Goal: Information Seeking & Learning: Learn about a topic

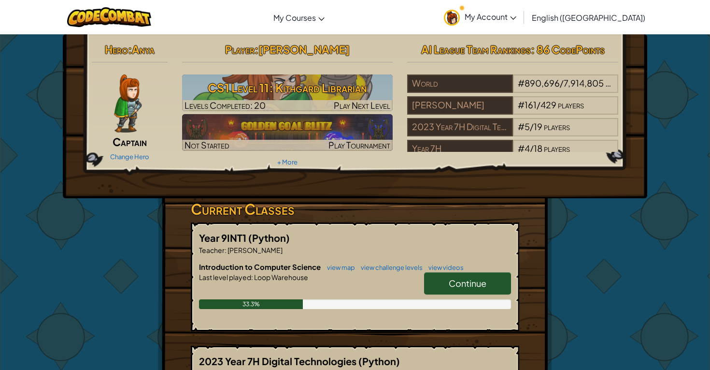
click at [448, 277] on link "Continue" at bounding box center [467, 283] width 87 height 22
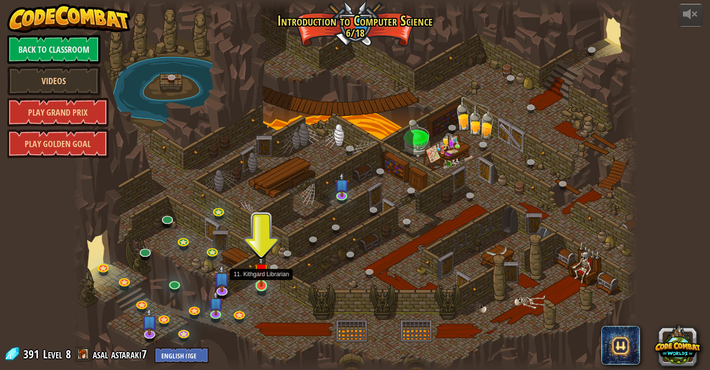
click at [264, 277] on img at bounding box center [261, 270] width 14 height 33
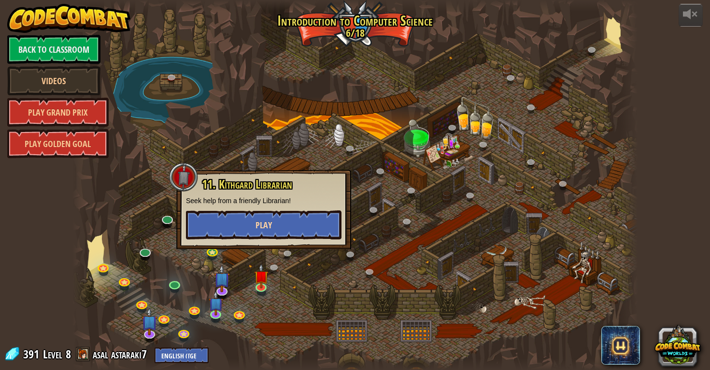
click at [253, 221] on button "Play" at bounding box center [264, 224] width 156 height 29
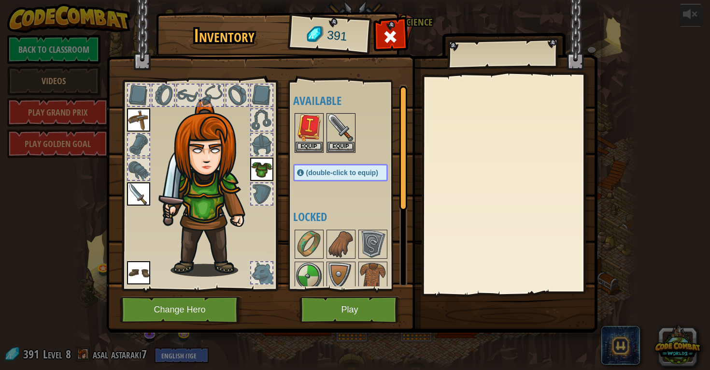
click at [340, 312] on button "Play" at bounding box center [349, 309] width 101 height 27
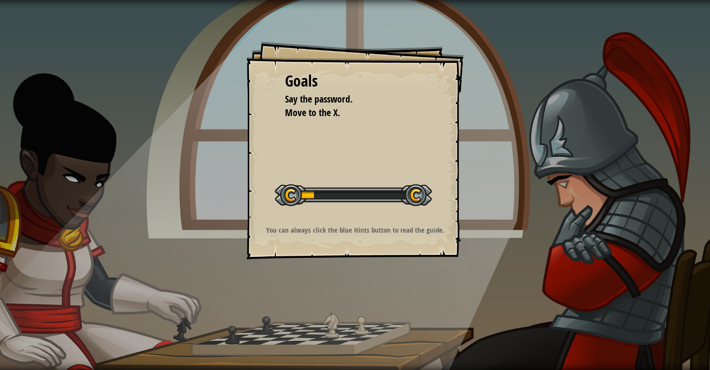
click at [317, 185] on div at bounding box center [353, 195] width 157 height 22
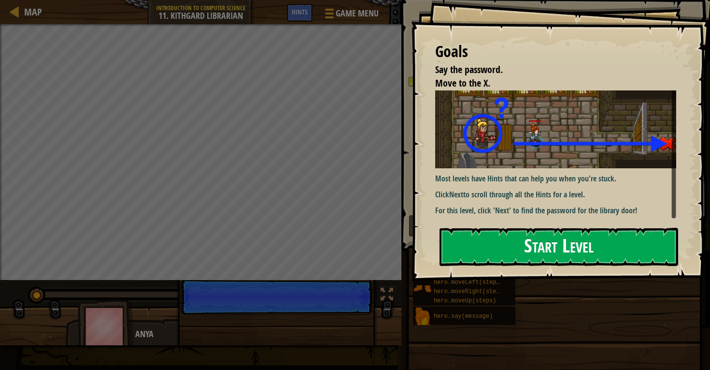
click at [499, 257] on button "Start Level" at bounding box center [559, 247] width 239 height 38
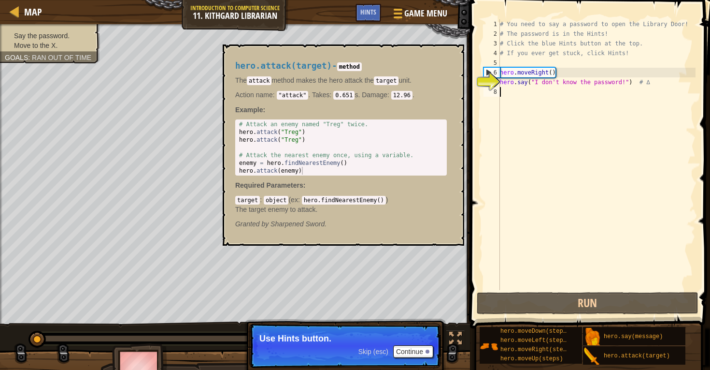
click at [529, 103] on div "# You need to say a password to open the Library Door! # The password is in the…" at bounding box center [597, 164] width 198 height 290
click at [440, 202] on div "target : object ( ex : hero.findNearestEnemy() ) The target enemy to attack." at bounding box center [341, 204] width 212 height 19
type textarea "hero.say("I don't know the password!") # ∆"
click at [506, 82] on div "# You need to say a password to open the Library Door! # The password is in the…" at bounding box center [597, 164] width 198 height 290
click at [515, 85] on div "# You need to say a password to open the Library Door! # The password is in the…" at bounding box center [597, 164] width 198 height 290
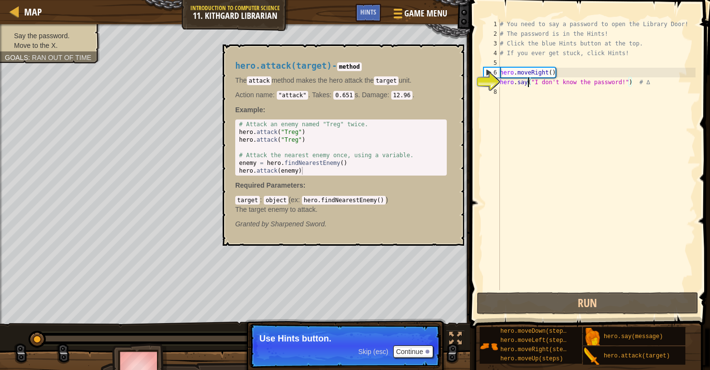
click at [528, 86] on div "# You need to say a password to open the Library Door! # The password is in the…" at bounding box center [597, 164] width 198 height 290
click at [460, 181] on div "hero.attack(target) - method The attack method makes the hero attack the target…" at bounding box center [344, 144] width 242 height 201
click at [558, 163] on div "# You need to say a password to open the Library Door! # The password is in the…" at bounding box center [597, 164] width 198 height 290
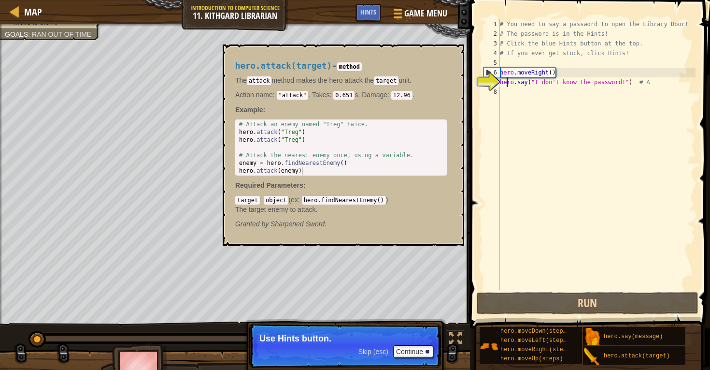
click at [506, 84] on div "# You need to say a password to open the Library Door! # The password is in the…" at bounding box center [597, 164] width 198 height 290
type textarea "hero.say("I don't know the password!") # ∆"
click at [507, 99] on div "# You need to say a password to open the Library Door! # The password is in the…" at bounding box center [597, 164] width 198 height 290
click at [347, 244] on div "hero.attack(target) - method The attack method makes the hero attack the target…" at bounding box center [344, 144] width 242 height 201
type textarea "hero.say("I don't know the password!") # ∆"
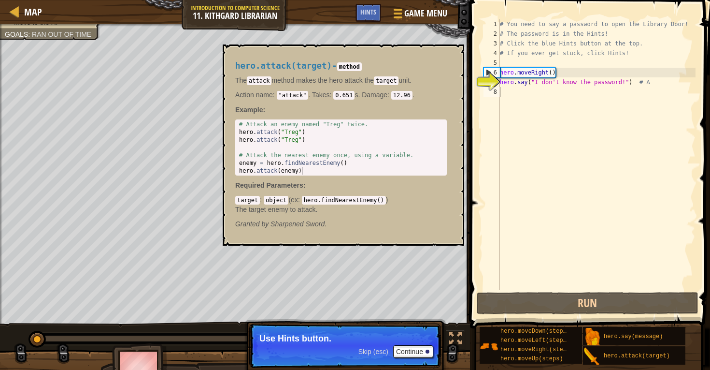
click at [537, 85] on div "# You need to say a password to open the Library Door! # The password is in the…" at bounding box center [597, 164] width 198 height 290
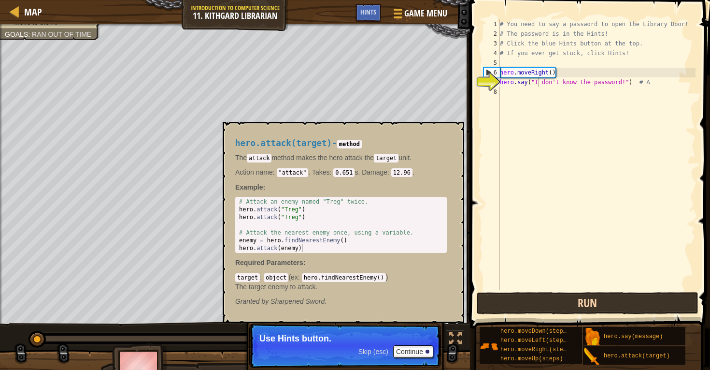
click at [533, 305] on button "Run" at bounding box center [588, 303] width 222 height 22
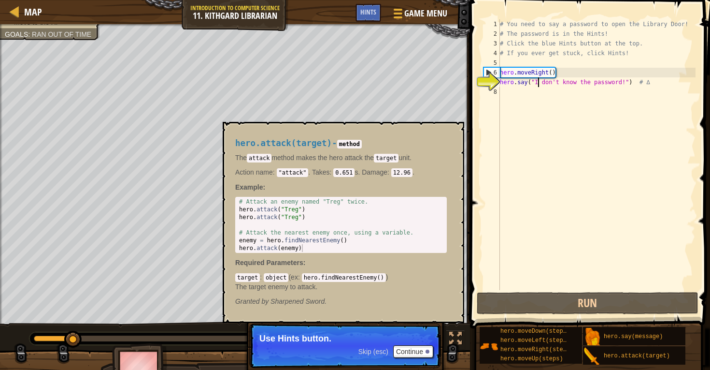
click at [397, 312] on div "hero.attack(target) - method The attack method makes the hero attack the target…" at bounding box center [340, 221] width 225 height 185
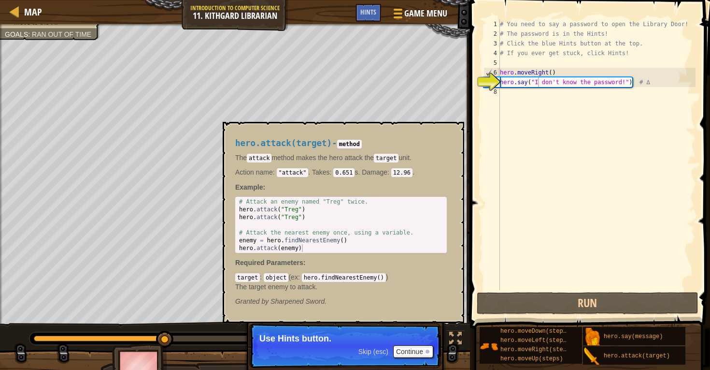
click at [377, 349] on span "Skip (esc)" at bounding box center [373, 351] width 30 height 8
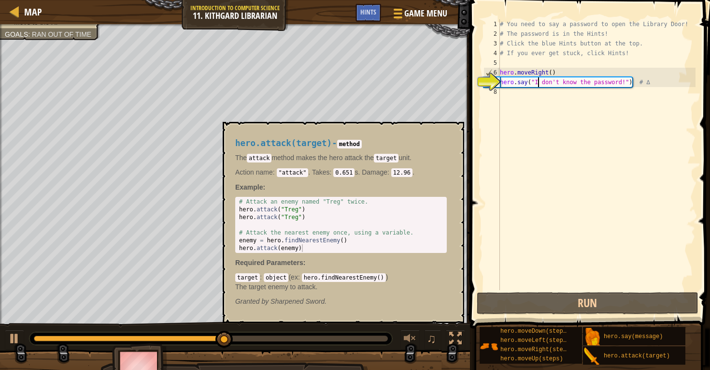
click at [376, 345] on div at bounding box center [211, 338] width 364 height 14
type textarea "hero.attack(enemy)"
click at [388, 244] on div "# Attack an enemy named "Treg" twice. hero . attack ( "Treg" ) hero . attack ( …" at bounding box center [341, 233] width 208 height 70
click at [304, 154] on p "The attack method makes the hero attack the target unit." at bounding box center [341, 158] width 212 height 10
click at [295, 142] on span "hero.attack(target)" at bounding box center [283, 143] width 97 height 10
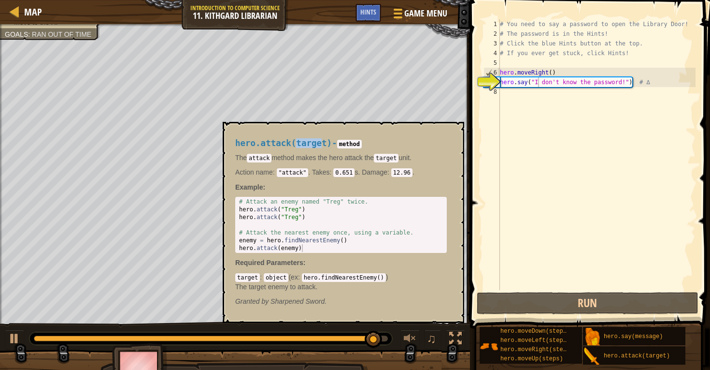
drag, startPoint x: 301, startPoint y: 142, endPoint x: 331, endPoint y: 143, distance: 29.5
click at [331, 143] on span "hero.attack(target)" at bounding box center [283, 143] width 97 height 10
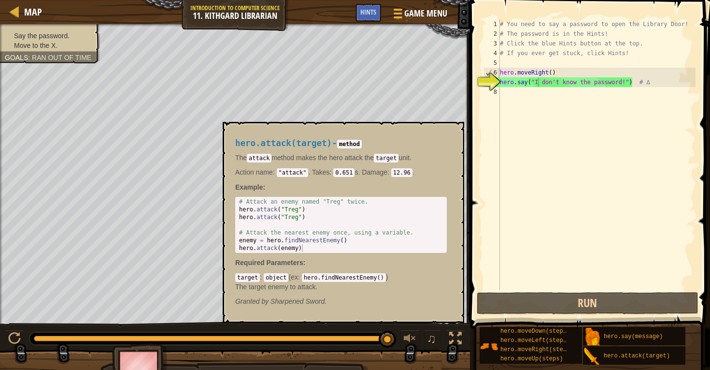
click at [509, 85] on div "# You need to say a password to open the Library Door! # The password is in the…" at bounding box center [597, 164] width 198 height 290
click at [502, 73] on div "# You need to say a password to open the Library Door! # The password is in the…" at bounding box center [597, 164] width 198 height 290
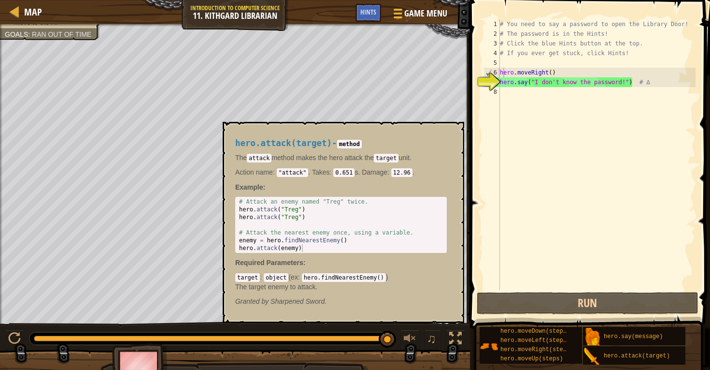
click at [60, 32] on span "Ran out of time" at bounding box center [61, 34] width 59 height 8
click at [61, 33] on span "Ran out of time" at bounding box center [61, 34] width 59 height 8
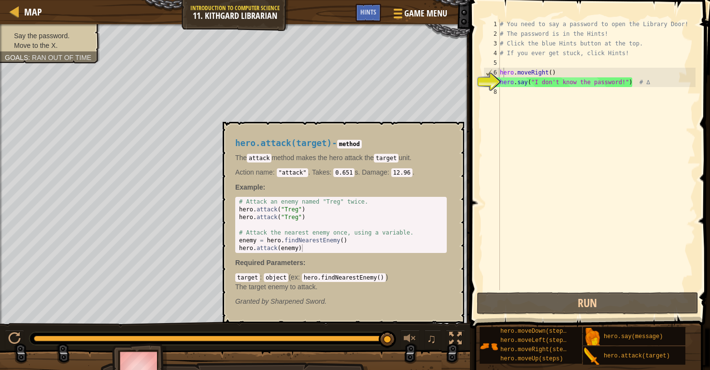
click at [44, 31] on ul "Say the password. Move to the X." at bounding box center [50, 40] width 90 height 19
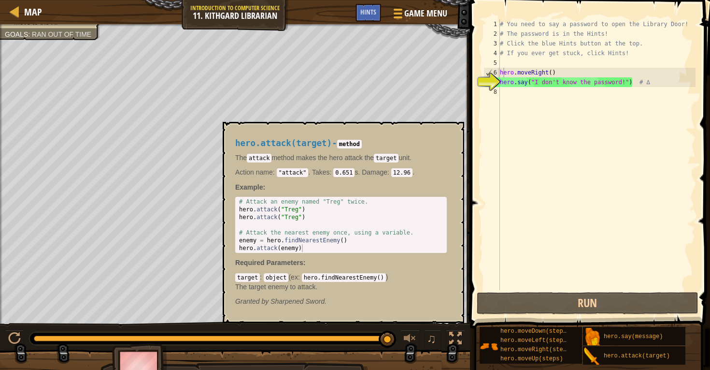
type textarea "hero.say("I don't know the password!") # ∆"
click at [524, 85] on div "# You need to say a password to open the Library Door! # The password is in the…" at bounding box center [597, 164] width 198 height 290
click at [546, 82] on div "# You need to say a password to open the Library Door! # The password is in the…" at bounding box center [597, 164] width 198 height 290
click at [515, 94] on div "# You need to say a password to open the Library Door! # The password is in the…" at bounding box center [597, 164] width 198 height 290
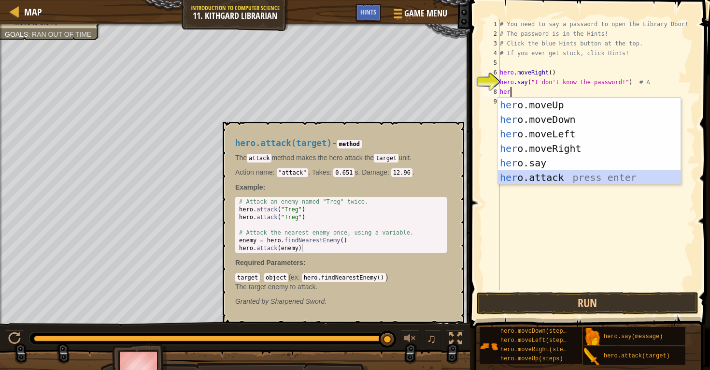
click at [558, 173] on div "her o.moveUp press enter her o.moveDown press enter her o.moveLeft press enter …" at bounding box center [589, 156] width 183 height 116
type textarea "hero.attack("Enemy Name")"
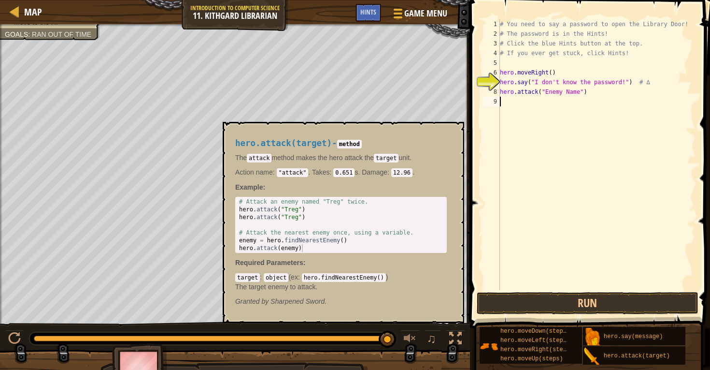
click at [526, 108] on div "# You need to say a password to open the Library Door! # The password is in the…" at bounding box center [597, 164] width 198 height 290
click at [462, 142] on div "hero.attack(target) - method The attack method makes the hero attack the target…" at bounding box center [344, 222] width 242 height 201
click at [419, 130] on div "hero.attack(target) - method The attack method makes the hero attack the target…" at bounding box center [340, 221] width 225 height 185
click at [362, 147] on code "method" at bounding box center [349, 144] width 25 height 9
click at [431, 287] on p "The target enemy to attack." at bounding box center [341, 287] width 212 height 10
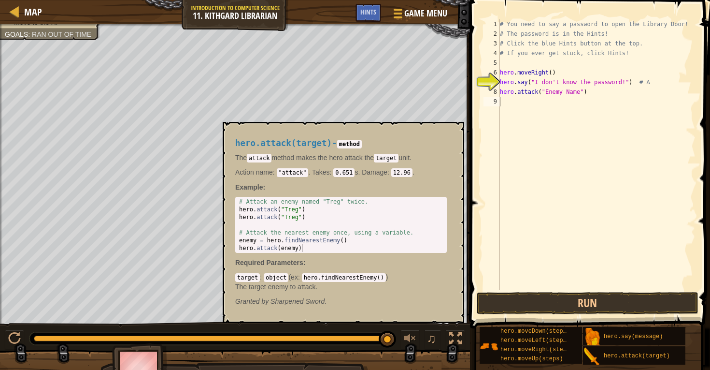
click at [468, 226] on span at bounding box center [591, 150] width 248 height 356
click at [398, 226] on div "# Attack an enemy named "Treg" twice. hero . attack ( "Treg" ) hero . attack ( …" at bounding box center [341, 233] width 208 height 70
click at [403, 230] on div "# Attack an enemy named "Treg" twice. hero . attack ( "Treg" ) hero . attack ( …" at bounding box center [341, 233] width 208 height 70
type textarea "# Attack the nearest enemy once, using a variable."
click at [403, 230] on div "# Attack an enemy named "Treg" twice. hero . attack ( "Treg" ) hero . attack ( …" at bounding box center [341, 233] width 208 height 70
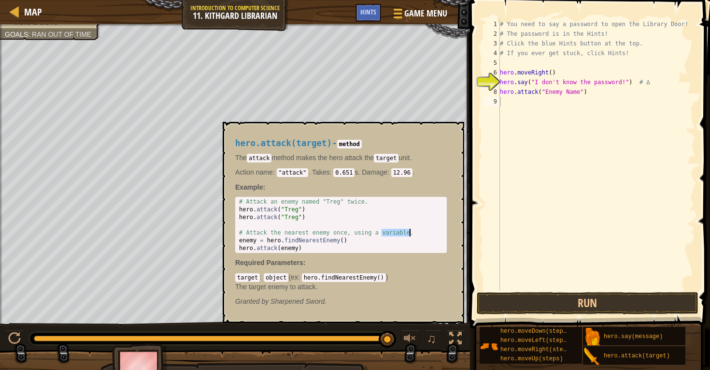
click at [402, 230] on div "# Attack an enemy named "Treg" twice. hero . attack ( "Treg" ) hero . attack ( …" at bounding box center [341, 233] width 208 height 70
click at [341, 225] on div "# Attack an enemy named "Treg" twice. hero . attack ( "Treg" ) hero . attack ( …" at bounding box center [341, 233] width 208 height 70
click at [347, 242] on div "# Attack an enemy named "Treg" twice. hero . attack ( "Treg" ) hero . attack ( …" at bounding box center [341, 233] width 208 height 70
click at [346, 242] on div "# Attack an enemy named "Treg" twice. hero . attack ( "Treg" ) hero . attack ( …" at bounding box center [341, 233] width 208 height 70
click at [279, 238] on div "# Attack an enemy named "Treg" twice. hero . attack ( "Treg" ) hero . attack ( …" at bounding box center [341, 233] width 208 height 70
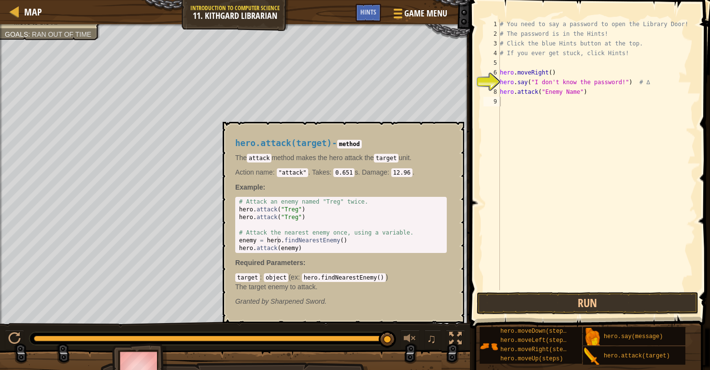
click at [237, 130] on div "hero.attack(target) - method The attack method makes the hero attack the target…" at bounding box center [340, 221] width 225 height 185
type textarea "# Attack the nearest enemy once, using a variable."
click at [245, 235] on div "# Attack an enemy named "Treg" twice. hero . attack ( "Treg" ) hero . attack ( …" at bounding box center [341, 233] width 208 height 70
click at [367, 12] on span "Hints" at bounding box center [368, 11] width 16 height 9
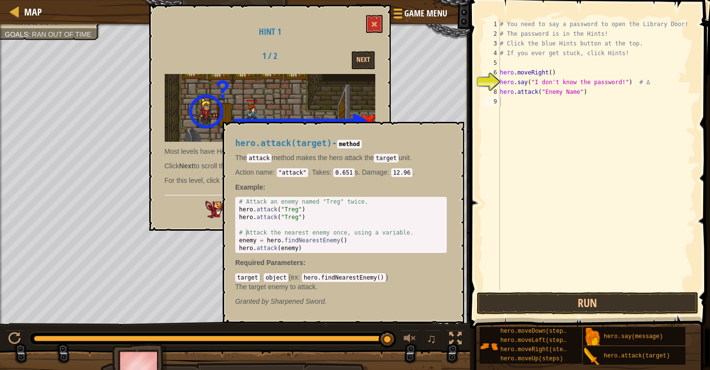
click at [289, 166] on div "The attack method makes the hero attack the target unit. Action name : "attack"…" at bounding box center [341, 165] width 212 height 24
click at [364, 58] on button "Next" at bounding box center [363, 60] width 23 height 18
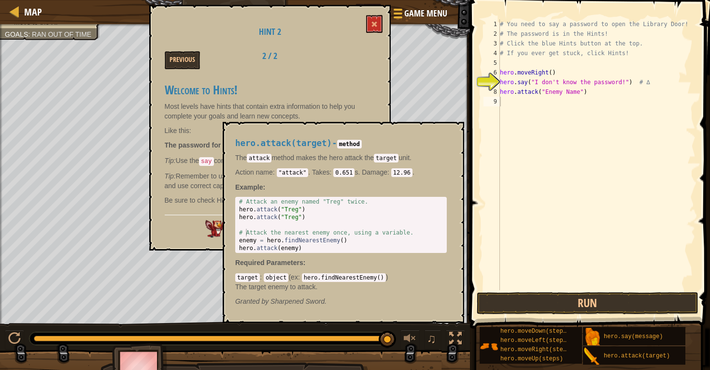
click at [238, 138] on span "hero.attack(target)" at bounding box center [283, 143] width 97 height 10
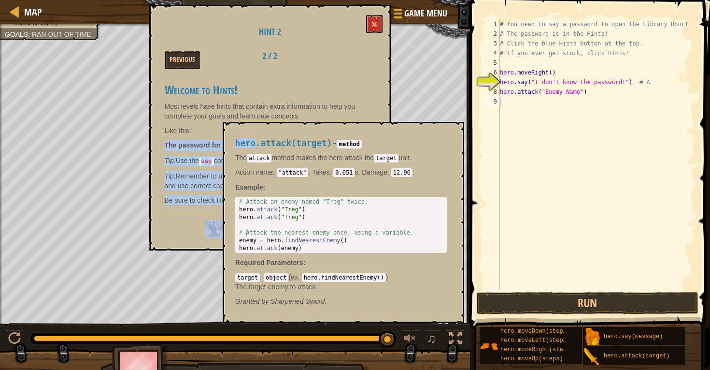
drag, startPoint x: 217, startPoint y: 138, endPoint x: 253, endPoint y: 133, distance: 35.5
click at [253, 0] on body "Map Introduction to Computer Science 11. Kithgard Librarian Game Menu Done Hint…" at bounding box center [355, 0] width 710 height 0
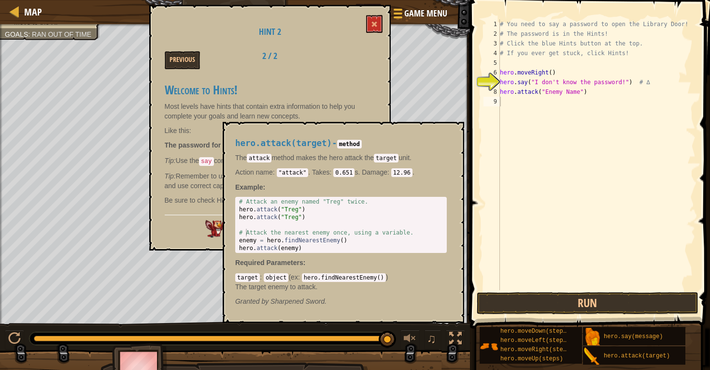
click at [253, 133] on div "hero.attack(target) - method The attack method makes the hero attack the target…" at bounding box center [340, 221] width 225 height 185
click at [380, 20] on button at bounding box center [374, 24] width 16 height 18
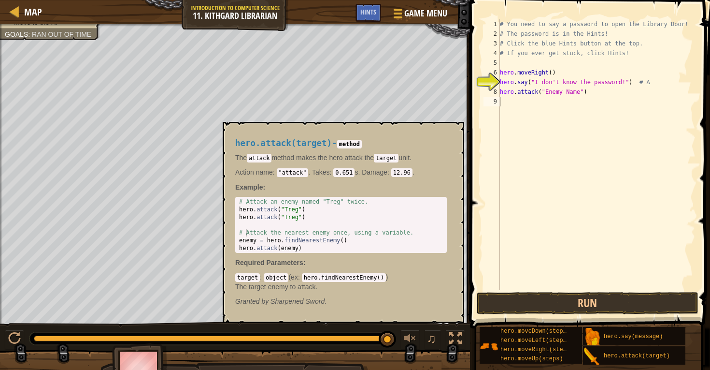
click at [411, 274] on div "target : object ( ex : hero.findNearestEnemy() ) The target enemy to attack." at bounding box center [341, 281] width 212 height 19
click at [511, 304] on button "Run" at bounding box center [588, 303] width 222 height 22
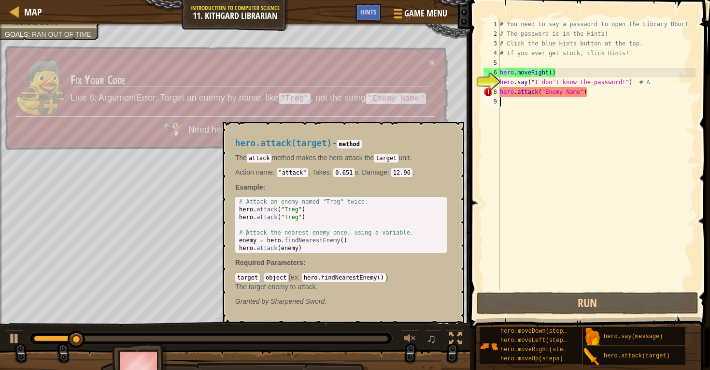
drag, startPoint x: 511, startPoint y: 307, endPoint x: 440, endPoint y: 306, distance: 71.0
click at [496, 307] on button "Run" at bounding box center [588, 303] width 222 height 22
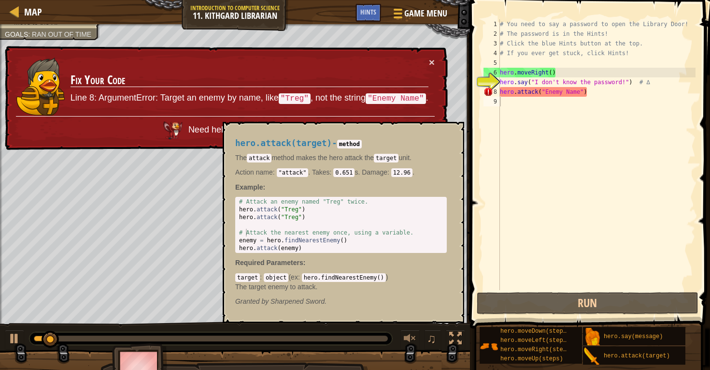
click at [439, 306] on div "hero.attack(target) - method The attack method makes the hero attack the target…" at bounding box center [340, 221] width 225 height 185
click at [552, 98] on div "# You need to say a password to open the Library Door! # The password is in the…" at bounding box center [597, 164] width 198 height 290
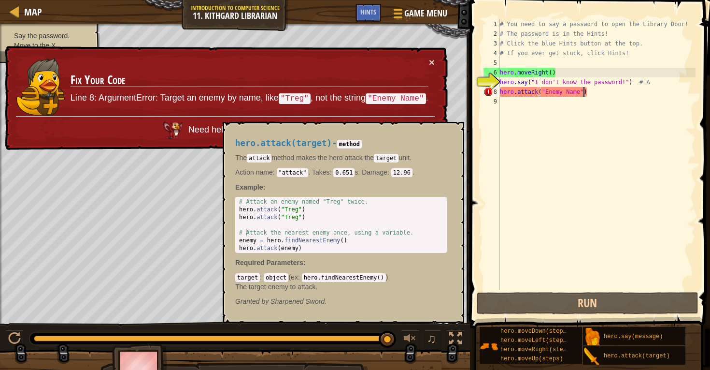
click at [583, 88] on div "# You need to say a password to open the Library Door! # The password is in the…" at bounding box center [597, 164] width 198 height 290
drag, startPoint x: 581, startPoint y: 89, endPoint x: 545, endPoint y: 93, distance: 35.5
click at [545, 93] on div "# You need to say a password to open the Library Door! # The password is in the…" at bounding box center [597, 164] width 198 height 290
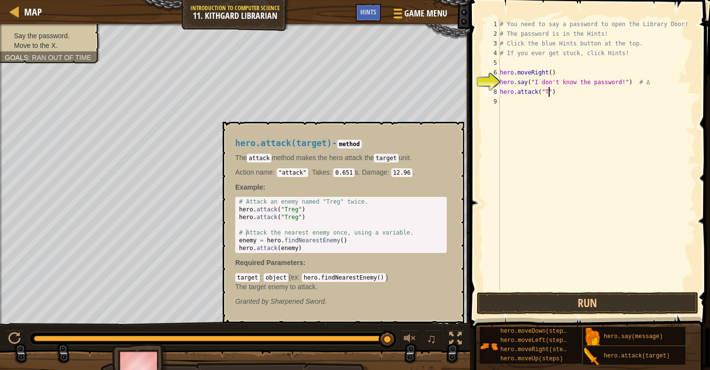
scroll to position [4, 4]
click at [531, 305] on button "Run" at bounding box center [588, 303] width 222 height 22
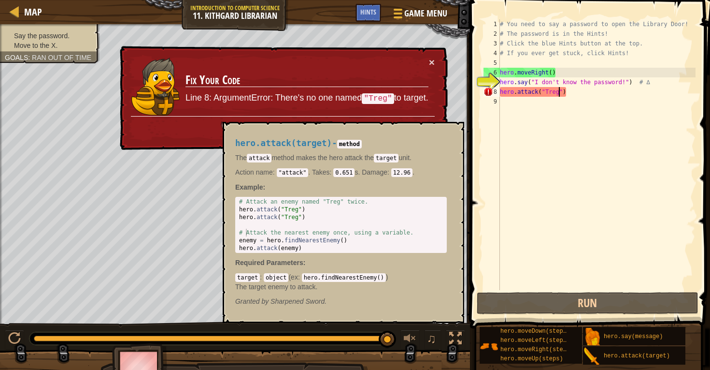
click at [550, 92] on div "# You need to say a password to open the Library Door! # The password is in the…" at bounding box center [597, 164] width 198 height 290
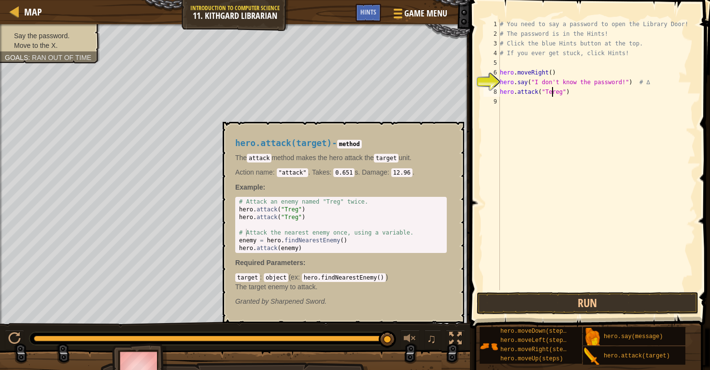
scroll to position [4, 1]
click at [540, 302] on button "Run" at bounding box center [588, 303] width 222 height 22
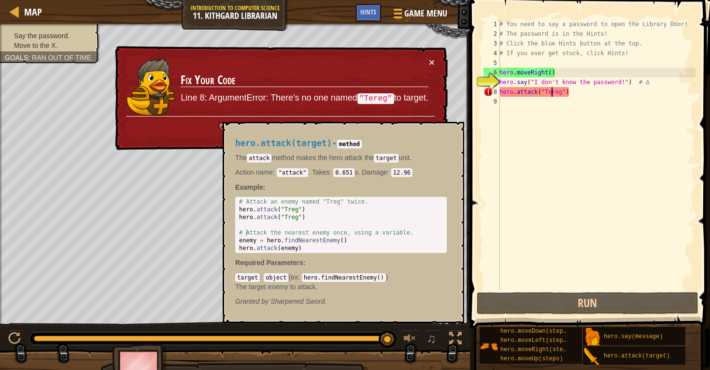
click at [647, 50] on div "# You need to say a password to open the Library Door! # The password is in the…" at bounding box center [597, 164] width 198 height 290
click at [554, 96] on div "# You need to say a password to open the Library Door! # The password is in the…" at bounding box center [597, 164] width 198 height 290
click at [562, 95] on div "# You need to say a password to open the Library Door! # The password is in the…" at bounding box center [597, 164] width 198 height 290
type textarea "hero.attack("")"
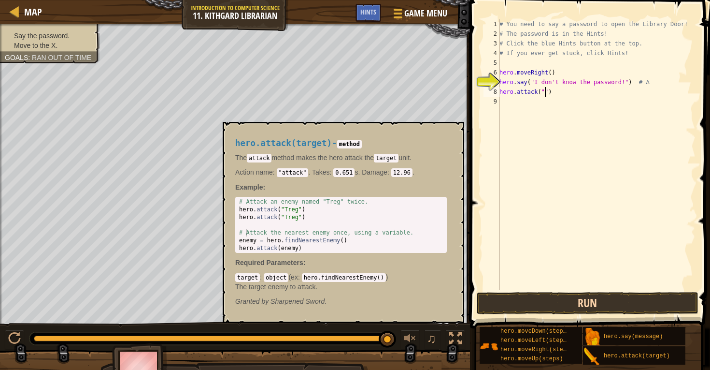
click at [564, 307] on button "Run" at bounding box center [588, 303] width 222 height 22
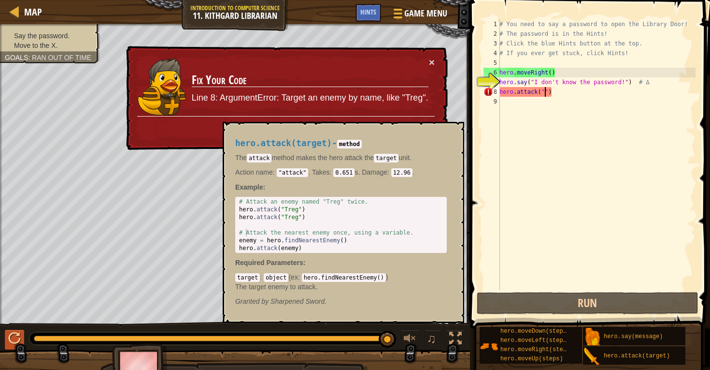
click at [14, 333] on div at bounding box center [14, 338] width 13 height 13
type textarea "hero.attack(enemy)"
click at [320, 250] on div "# Attack an enemy named "Treg" twice. hero . attack ( "Treg" ) hero . attack ( …" at bounding box center [341, 233] width 208 height 70
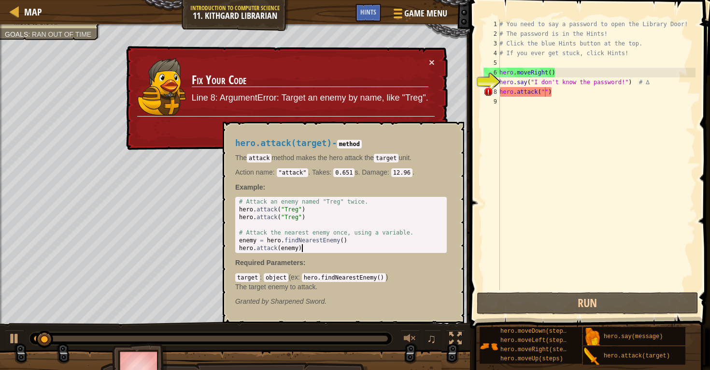
click at [320, 250] on div "# Attack an enemy named "Treg" twice. hero . attack ( "Treg" ) hero . attack ( …" at bounding box center [341, 233] width 208 height 70
click at [322, 297] on em "Granted by Sharpened Sword." at bounding box center [280, 301] width 91 height 8
click at [307, 298] on em "Granted by Sharpened Sword." at bounding box center [280, 301] width 91 height 8
drag, startPoint x: 307, startPoint y: 298, endPoint x: 319, endPoint y: 298, distance: 12.1
click at [307, 298] on em "Granted by Sharpened Sword." at bounding box center [280, 301] width 91 height 8
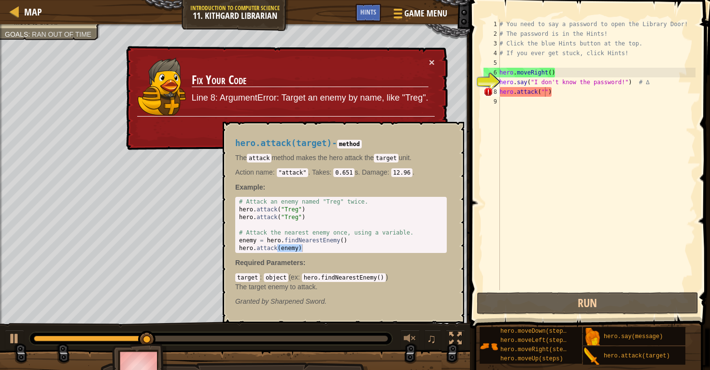
click at [327, 298] on p "Granted by Sharpened Sword." at bounding box center [341, 301] width 212 height 10
click at [339, 267] on div "hero.attack(target) - method The attack method makes the hero attack the target…" at bounding box center [340, 221] width 225 height 185
click at [300, 282] on p "The target enemy to attack." at bounding box center [341, 287] width 212 height 10
click at [281, 267] on div "hero.attack(target) - method The attack method makes the hero attack the target…" at bounding box center [340, 221] width 225 height 185
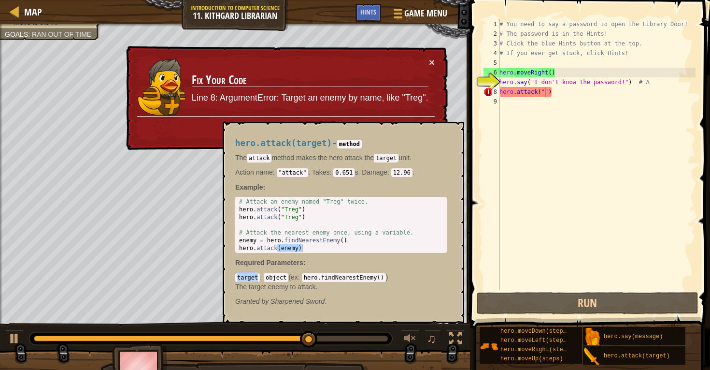
click at [281, 267] on div "hero.attack(target) - method The attack method makes the hero attack the target…" at bounding box center [340, 221] width 225 height 185
click at [291, 272] on div "target : object ( ex : hero.findNearestEnemy() ) The target enemy to attack." at bounding box center [341, 281] width 212 height 19
click at [292, 272] on div "target : object ( ex : hero.findNearestEnemy() ) The target enemy to attack." at bounding box center [341, 281] width 212 height 19
click at [303, 273] on code "hero.findNearestEnemy()" at bounding box center [344, 277] width 84 height 9
click at [350, 283] on p "The target enemy to attack." at bounding box center [341, 287] width 212 height 10
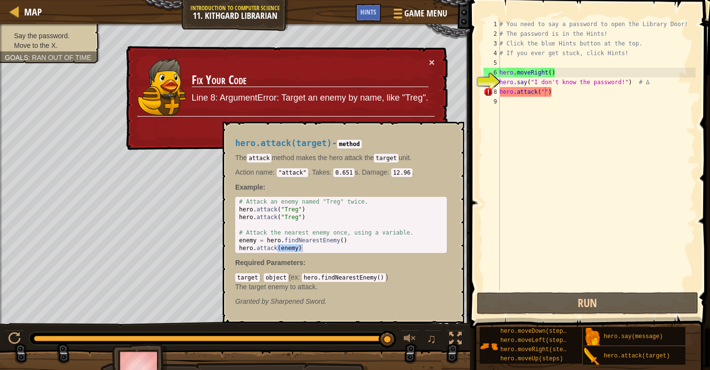
click at [426, 63] on td "Fix Your Code Line 8: ArgumentError: Target an enemy by name, like "Treg"." at bounding box center [309, 86] width 239 height 63
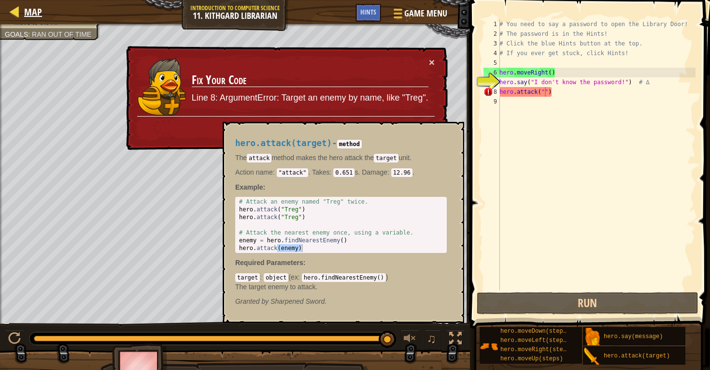
click at [24, 11] on span "Map" at bounding box center [33, 11] width 18 height 13
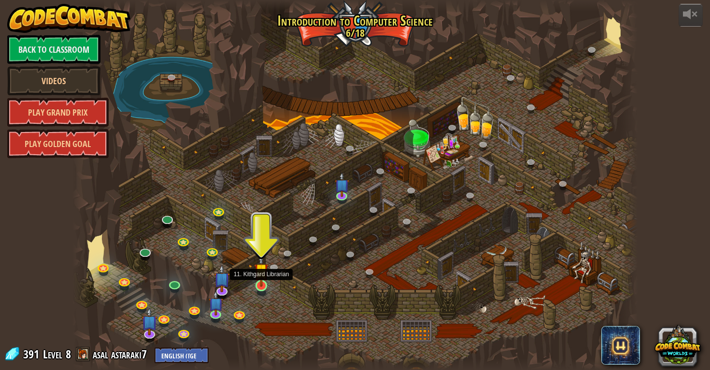
click at [268, 282] on img at bounding box center [261, 270] width 14 height 33
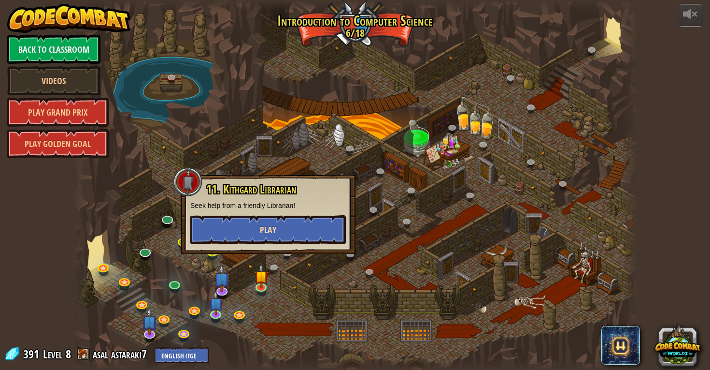
click at [274, 235] on button "Play" at bounding box center [268, 229] width 156 height 29
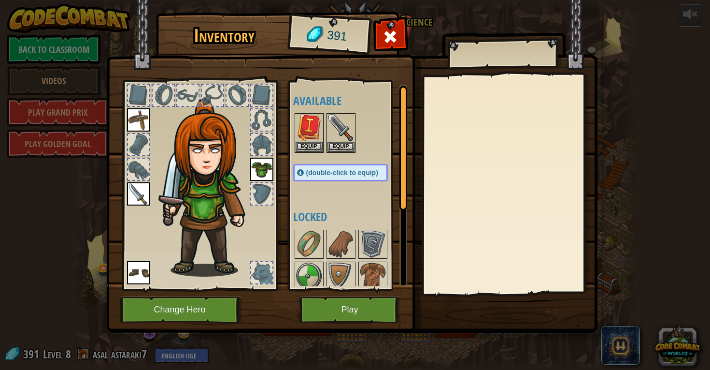
click at [327, 312] on button "Play" at bounding box center [349, 309] width 101 height 27
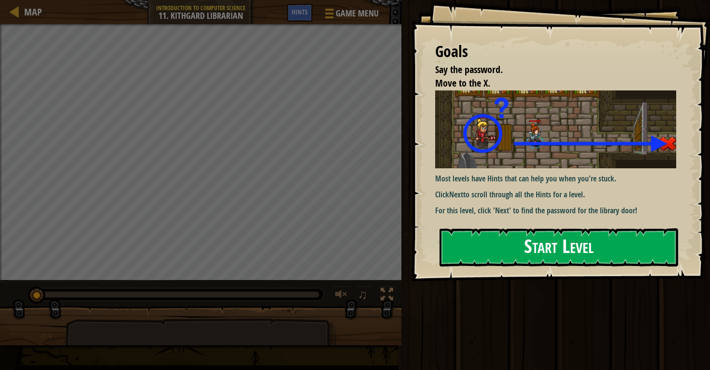
click at [541, 228] on button "Start Level" at bounding box center [559, 247] width 239 height 38
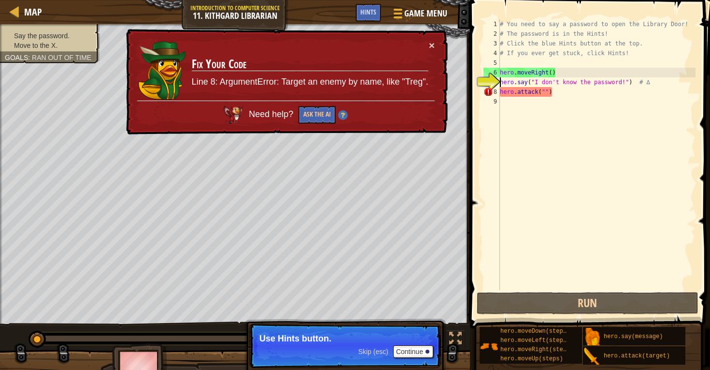
click at [435, 48] on div "× Fix Your Code Line 8: ArgumentError: Target an enemy by name, like "Treg". Ne…" at bounding box center [286, 82] width 324 height 106
click at [430, 44] on button "×" at bounding box center [432, 45] width 6 height 10
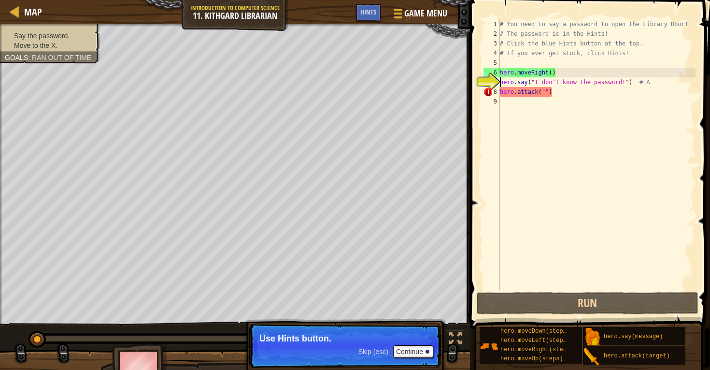
click at [559, 91] on div "# You need to say a password to open the Library Door! # The password is in the…" at bounding box center [597, 164] width 198 height 290
click at [555, 73] on div "# You need to say a password to open the Library Door! # The password is in the…" at bounding box center [597, 164] width 198 height 290
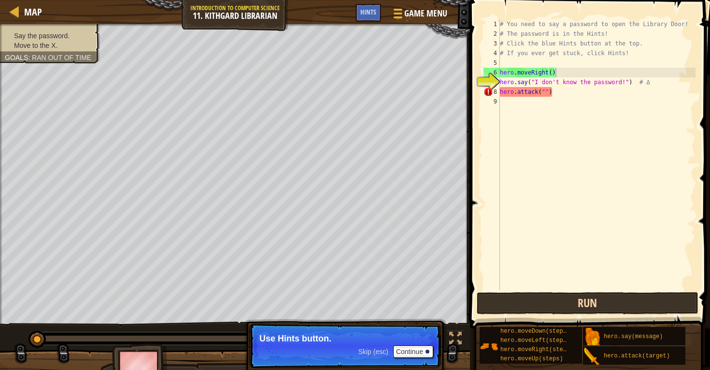
click at [555, 301] on button "Run" at bounding box center [588, 303] width 222 height 22
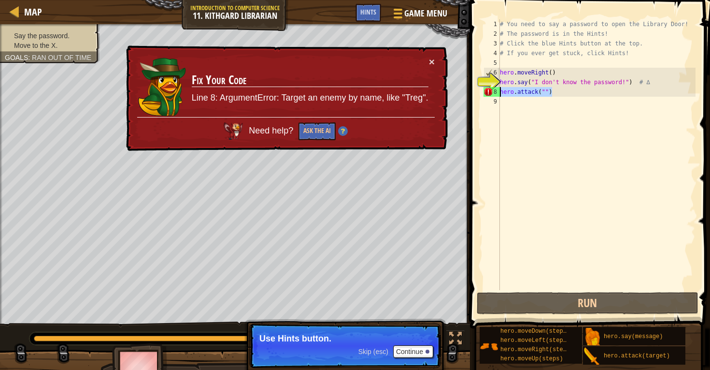
drag, startPoint x: 557, startPoint y: 93, endPoint x: 490, endPoint y: 86, distance: 67.5
click at [490, 86] on div "hero.moveRight() 1 2 3 4 5 6 7 8 9 # You need to say a password to open the Lib…" at bounding box center [589, 154] width 214 height 270
type textarea "hero.say("I don't know the password!") # ∆ hero.attack("")"
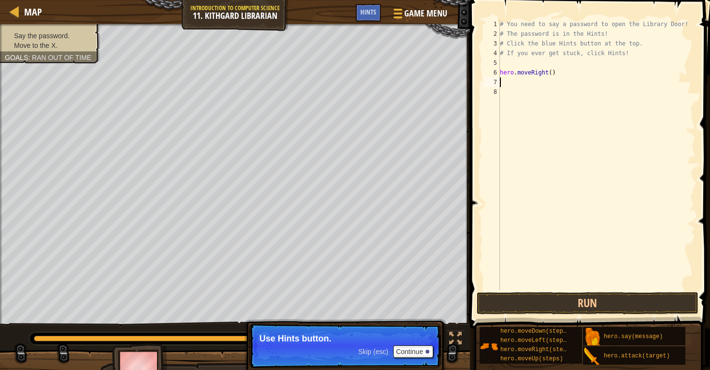
scroll to position [4, 0]
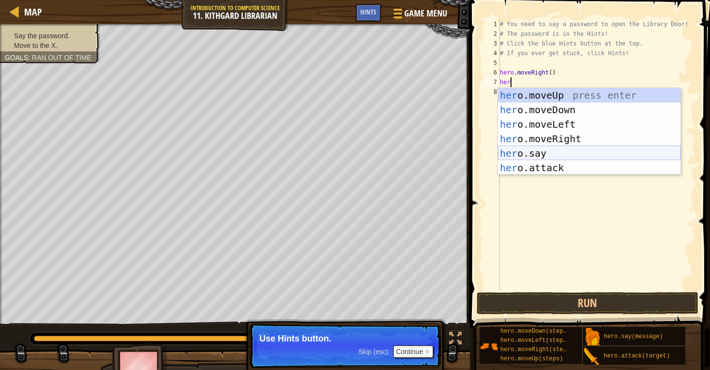
click at [527, 150] on div "her o.moveUp press enter her o.moveDown press enter her o.moveLeft press enter …" at bounding box center [589, 146] width 183 height 116
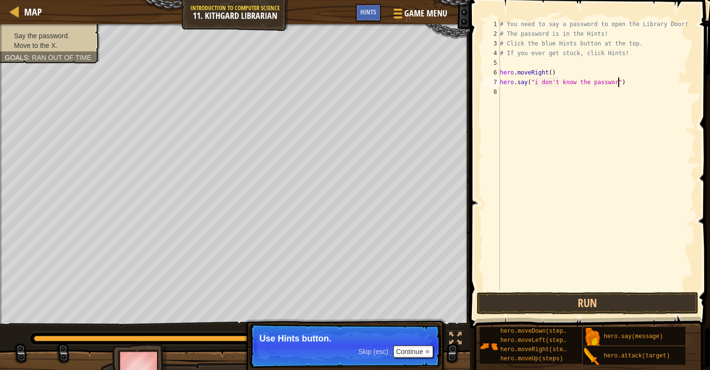
scroll to position [4, 10]
type textarea "hero.say("i don't know the password")"
click at [520, 298] on button "Run" at bounding box center [588, 303] width 222 height 22
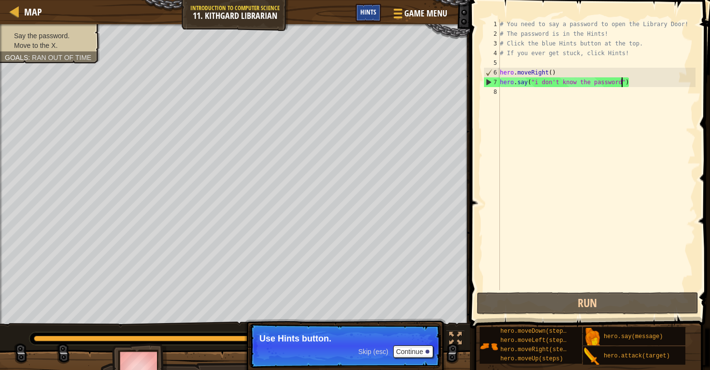
click at [370, 14] on span "Hints" at bounding box center [368, 11] width 16 height 9
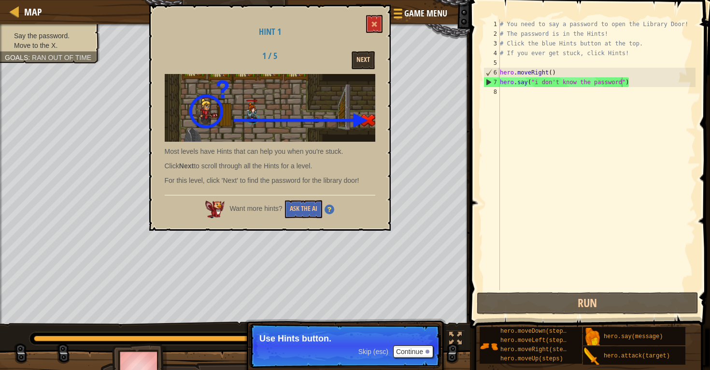
click at [369, 55] on button "Next" at bounding box center [363, 60] width 23 height 18
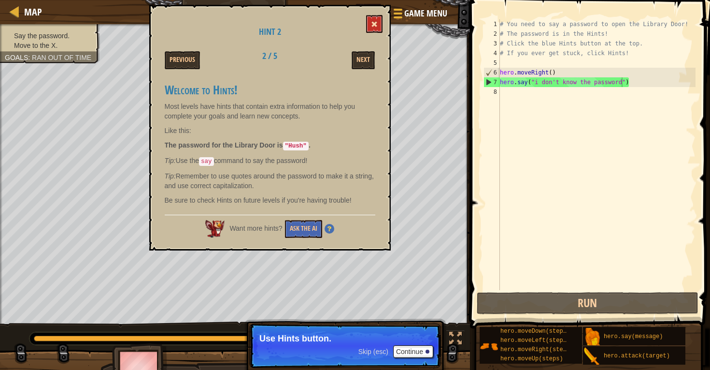
click at [369, 24] on button at bounding box center [374, 24] width 16 height 18
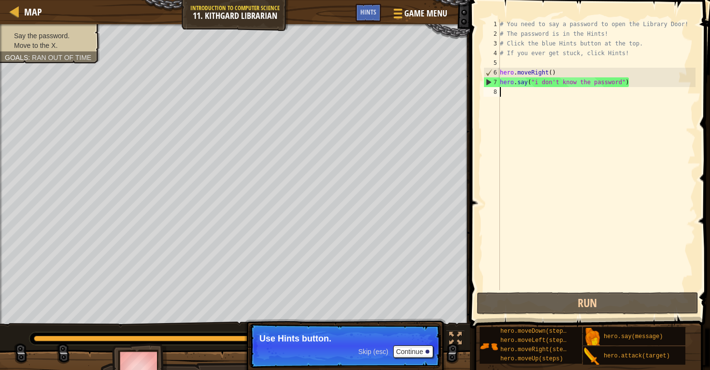
scroll to position [4, 0]
click at [535, 96] on div "# You need to say a password to open the Library Door! # The password is in the…" at bounding box center [597, 164] width 198 height 290
drag, startPoint x: 622, startPoint y: 79, endPoint x: 535, endPoint y: 81, distance: 86.5
click at [535, 81] on div "# You need to say a password to open the Library Door! # The password is in the…" at bounding box center [597, 164] width 198 height 290
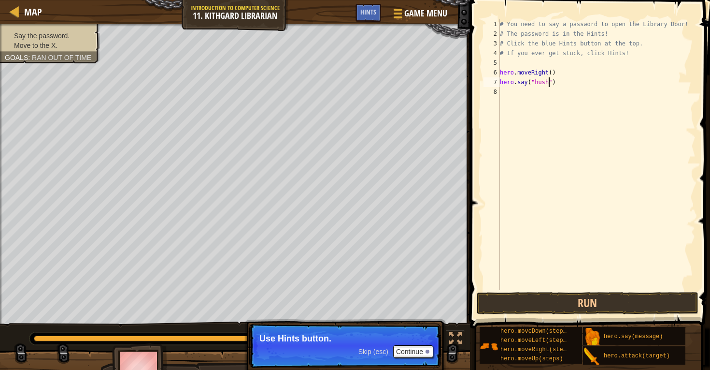
scroll to position [4, 4]
type textarea "hero.say("hush")"
click at [529, 301] on button "Run" at bounding box center [588, 303] width 222 height 22
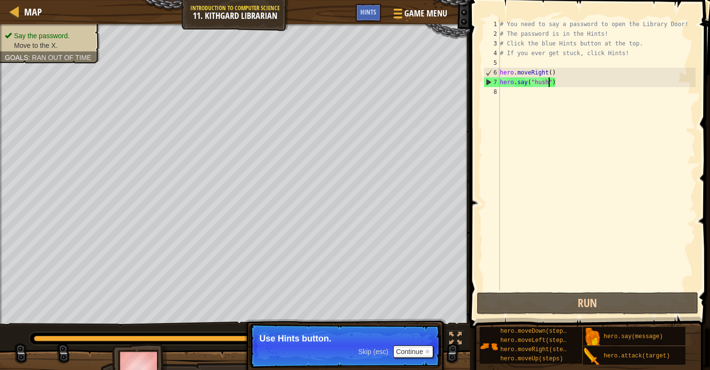
click at [521, 96] on div "# You need to say a password to open the Library Door! # The password is in the…" at bounding box center [597, 164] width 198 height 290
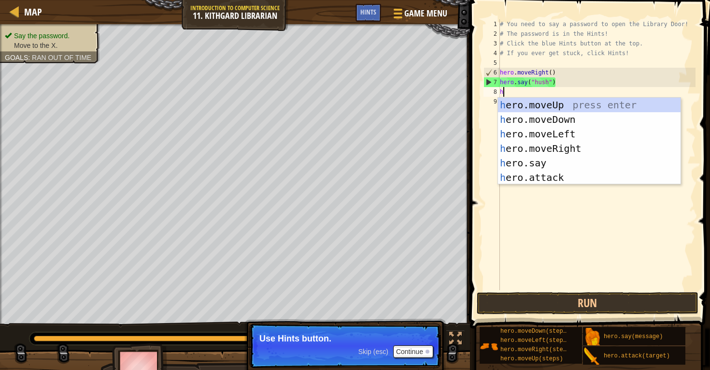
type textarea "her"
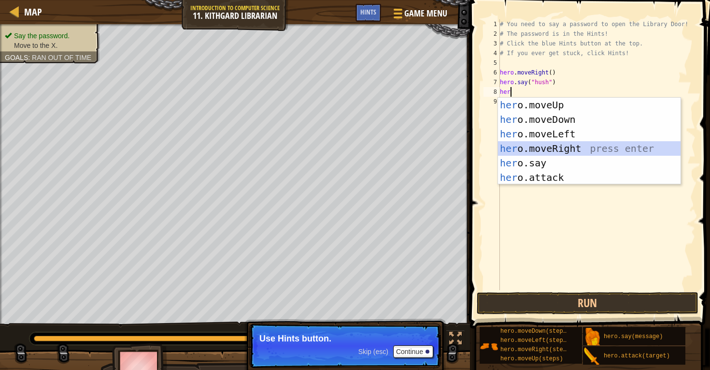
click at [556, 145] on div "her o.moveUp press enter her o.moveDown press enter her o.moveLeft press enter …" at bounding box center [589, 156] width 183 height 116
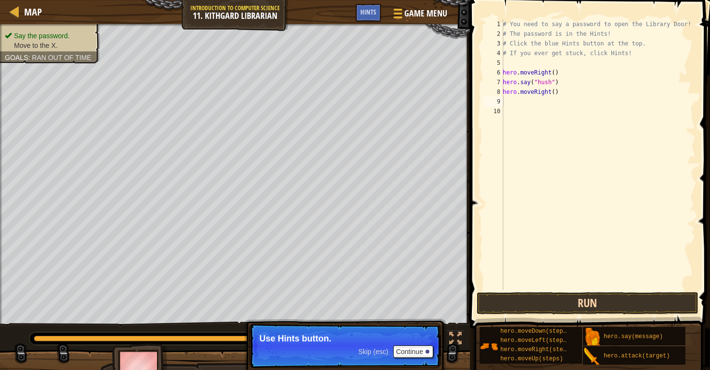
click at [503, 302] on button "Run" at bounding box center [588, 303] width 222 height 22
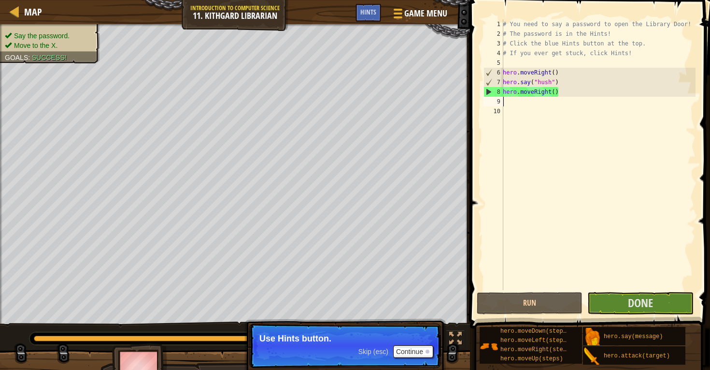
click at [515, 102] on div "# You need to say a password to open the Library Door! # The password is in the…" at bounding box center [598, 164] width 195 height 290
click at [618, 304] on button "Done" at bounding box center [640, 303] width 106 height 22
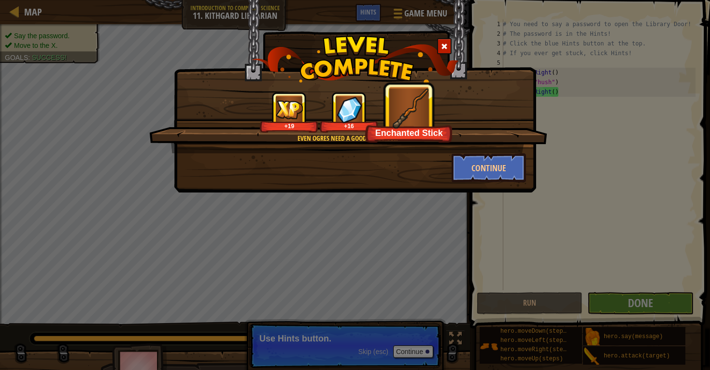
click at [530, 164] on div "Continue" at bounding box center [488, 167] width 89 height 29
click at [498, 172] on button "Continue" at bounding box center [489, 167] width 75 height 29
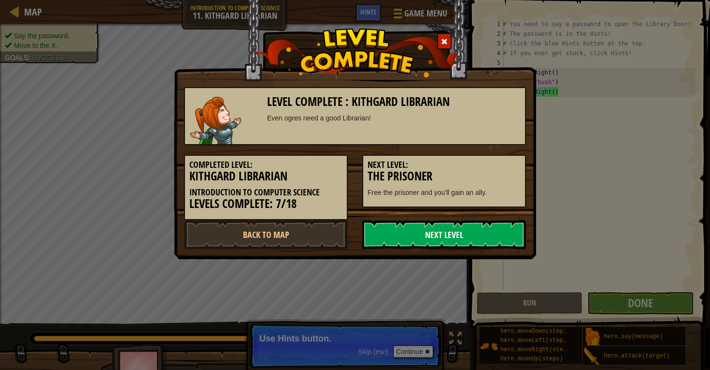
click at [477, 229] on link "Next Level" at bounding box center [444, 234] width 164 height 29
click at [474, 229] on link "Next Level" at bounding box center [444, 234] width 164 height 29
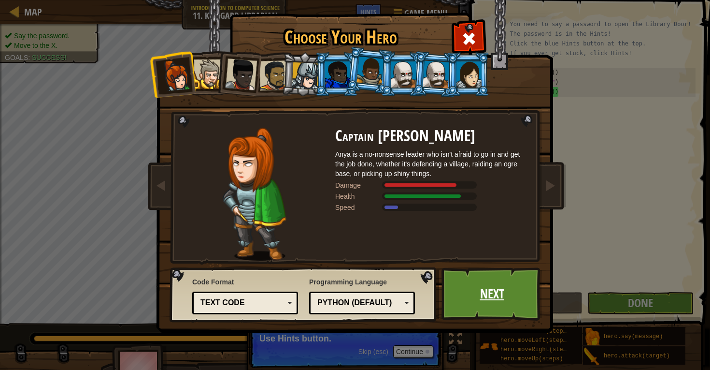
click at [471, 274] on link "Next" at bounding box center [491, 293] width 101 height 53
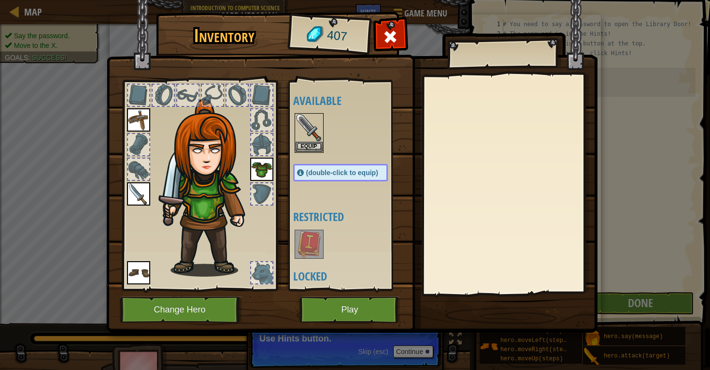
click at [367, 305] on button "Play" at bounding box center [349, 309] width 101 height 27
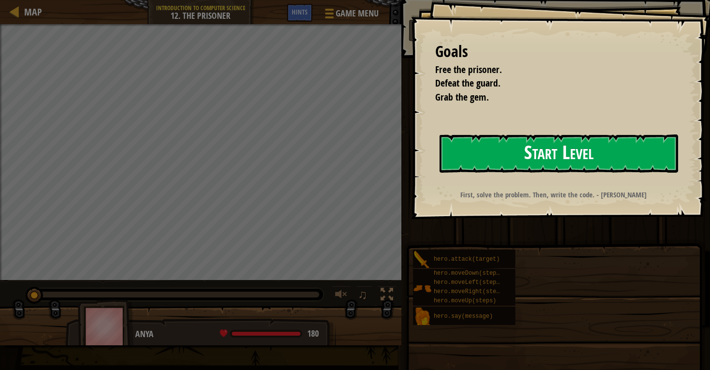
click at [484, 161] on button "Start Level" at bounding box center [559, 153] width 239 height 38
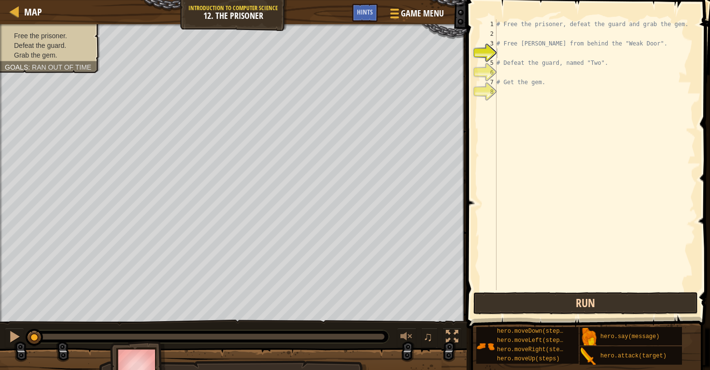
click at [504, 305] on button "Run" at bounding box center [585, 303] width 225 height 22
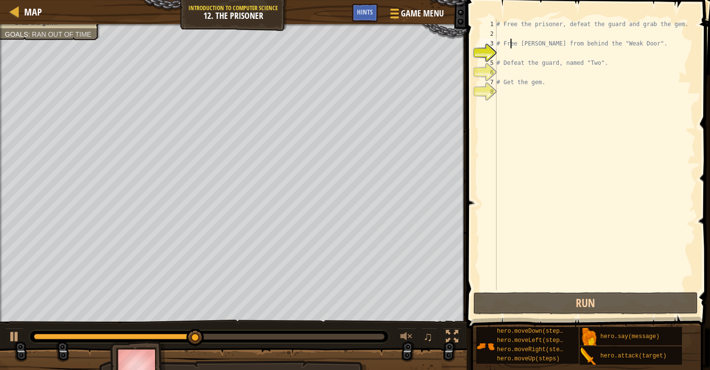
click at [510, 40] on div "# Free the prisoner, defeat the guard and grab the gem. # Free [PERSON_NAME] fr…" at bounding box center [595, 164] width 201 height 290
type textarea "# Free [PERSON_NAME] from behind the "Weak Door"."
click at [501, 30] on div "# Free the prisoner, defeat the guard and grab the gem. # Free [PERSON_NAME] fr…" at bounding box center [595, 164] width 201 height 290
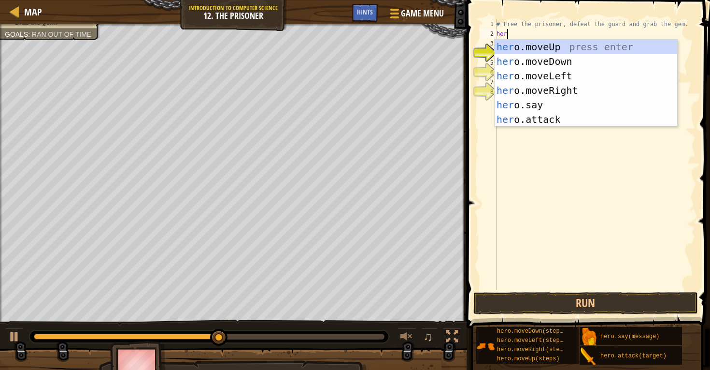
type textarea "hero"
click at [551, 89] on div "hero .moveUp press enter hero .moveDown press enter hero .moveLeft press enter …" at bounding box center [586, 98] width 183 height 116
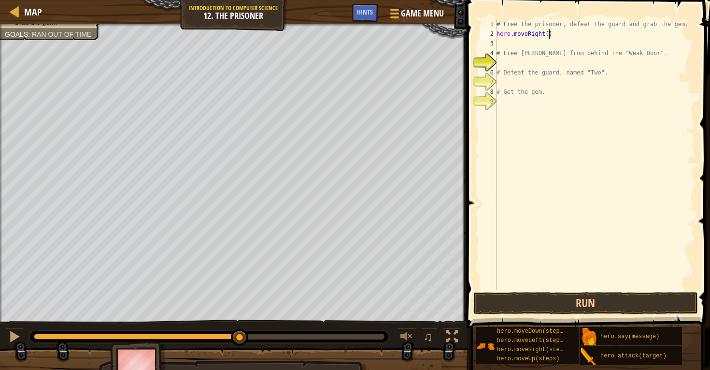
click at [549, 32] on div "# Free the prisoner, defeat the guard and grab the gem. hero . moveRight ( ) # …" at bounding box center [595, 164] width 201 height 290
type textarea "hero.moveRight(4)"
click at [519, 43] on div "# Free the prisoner, defeat the guard and grab the gem. hero . moveRight ( 4 ) …" at bounding box center [595, 164] width 201 height 290
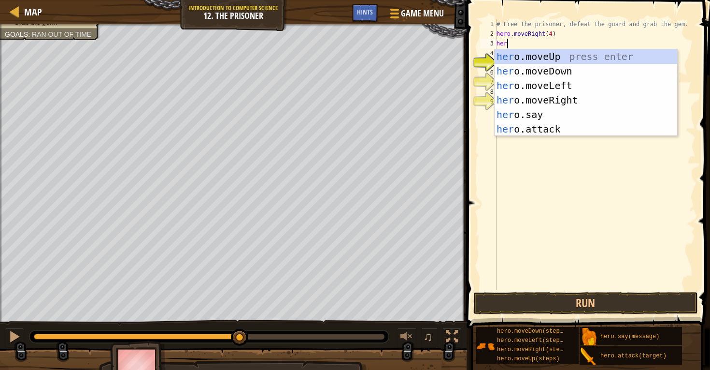
scroll to position [4, 0]
type textarea "hero"
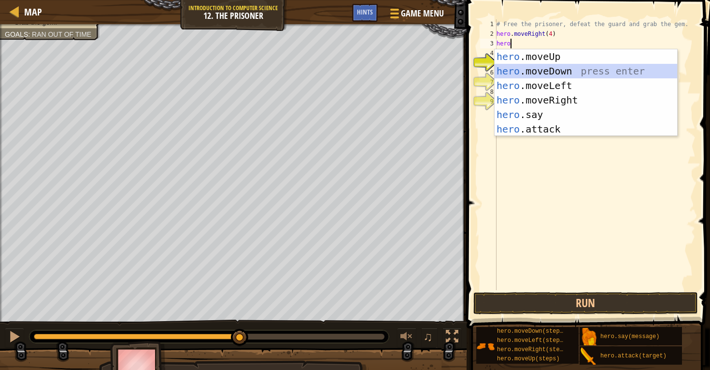
click at [545, 70] on div "hero .moveUp press enter hero .moveDown press enter hero .moveLeft press enter …" at bounding box center [586, 107] width 183 height 116
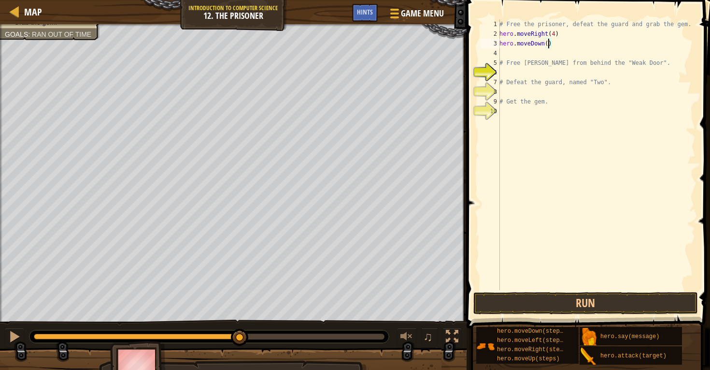
click at [548, 43] on div "# Free the prisoner, defeat the guard and grab the gem. hero . moveRight ( 4 ) …" at bounding box center [597, 164] width 198 height 290
type textarea "hero.moveDown(4)"
click at [534, 52] on div "# Free the prisoner, defeat the guard and grab the gem. hero . moveRight ( 4 ) …" at bounding box center [597, 164] width 198 height 290
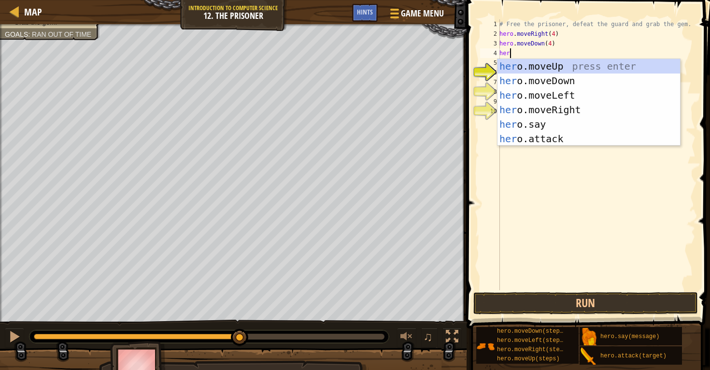
scroll to position [4, 0]
click at [560, 135] on div "hero .moveUp press enter hero .moveDown press enter hero .moveLeft press enter …" at bounding box center [589, 117] width 183 height 116
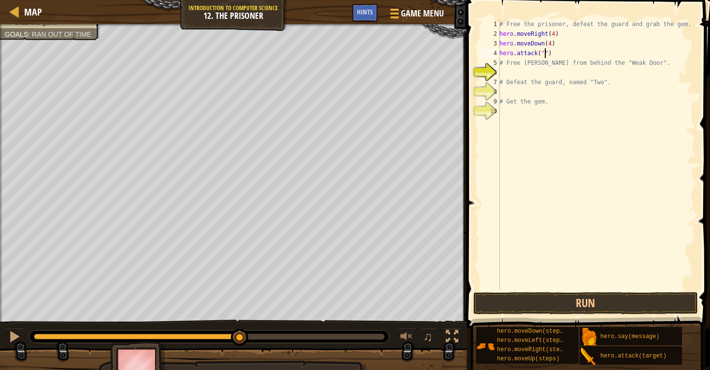
scroll to position [4, 4]
type textarea "hero.attack("Two")"
click at [556, 68] on div "# Free the prisoner, defeat the guard and grab the gem. hero . moveRight ( 4 ) …" at bounding box center [597, 164] width 198 height 290
click at [547, 63] on div "# Free the prisoner, defeat the guard and grab the gem. hero . moveRight ( 4 ) …" at bounding box center [597, 164] width 198 height 290
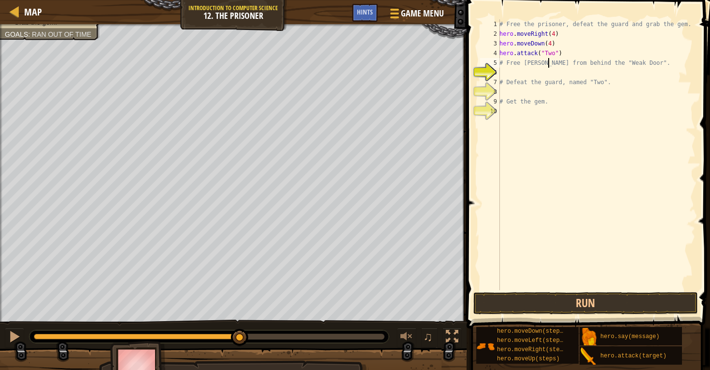
type textarea "# Free [PERSON_NAME] from behind the "Weak Door"."
click at [511, 60] on div "# Free the prisoner, defeat the guard and grab the gem. hero . moveRight ( 4 ) …" at bounding box center [597, 164] width 198 height 290
click at [508, 66] on div "# Free the prisoner, defeat the guard and grab the gem. hero . moveRight ( 4 ) …" at bounding box center [597, 164] width 198 height 290
click at [512, 75] on div "# Free the prisoner, defeat the guard and grab the gem. hero . moveRight ( 4 ) …" at bounding box center [597, 164] width 198 height 290
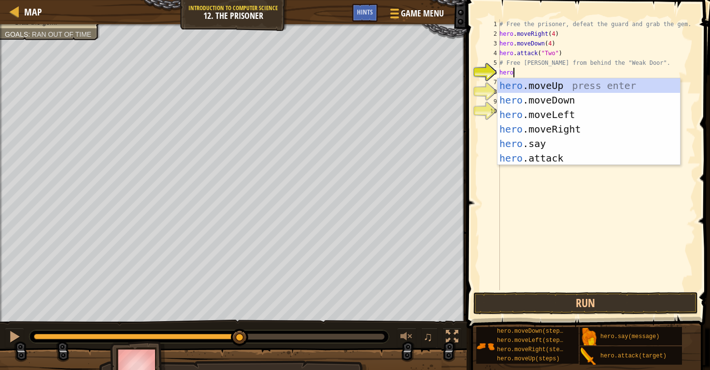
scroll to position [4, 0]
click at [528, 154] on div "hero .moveUp press enter hero .moveDown press enter hero .moveLeft press enter …" at bounding box center [589, 136] width 183 height 116
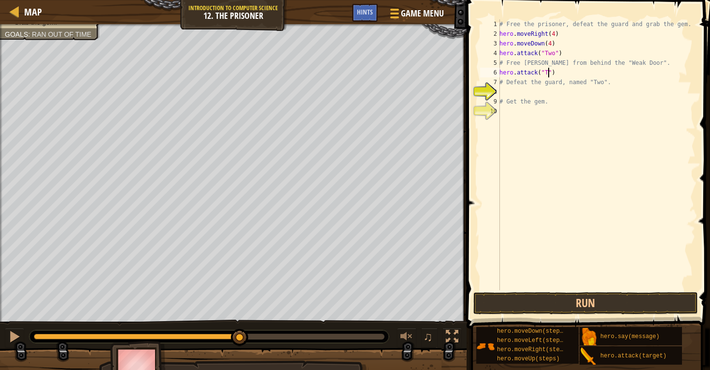
scroll to position [4, 4]
click at [570, 302] on button "Run" at bounding box center [585, 303] width 225 height 22
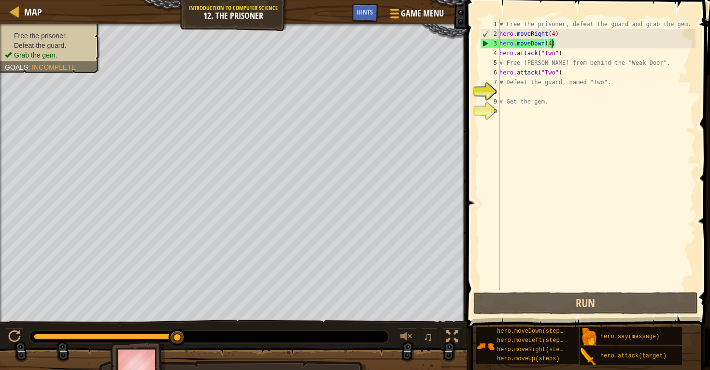
click at [552, 42] on div "# Free the prisoner, defeat the guard and grab the gem. hero . moveRight ( 4 ) …" at bounding box center [597, 164] width 198 height 290
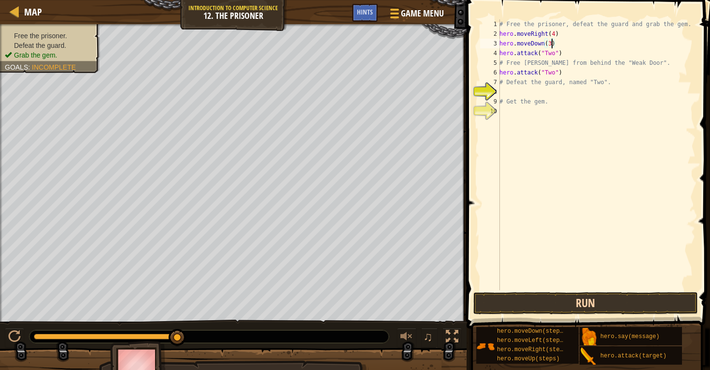
type textarea "hero.moveDown(3)"
drag, startPoint x: 544, startPoint y: 303, endPoint x: 543, endPoint y: 261, distance: 41.5
click at [543, 261] on div "hero.moveDown(3) 1 2 3 4 5 6 7 8 9 10 # Free the prisoner, defeat the guard and…" at bounding box center [587, 183] width 246 height 356
click at [545, 298] on button "Run" at bounding box center [585, 303] width 225 height 22
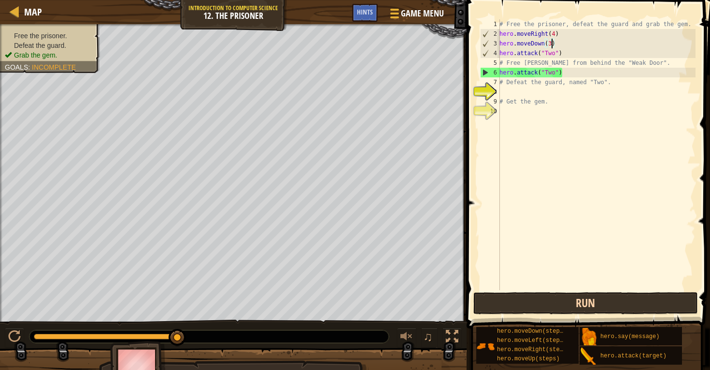
click at [517, 304] on button "Run" at bounding box center [585, 303] width 225 height 22
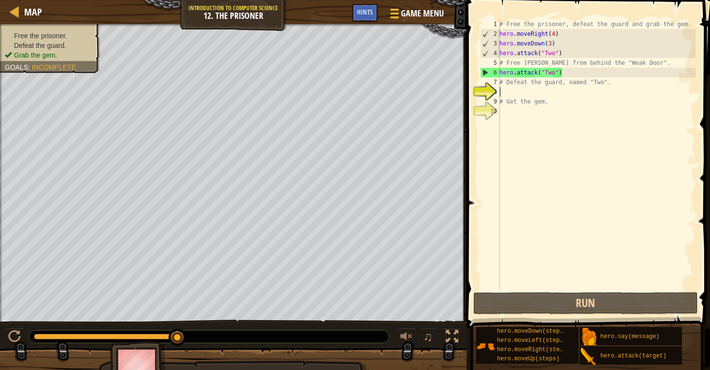
click at [534, 90] on div "# Free the prisoner, defeat the guard and grab the gem. hero . moveRight ( 4 ) …" at bounding box center [597, 164] width 198 height 290
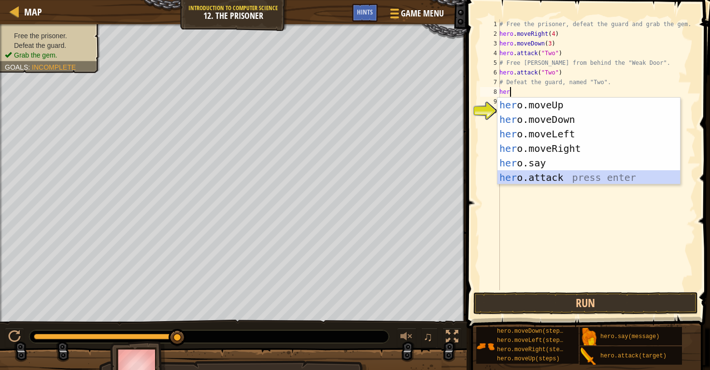
click at [550, 174] on div "her o.moveUp press enter her o.moveDown press enter her o.moveLeft press enter …" at bounding box center [589, 156] width 183 height 116
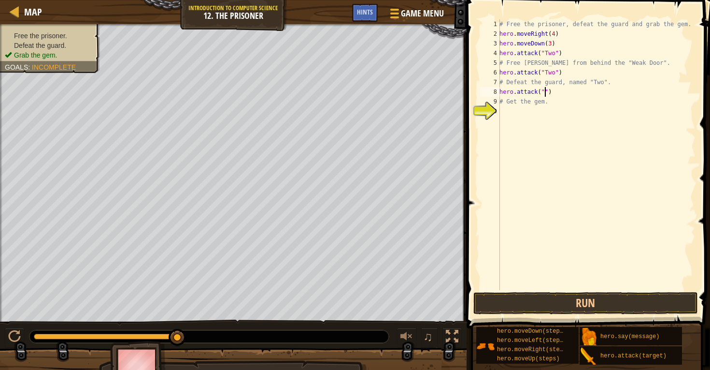
scroll to position [4, 4]
click at [536, 310] on button "Run" at bounding box center [585, 303] width 225 height 22
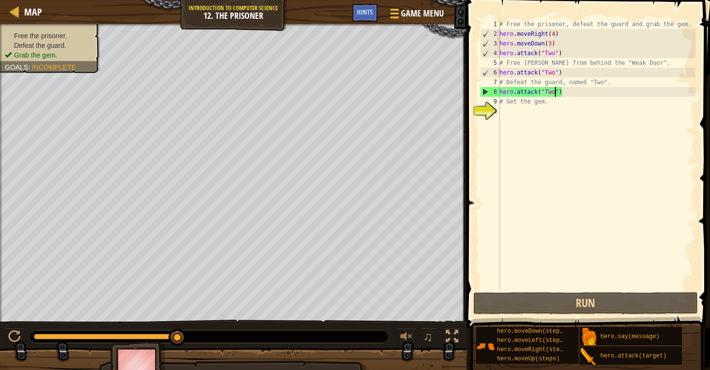
click at [356, 13] on div "Hints" at bounding box center [365, 13] width 26 height 18
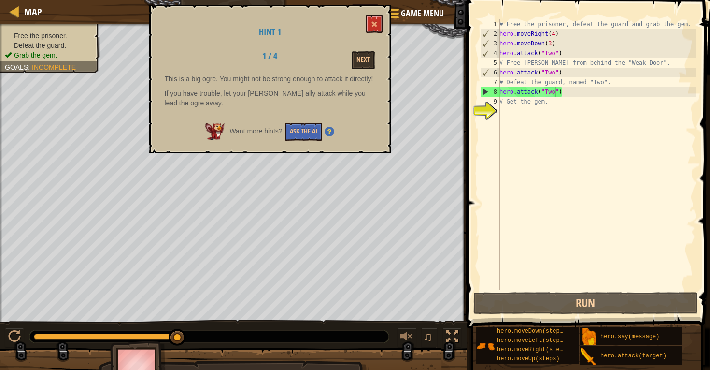
drag, startPoint x: 363, startPoint y: 58, endPoint x: 370, endPoint y: 94, distance: 36.9
click at [370, 96] on div "Hint 1 1 / 4 Next This is a big ogre. You might not be strong enough to attack …" at bounding box center [270, 79] width 242 height 148
click at [365, 65] on button "Next" at bounding box center [363, 60] width 23 height 18
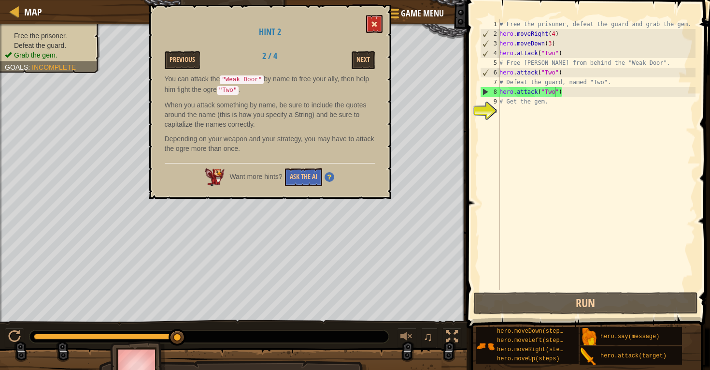
click at [376, 16] on button at bounding box center [374, 24] width 16 height 18
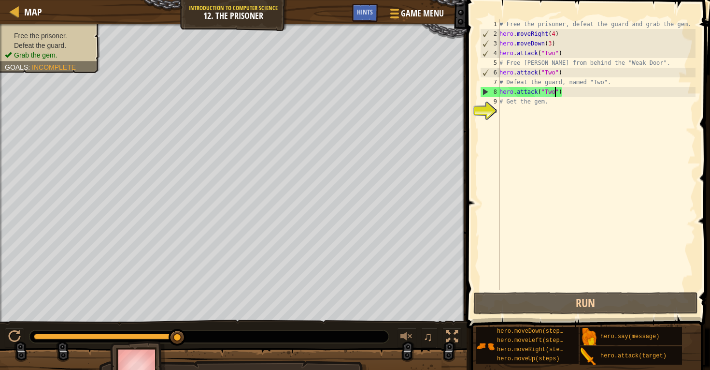
click at [550, 50] on div "# Free the prisoner, defeat the guard and grab the gem. hero . moveRight ( 4 ) …" at bounding box center [597, 164] width 198 height 290
drag, startPoint x: 555, startPoint y: 51, endPoint x: 544, endPoint y: 51, distance: 10.2
click at [544, 51] on div "# Free the prisoner, defeat the guard and grab the gem. hero . moveRight ( 4 ) …" at bounding box center [597, 164] width 198 height 290
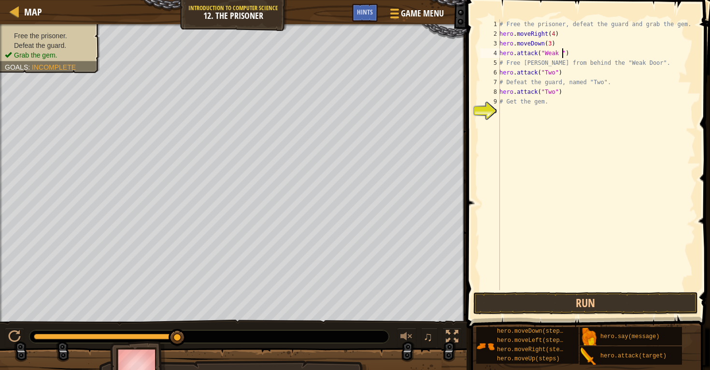
scroll to position [4, 6]
click at [508, 302] on button "Run" at bounding box center [585, 303] width 225 height 22
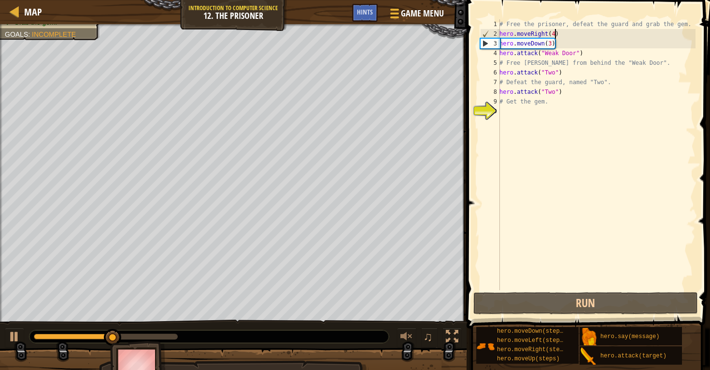
click at [556, 34] on div "# Free the prisoner, defeat the guard and grab the gem. hero . moveRight ( 4 ) …" at bounding box center [597, 164] width 198 height 290
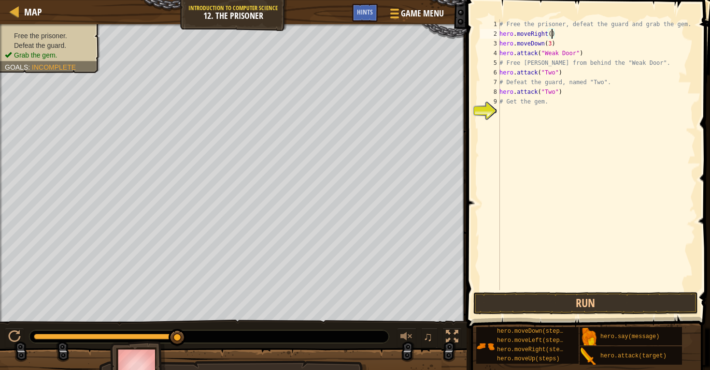
type textarea "hero.moveRight(1)"
click at [569, 32] on div "# Free the prisoner, defeat the guard and grab the gem. hero . moveRight ( 1 ) …" at bounding box center [597, 164] width 198 height 290
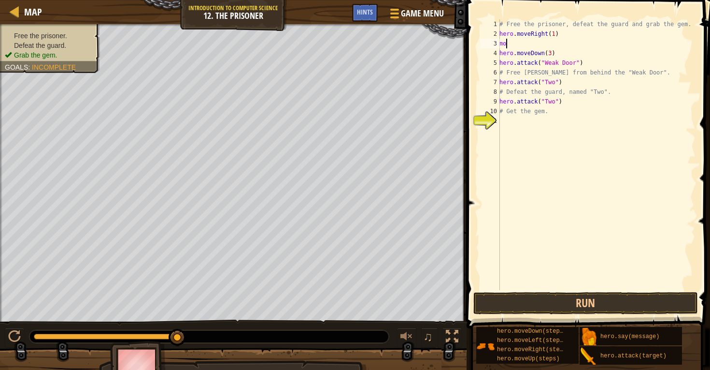
scroll to position [4, 0]
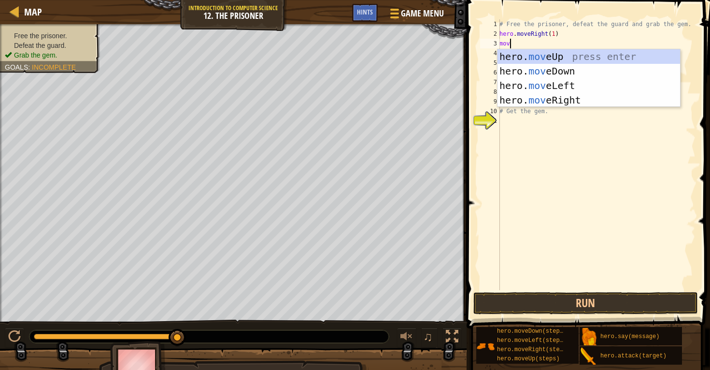
type textarea "move"
click at [612, 100] on div "hero. move Up press enter hero. move Down press enter hero. move Left press ent…" at bounding box center [589, 92] width 183 height 87
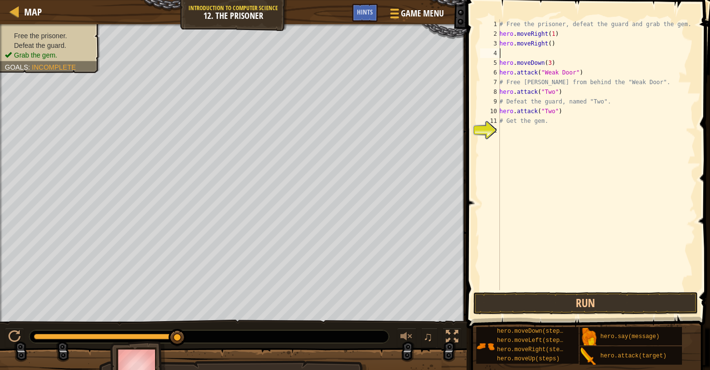
click at [552, 43] on div "# Free the prisoner, defeat the guard and grab the gem. hero . moveRight ( 1 ) …" at bounding box center [597, 164] width 198 height 290
type textarea "hero.moveRight(3)"
click at [471, 312] on span at bounding box center [589, 150] width 251 height 356
click at [472, 312] on span at bounding box center [589, 150] width 251 height 356
click at [506, 305] on button "Run" at bounding box center [585, 303] width 225 height 22
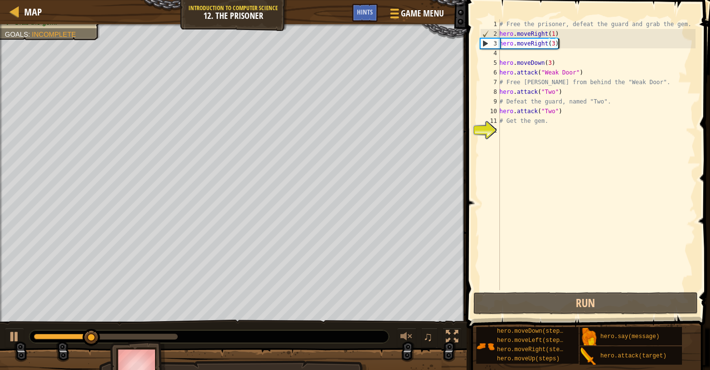
click at [555, 34] on div "# Free the prisoner, defeat the guard and grab the gem. hero . moveRight ( 1 ) …" at bounding box center [597, 164] width 198 height 290
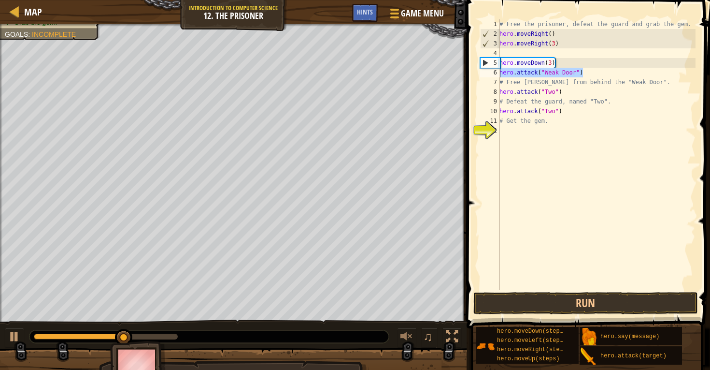
drag, startPoint x: 595, startPoint y: 73, endPoint x: 501, endPoint y: 69, distance: 93.8
click at [501, 69] on div "# Free the prisoner, defeat the guard and grab the gem. hero . moveRight ( ) he…" at bounding box center [597, 164] width 198 height 290
click at [568, 33] on div "# Free the prisoner, defeat the guard and grab the gem. hero . moveRight ( ) he…" at bounding box center [597, 164] width 198 height 290
type textarea "hero.moveRight()"
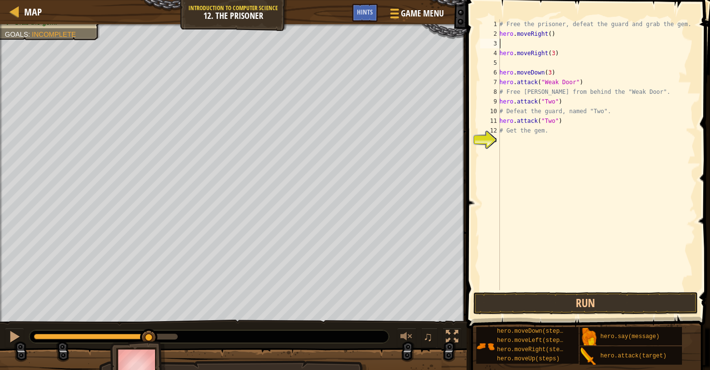
paste textarea "hero.attack("Weak Door")"
type textarea "hero.attack("Weak Door")"
drag, startPoint x: 588, startPoint y: 84, endPoint x: 483, endPoint y: 85, distance: 105.3
click at [483, 85] on div "hero.attack("Weak Door") 1 2 3 4 5 6 7 8 9 10 11 12 13 # Free the prisoner, def…" at bounding box center [586, 154] width 217 height 270
type textarea "\"
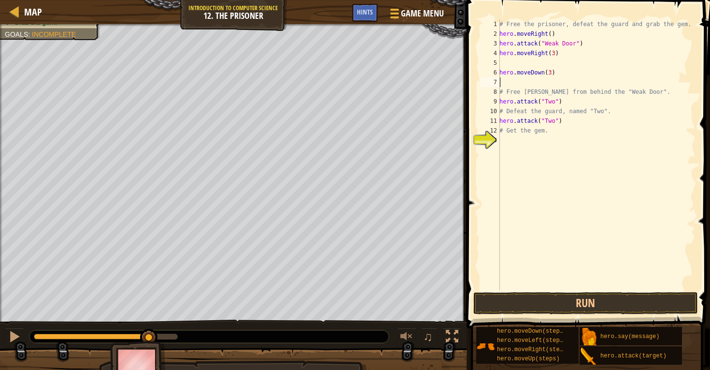
click at [490, 293] on button "Run" at bounding box center [585, 303] width 225 height 22
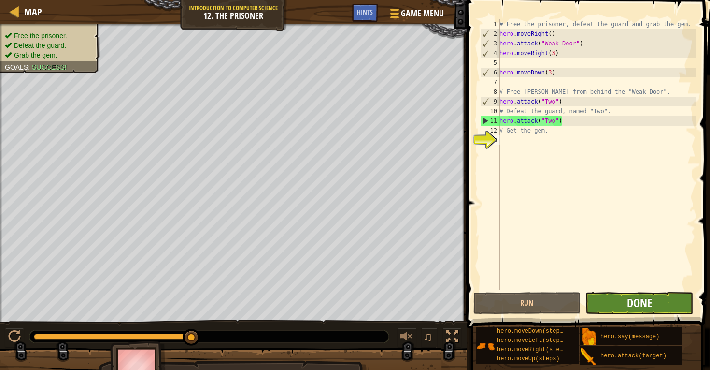
click at [638, 299] on span "Done" at bounding box center [639, 302] width 25 height 15
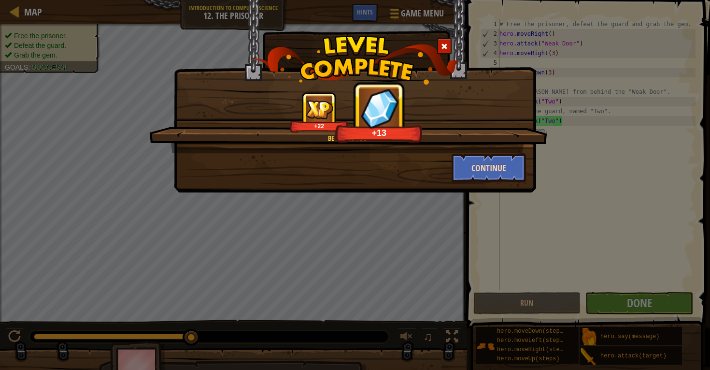
click at [498, 170] on button "Continue" at bounding box center [489, 167] width 75 height 29
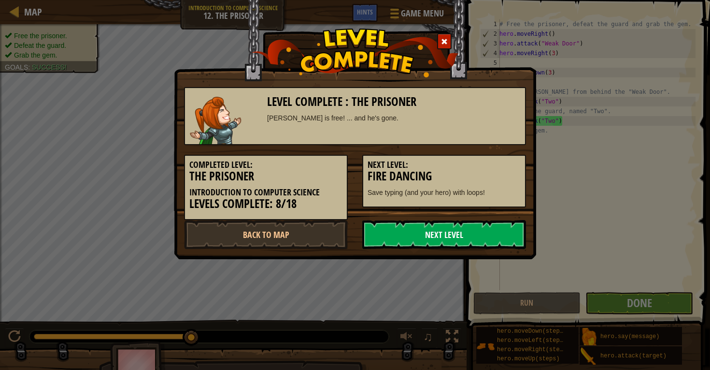
click at [445, 231] on link "Next Level" at bounding box center [444, 234] width 164 height 29
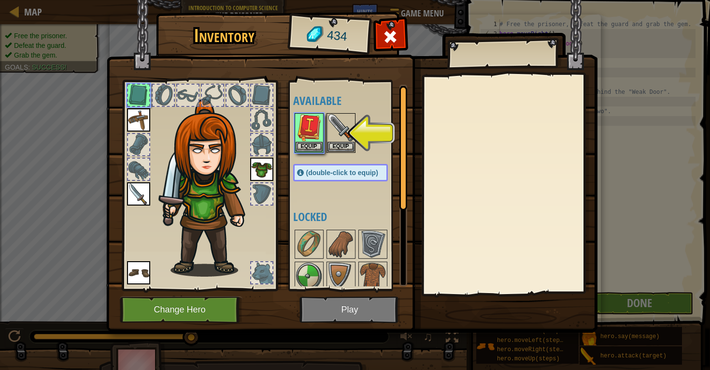
click at [364, 306] on img at bounding box center [351, 157] width 491 height 351
click at [317, 129] on img at bounding box center [309, 127] width 27 height 27
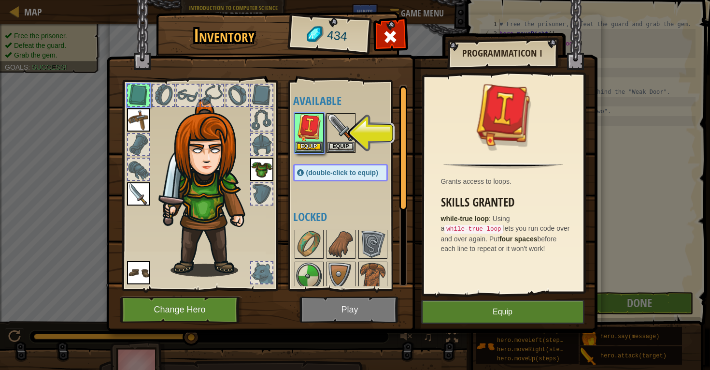
click at [446, 314] on button "Equip" at bounding box center [502, 311] width 163 height 24
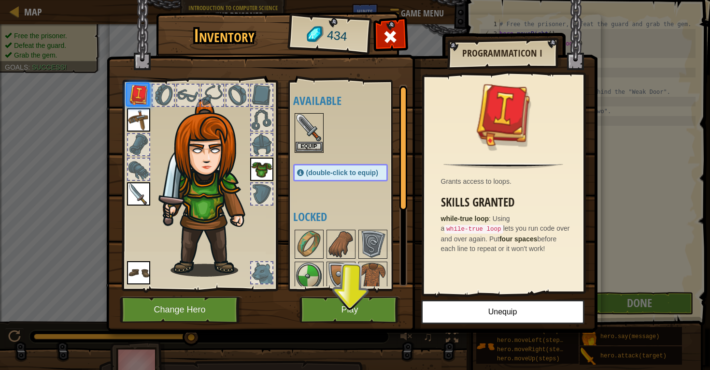
click at [385, 303] on button "Play" at bounding box center [349, 309] width 101 height 27
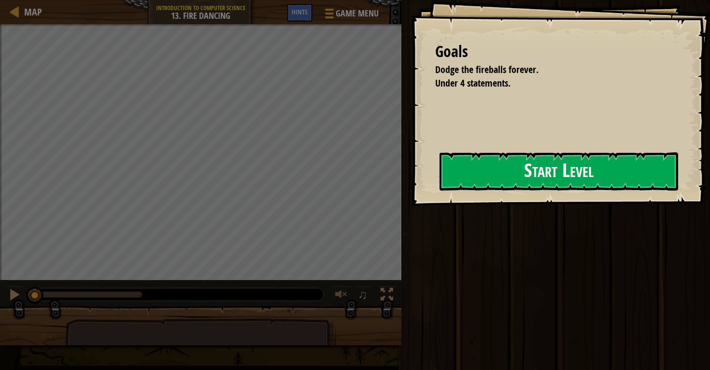
click at [486, 169] on button "Start Level" at bounding box center [559, 171] width 239 height 38
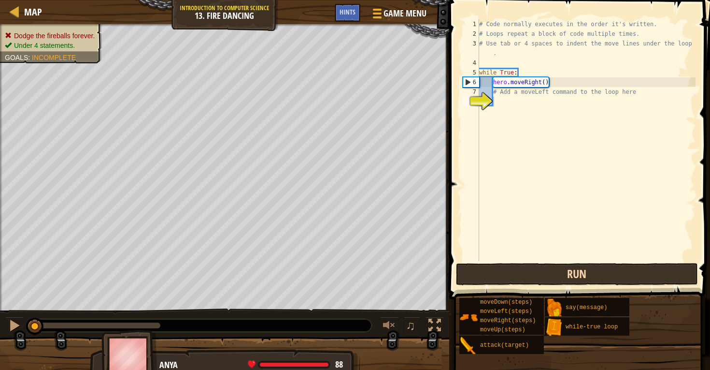
click at [487, 266] on button "Run" at bounding box center [577, 274] width 242 height 22
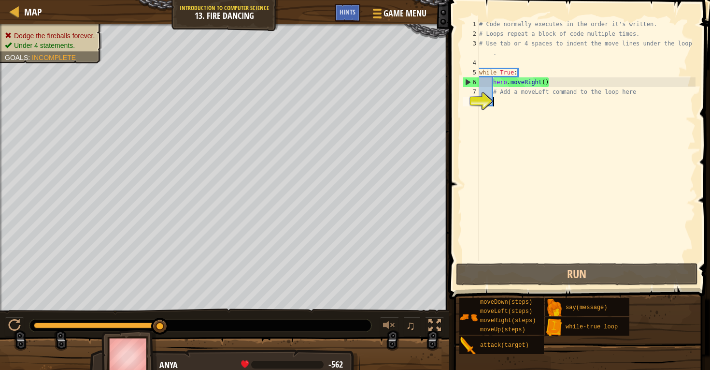
click at [513, 112] on div "# Code normally executes in the order it's written. # Loops repeat a block of c…" at bounding box center [586, 149] width 218 height 261
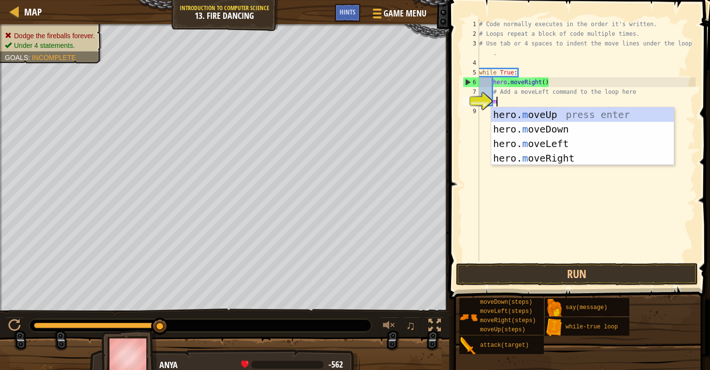
scroll to position [4, 1]
type textarea "mo"
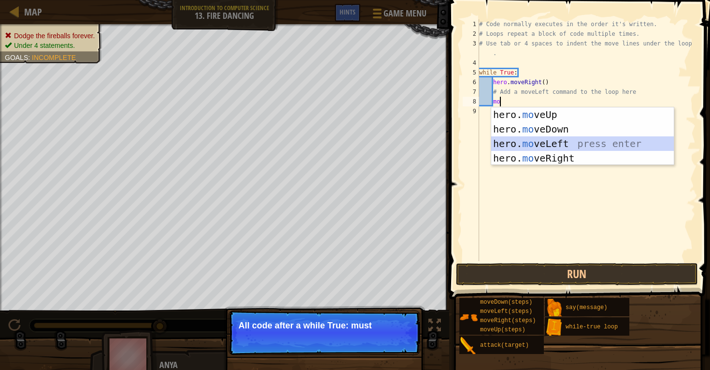
click at [531, 142] on div "hero. mo veUp press enter hero. mo veDown press enter hero. mo veLeft press ent…" at bounding box center [582, 150] width 183 height 87
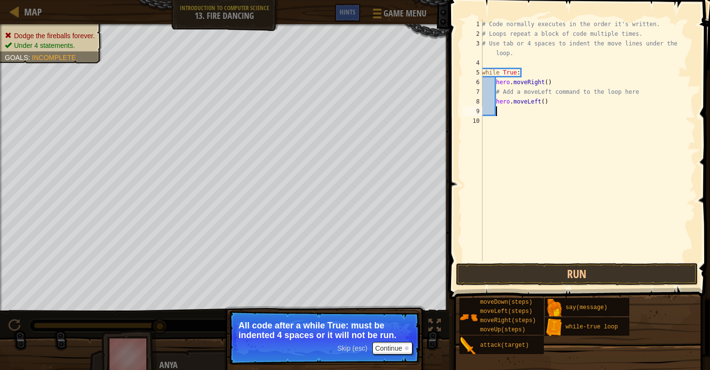
click at [544, 100] on div "# Code normally executes in the order it's written. # Loops repeat a block of c…" at bounding box center [587, 149] width 215 height 261
type textarea "hero.moveLeft(2)"
click at [530, 110] on div "# Code normally executes in the order it's written. # Loops repeat a block of c…" at bounding box center [587, 149] width 215 height 261
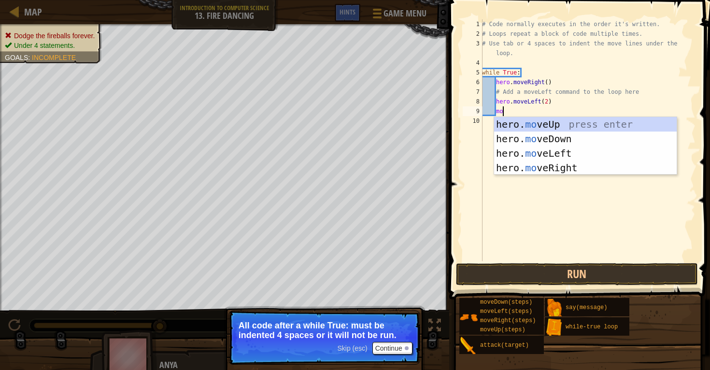
scroll to position [4, 1]
type textarea "move"
click at [577, 122] on div "hero. move Up press enter hero. move Down press enter hero. move Left press ent…" at bounding box center [585, 160] width 183 height 87
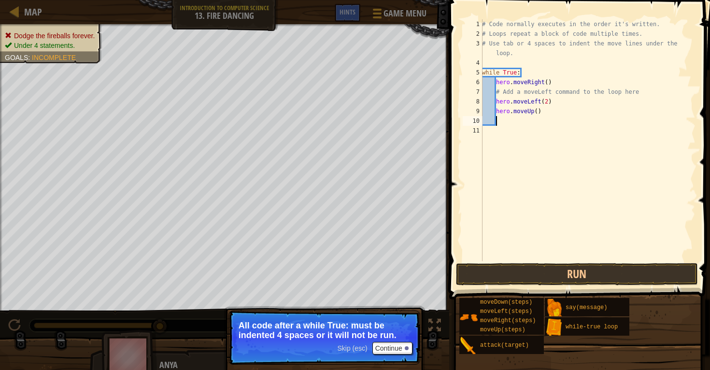
scroll to position [4, 0]
type textarea "n"
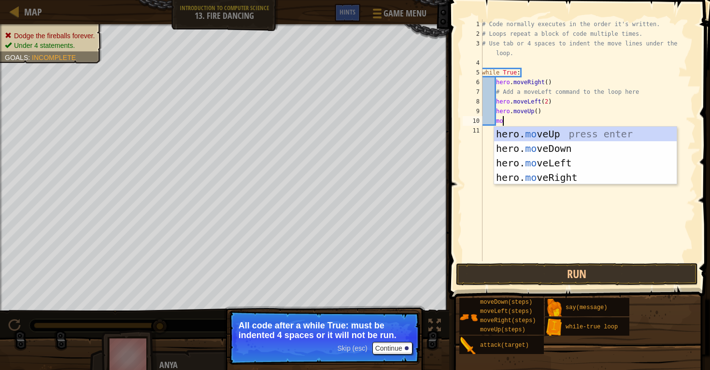
type textarea "mov"
click at [532, 157] on div "hero. mov eUp press enter hero. mov eDown press enter hero. mov eLeft press ent…" at bounding box center [585, 170] width 183 height 87
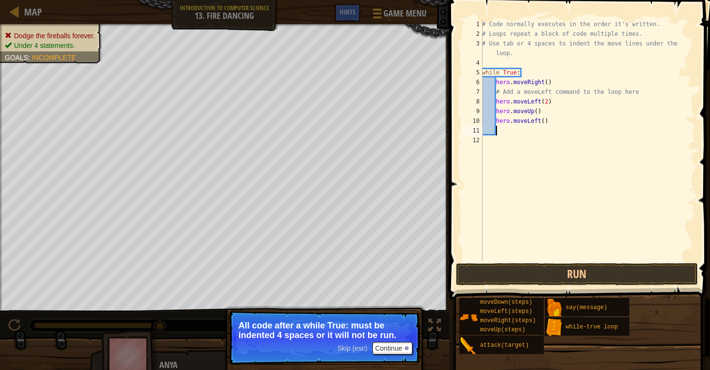
scroll to position [4, 0]
click at [515, 277] on button "Run" at bounding box center [577, 274] width 242 height 22
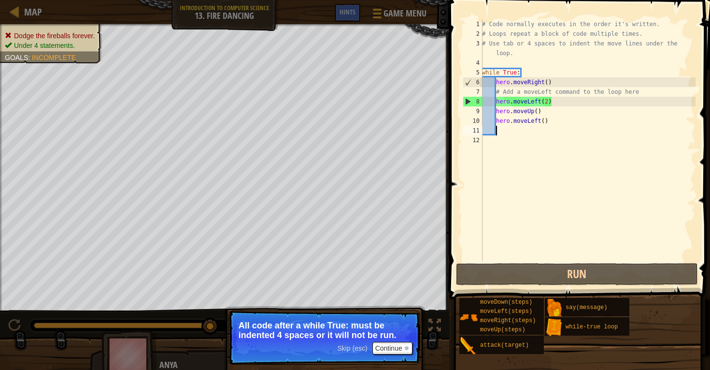
click at [549, 100] on div "# Code normally executes in the order it's written. # Loops repeat a block of c…" at bounding box center [587, 149] width 215 height 261
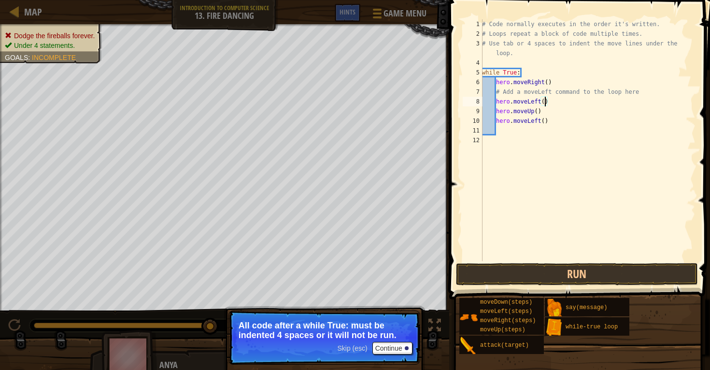
click at [543, 118] on div "# Code normally executes in the order it's written. # Loops repeat a block of c…" at bounding box center [587, 149] width 215 height 261
click at [545, 122] on div "# Code normally executes in the order it's written. # Loops repeat a block of c…" at bounding box center [587, 149] width 215 height 261
click at [642, 272] on button "Run" at bounding box center [577, 274] width 242 height 22
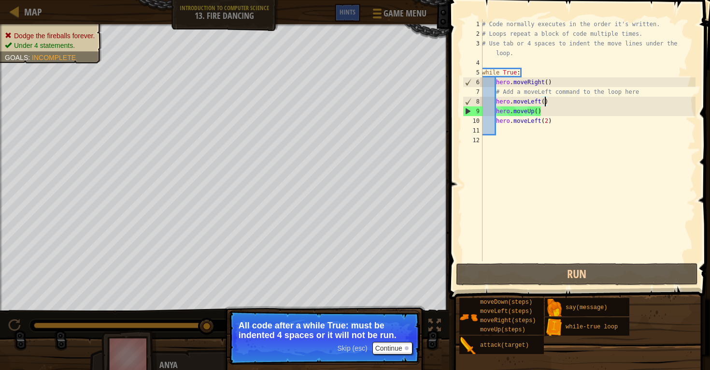
click at [546, 102] on div "# Code normally executes in the order it's written. # Loops repeat a block of c…" at bounding box center [587, 149] width 215 height 261
drag, startPoint x: 646, startPoint y: 91, endPoint x: 485, endPoint y: 94, distance: 160.9
click at [485, 93] on div "# Code normally executes in the order it's written. # Loops repeat a block of c…" at bounding box center [587, 149] width 215 height 261
type textarea "# Add a moveLeft command to the loop here"
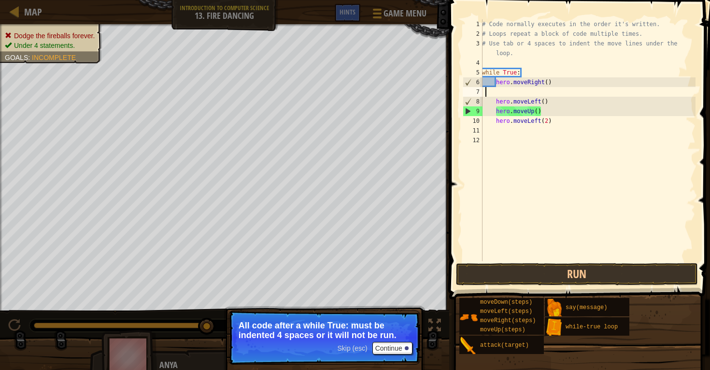
scroll to position [4, 0]
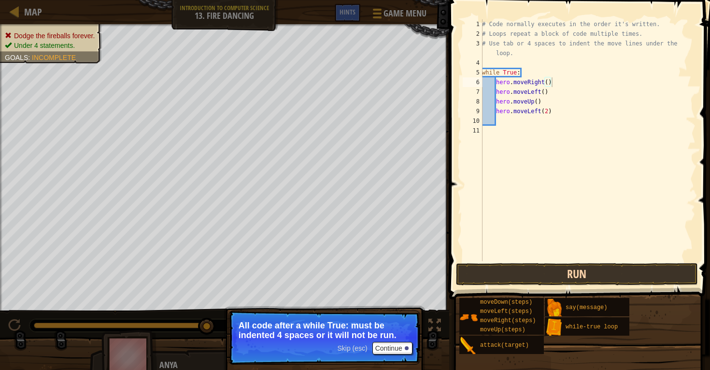
click at [488, 275] on button "Run" at bounding box center [577, 274] width 242 height 22
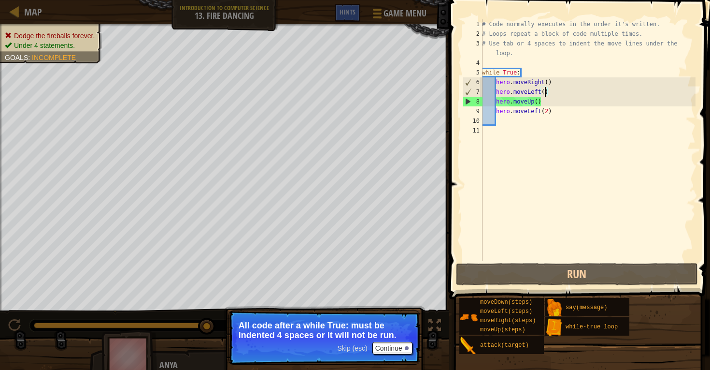
click at [546, 88] on div "# Code normally executes in the order it's written. # Loops repeat a block of c…" at bounding box center [587, 149] width 215 height 261
click at [558, 84] on div "# Code normally executes in the order it's written. # Loops repeat a block of c…" at bounding box center [587, 149] width 215 height 261
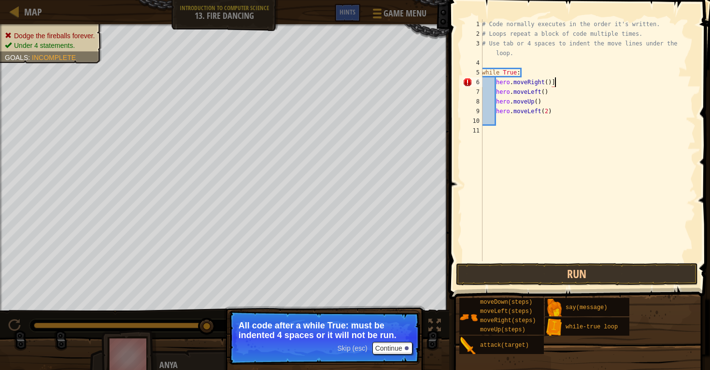
type textarea "hero.moveRight()"
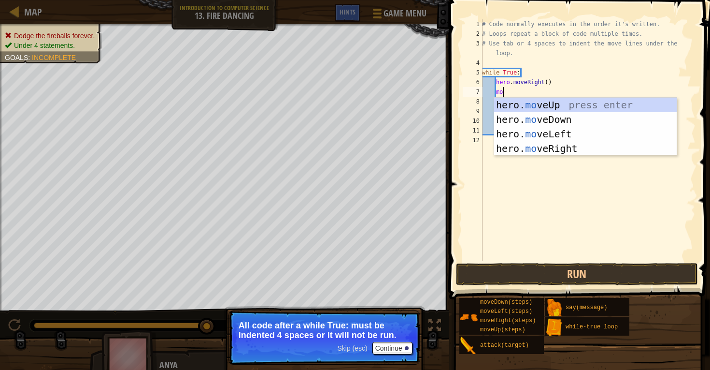
scroll to position [4, 1]
type textarea "move"
click at [572, 105] on div "hero. move Up press enter hero. move Down press enter hero. move Left press ent…" at bounding box center [585, 141] width 183 height 87
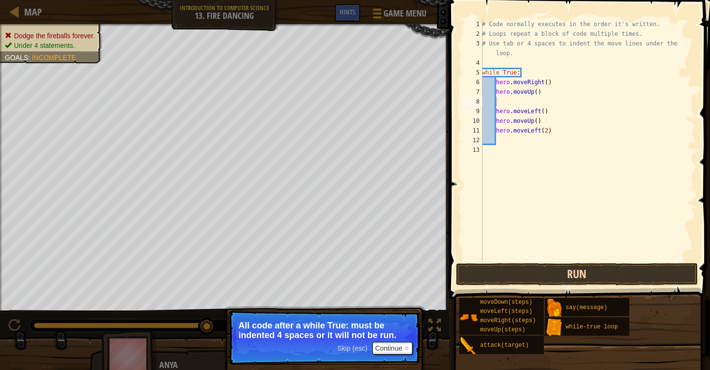
click at [515, 268] on button "Run" at bounding box center [577, 274] width 242 height 22
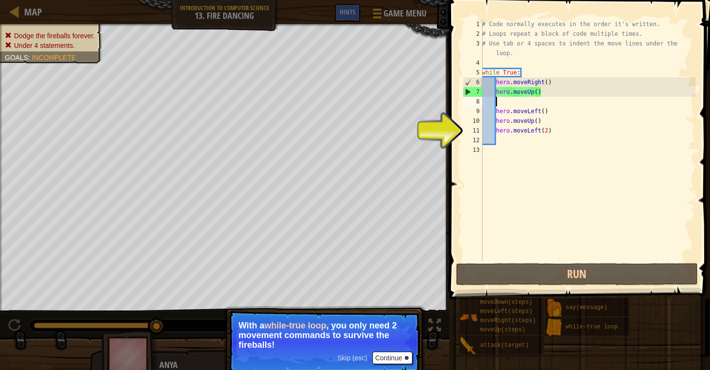
click at [382, 353] on button "Continue" at bounding box center [392, 357] width 40 height 13
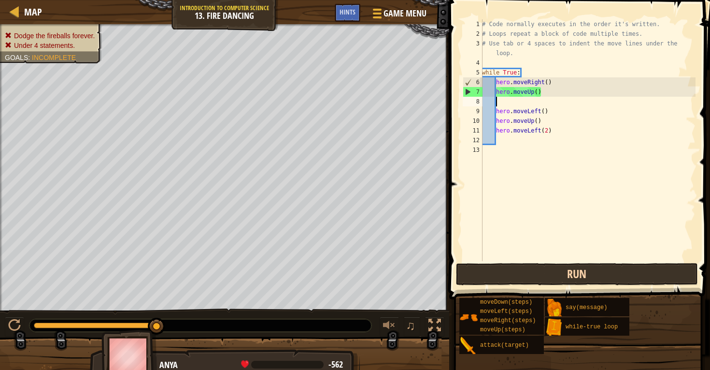
click at [480, 272] on button "Run" at bounding box center [577, 274] width 242 height 22
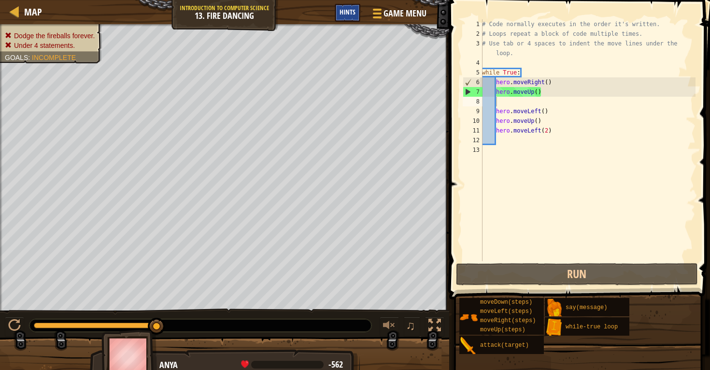
click at [336, 10] on div "Hints" at bounding box center [348, 13] width 26 height 18
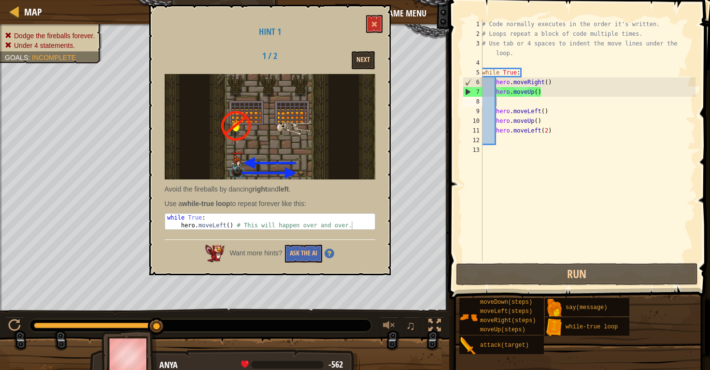
click at [357, 57] on button "Next" at bounding box center [363, 60] width 23 height 18
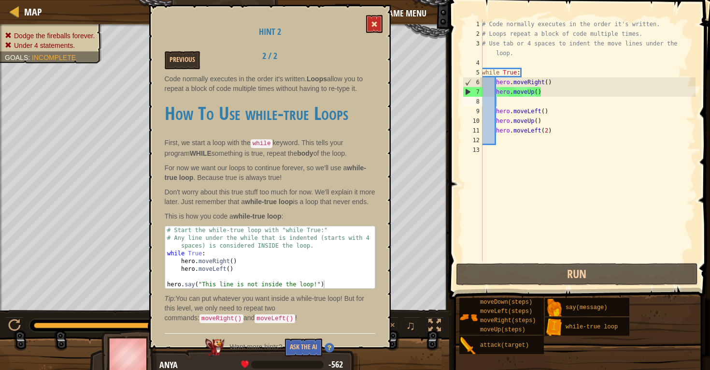
click at [368, 30] on button at bounding box center [374, 24] width 16 height 18
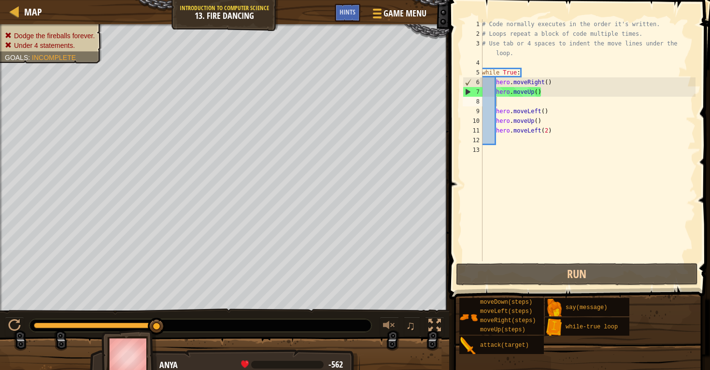
scroll to position [4, 0]
click at [510, 148] on div "# Code normally executes in the order it's written. # Loops repeat a block of c…" at bounding box center [587, 149] width 215 height 261
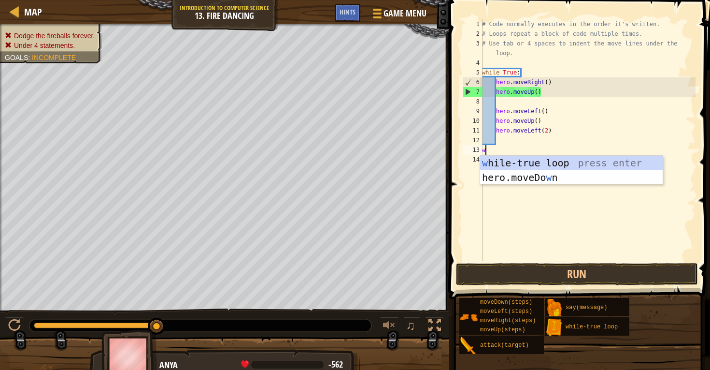
type textarea "wh"
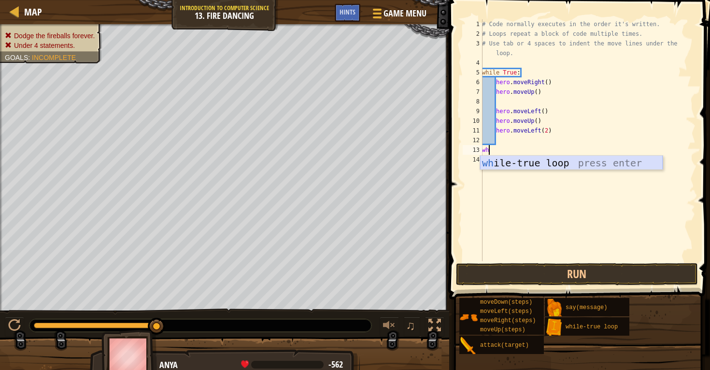
click at [522, 162] on div "wh ile-true loop press enter" at bounding box center [571, 177] width 183 height 43
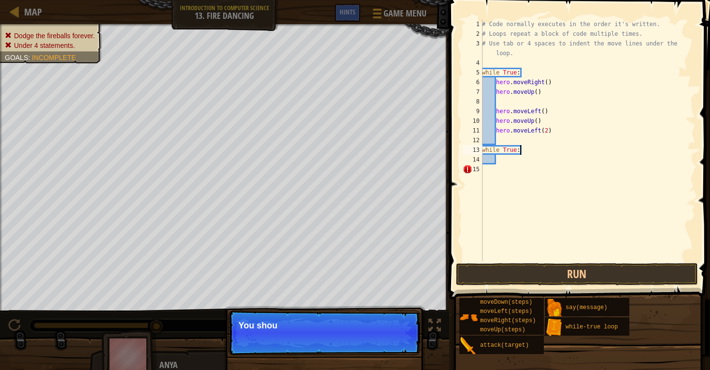
click at [525, 152] on div "# Code normally executes in the order it's written. # Loops repeat a block of c…" at bounding box center [587, 149] width 215 height 261
click at [402, 334] on button "Continue" at bounding box center [392, 338] width 40 height 13
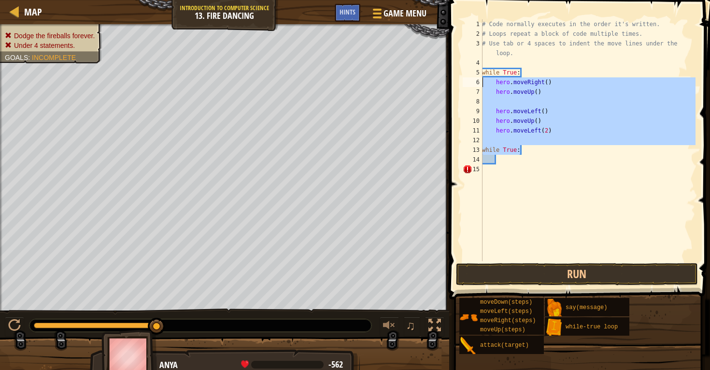
drag, startPoint x: 544, startPoint y: 152, endPoint x: 475, endPoint y: 78, distance: 101.2
click at [475, 78] on div "while True: 1 2 3 4 5 6 7 8 9 10 11 12 13 14 15 # Code normally executes in the…" at bounding box center [578, 140] width 235 height 242
type textarea "hero.moveRight() hero.moveUp()"
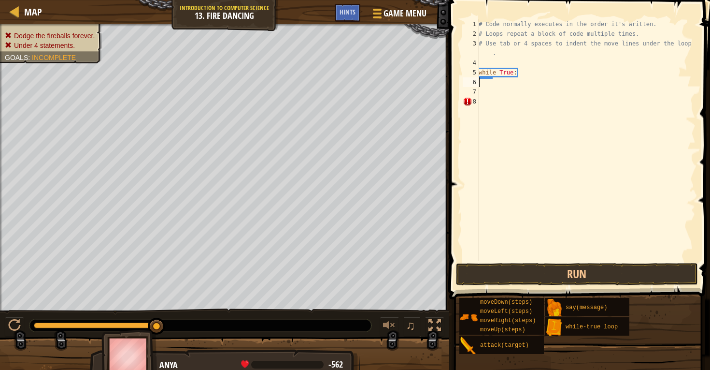
click at [530, 65] on div "# Code normally executes in the order it's written. # Loops repeat a block of c…" at bounding box center [586, 149] width 219 height 261
click at [536, 73] on div "# Code normally executes in the order it's written. # Loops repeat a block of c…" at bounding box center [586, 149] width 219 height 261
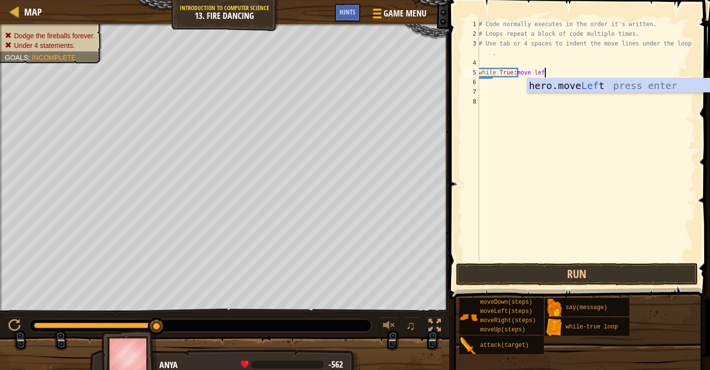
type textarea "while True:move left"
click at [567, 81] on div "hero.move Left press enter" at bounding box center [618, 99] width 183 height 43
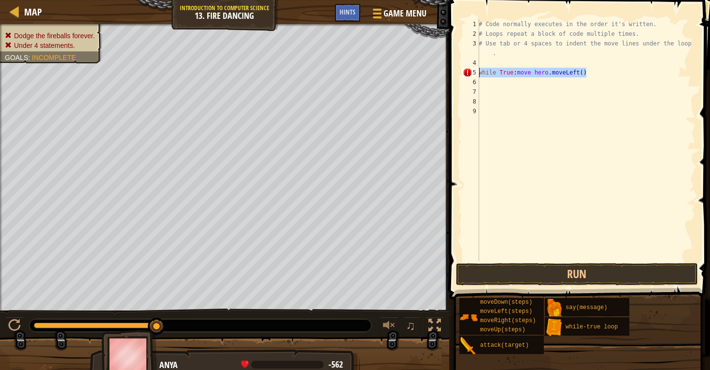
drag, startPoint x: 640, startPoint y: 69, endPoint x: 477, endPoint y: 73, distance: 163.3
click at [477, 73] on div "1 2 3 4 5 6 7 8 9 # Code normally executes in the order it's written. # Loops r…" at bounding box center [578, 140] width 235 height 242
type textarea "while True:move hero.moveLeft()"
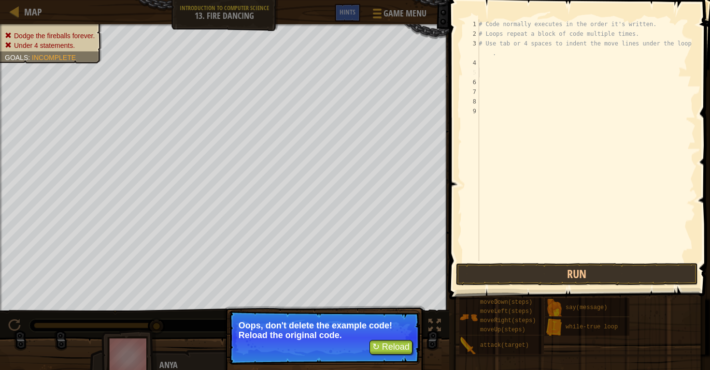
click at [400, 346] on button "↻ Reload" at bounding box center [391, 347] width 43 height 14
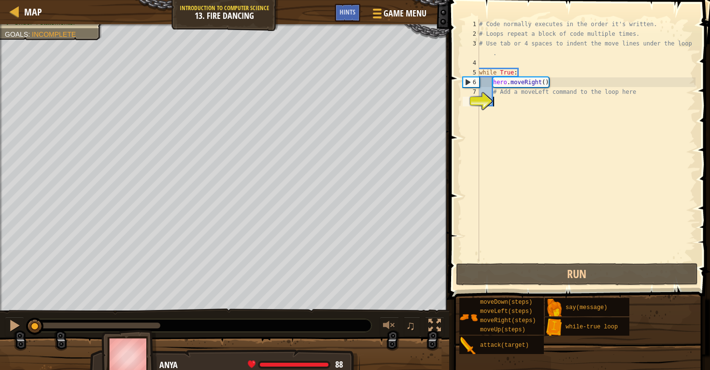
click at [505, 146] on div "# Code normally executes in the order it's written. # Loops repeat a block of c…" at bounding box center [586, 149] width 218 height 261
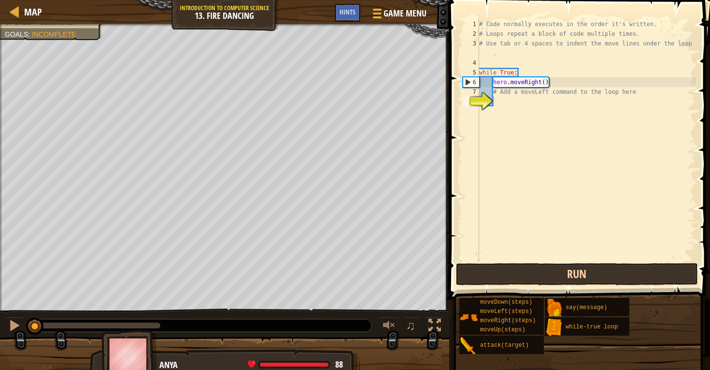
click at [512, 273] on button "Run" at bounding box center [577, 274] width 242 height 22
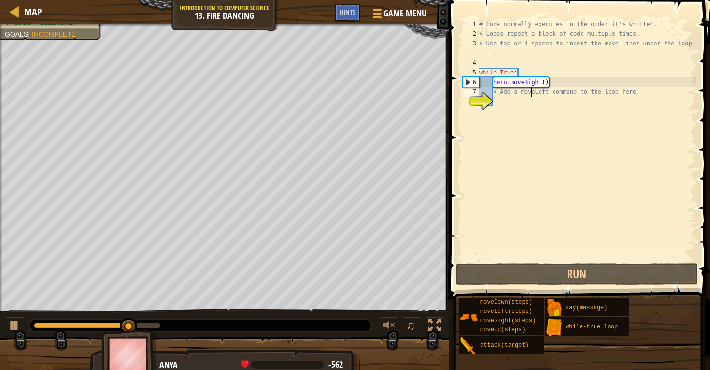
click at [532, 90] on div "# Code normally executes in the order it's written. # Loops repeat a block of c…" at bounding box center [586, 149] width 218 height 261
type textarea "# Add a moveLeft command to the loop here"
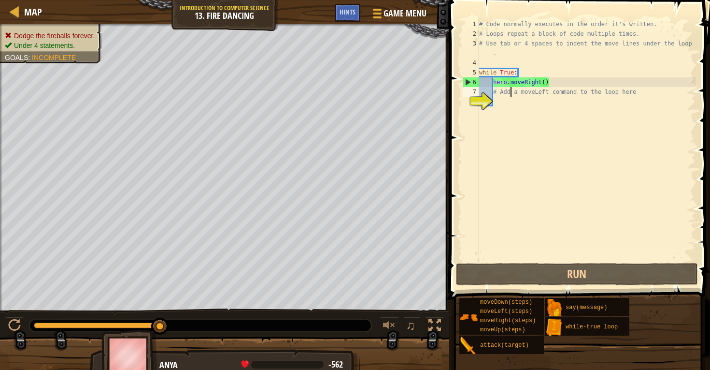
click at [510, 96] on div "# Code normally executes in the order it's written. # Loops repeat a block of c…" at bounding box center [586, 149] width 218 height 261
click at [503, 103] on div "# Code normally executes in the order it's written. # Loops repeat a block of c…" at bounding box center [586, 149] width 218 height 261
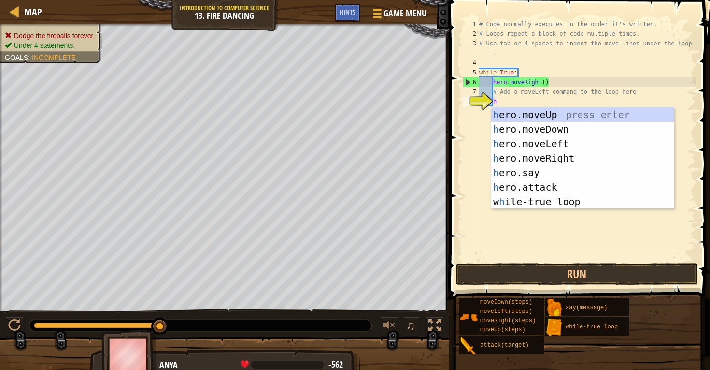
scroll to position [4, 1]
type textarea "he"
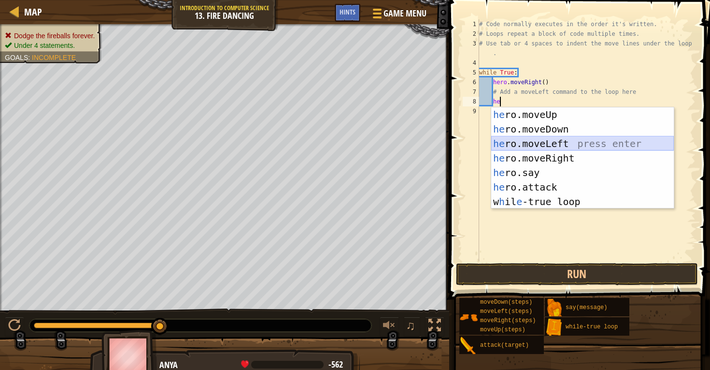
click at [528, 139] on div "he ro.moveUp press enter he ro.moveDown press enter he ro.moveLeft press enter …" at bounding box center [582, 172] width 183 height 130
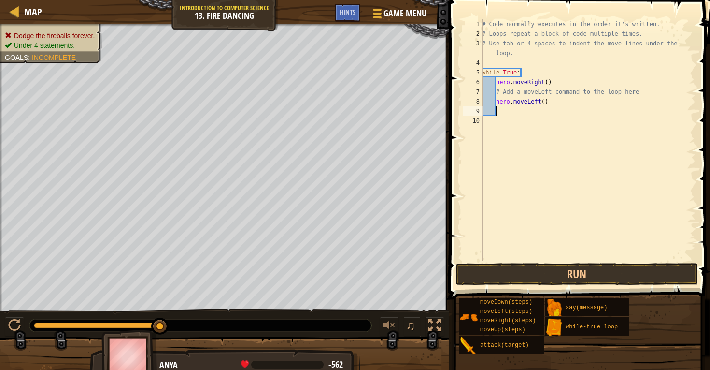
type textarea "h"
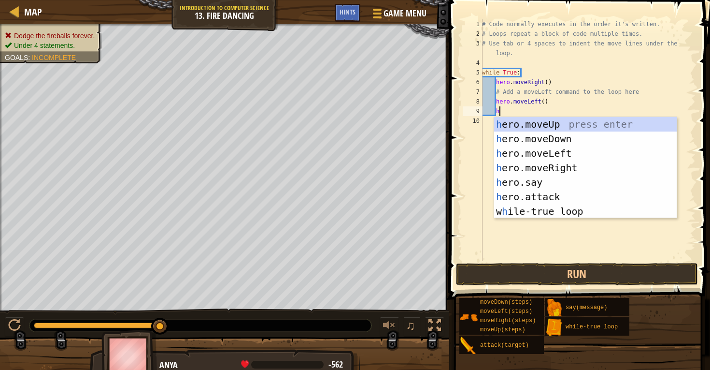
scroll to position [4, 1]
click at [552, 125] on div "h ero.moveUp press enter h ero.moveDown press enter h ero.moveLeft press enter …" at bounding box center [585, 182] width 183 height 130
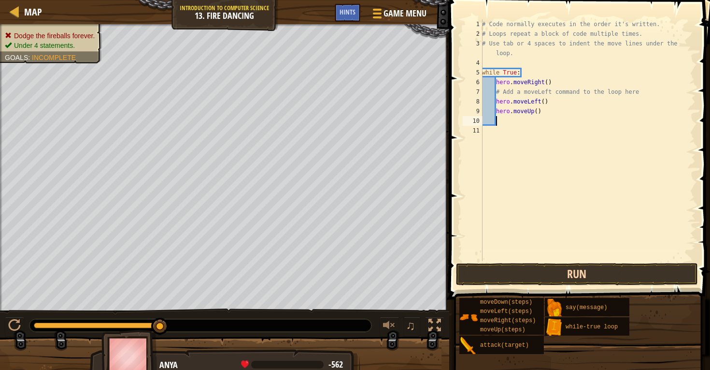
click at [511, 273] on button "Run" at bounding box center [577, 274] width 242 height 22
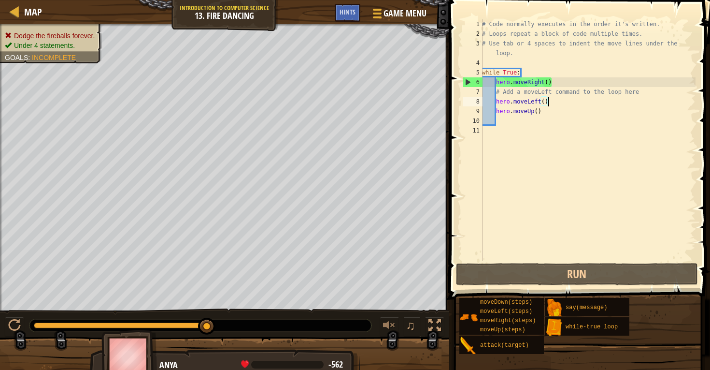
click at [560, 99] on div "# Code normally executes in the order it's written. # Loops repeat a block of c…" at bounding box center [587, 149] width 215 height 261
type textarea "hero.moveLeft()"
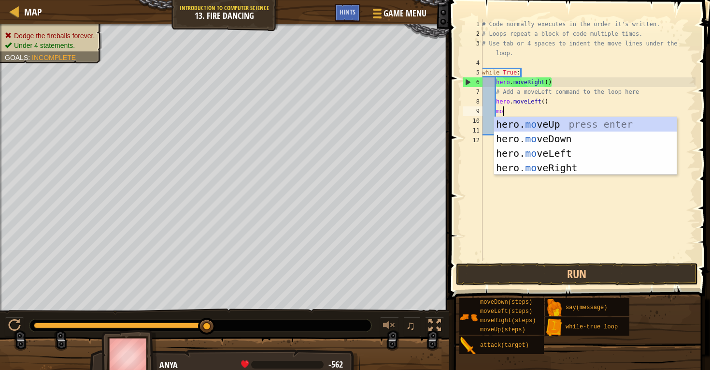
scroll to position [4, 1]
type textarea "move"
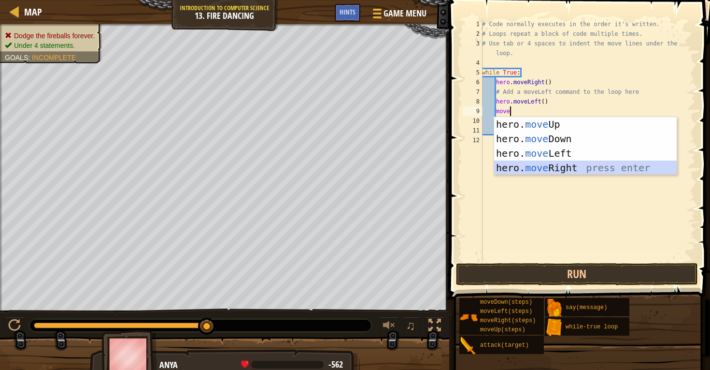
click at [553, 170] on div "hero. move Up press enter hero. move Down press enter hero. move Left press ent…" at bounding box center [585, 160] width 183 height 87
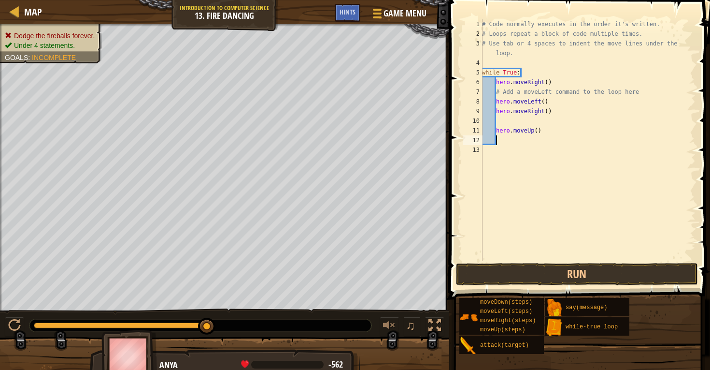
click at [557, 137] on div "# Code normally executes in the order it's written. # Loops repeat a block of c…" at bounding box center [587, 149] width 215 height 261
click at [517, 120] on div "# Code normally executes in the order it's written. # Loops repeat a block of c…" at bounding box center [587, 149] width 215 height 261
click at [515, 116] on div "# Code normally executes in the order it's written. # Loops repeat a block of c…" at bounding box center [587, 149] width 215 height 261
click at [536, 124] on div "# Code normally executes in the order it's written. # Loops repeat a block of c…" at bounding box center [587, 149] width 215 height 261
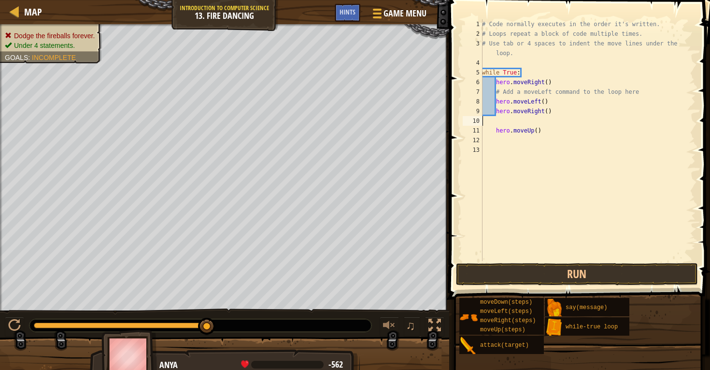
type textarea "hero.moveRight()"
click at [512, 130] on div "# Code normally executes in the order it's written. # Loops repeat a block of c…" at bounding box center [587, 149] width 215 height 261
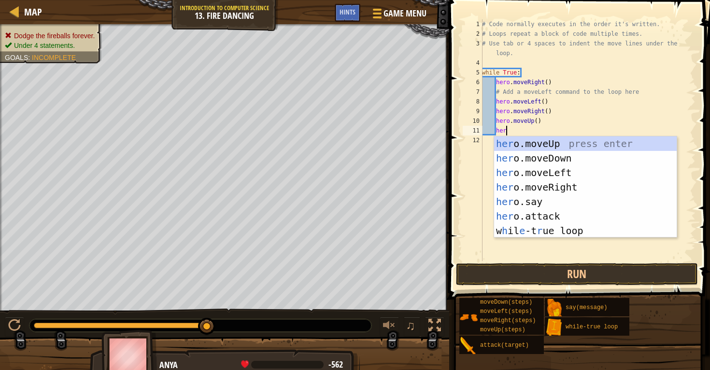
scroll to position [4, 1]
type textarea "hero"
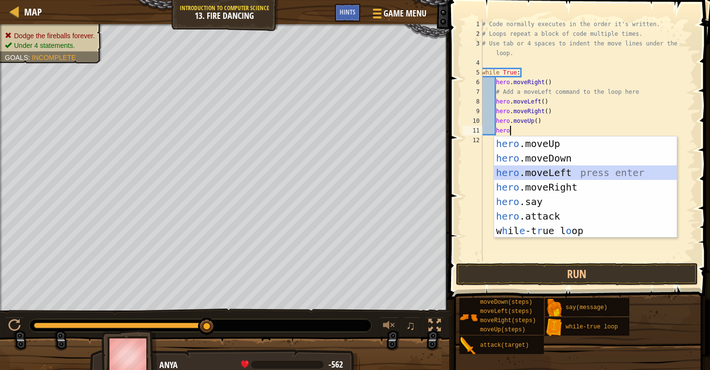
click at [557, 175] on div "hero .moveUp press enter hero .moveDown press enter hero .moveLeft press enter …" at bounding box center [585, 201] width 183 height 130
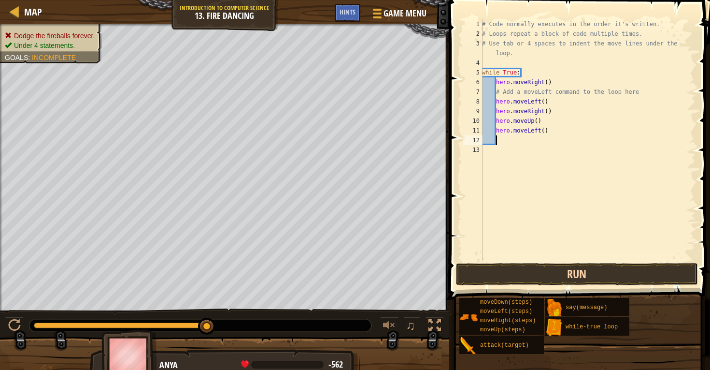
click at [528, 276] on button "Run" at bounding box center [577, 274] width 242 height 22
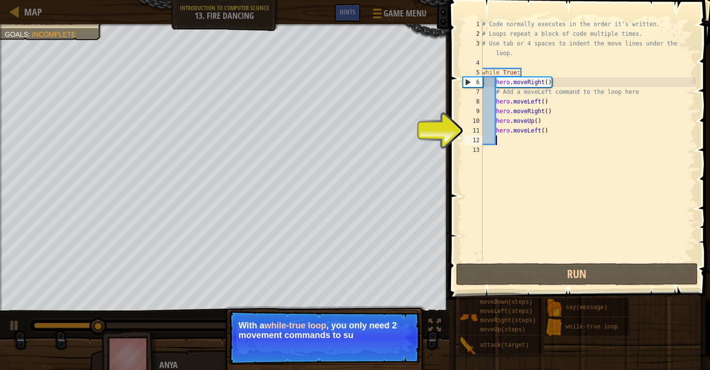
click at [498, 206] on div "# Code normally executes in the order it's written. # Loops repeat a block of c…" at bounding box center [587, 149] width 215 height 261
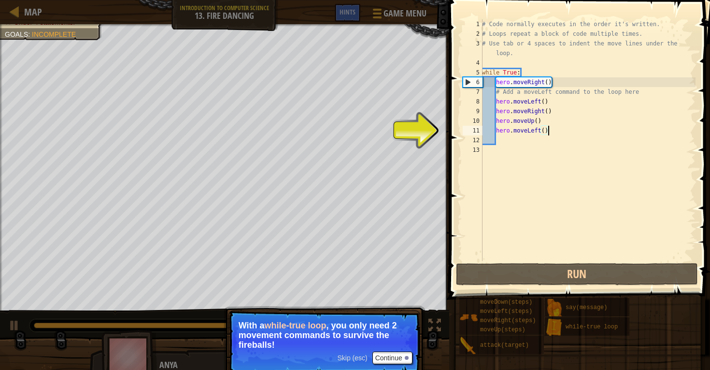
click at [562, 135] on div "# Code normally executes in the order it's written. # Loops repeat a block of c…" at bounding box center [587, 149] width 215 height 261
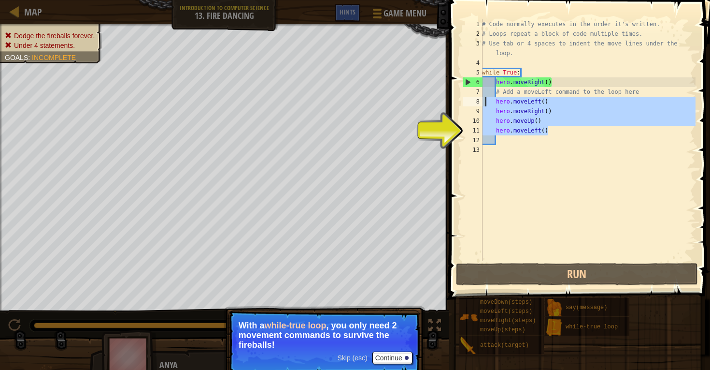
drag, startPoint x: 556, startPoint y: 128, endPoint x: 485, endPoint y: 97, distance: 77.6
click at [484, 97] on div "# Code normally executes in the order it's written. # Loops repeat a block of c…" at bounding box center [587, 149] width 215 height 261
type textarea "hero.moveLeft() hero.moveRight()"
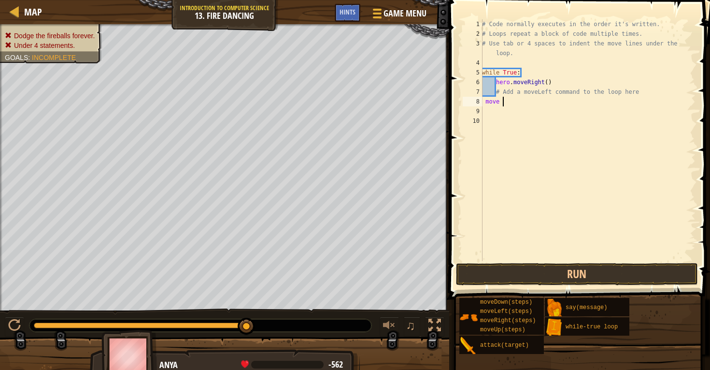
scroll to position [4, 1]
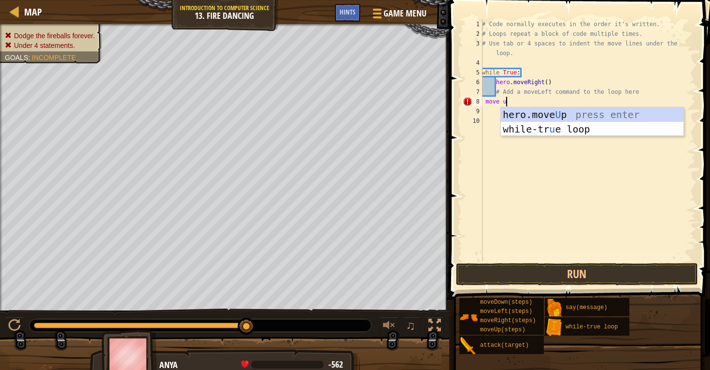
type textarea "move up"
click at [519, 114] on div "hero.move Up press enter while-tr u e loo p press enter" at bounding box center [592, 136] width 183 height 58
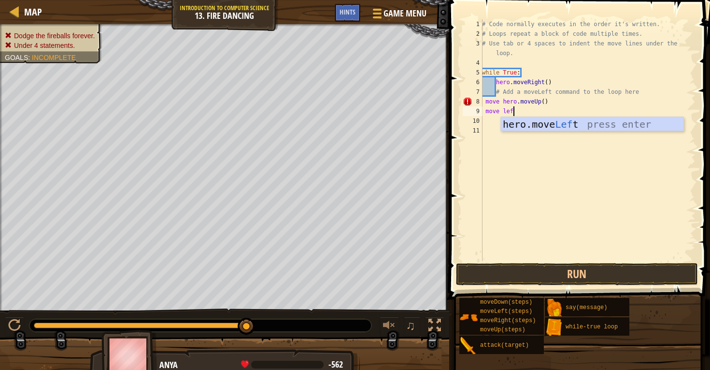
type textarea "move left"
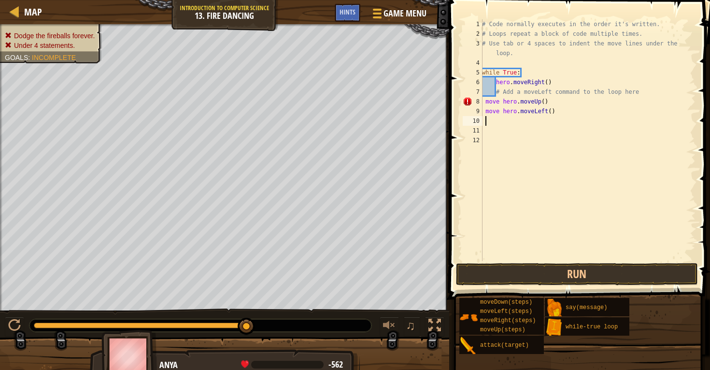
scroll to position [4, 0]
click at [513, 270] on button "Run" at bounding box center [577, 274] width 242 height 22
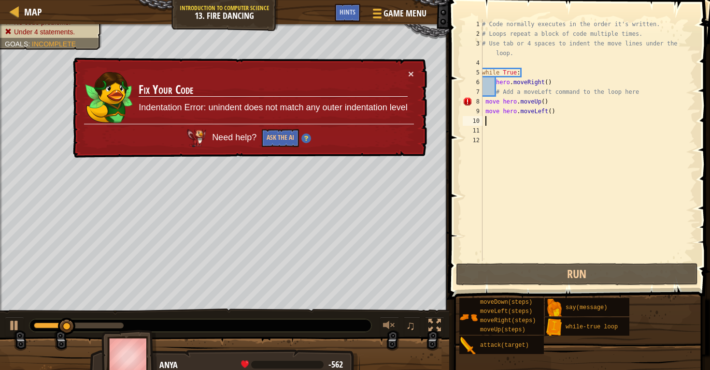
click at [537, 100] on div "# Code normally executes in the order it's written. # Loops repeat a block of c…" at bounding box center [587, 149] width 215 height 261
type textarea "move hero.moveUp()"
click at [502, 102] on div "# Code normally executes in the order it's written. # Loops repeat a block of c…" at bounding box center [587, 149] width 215 height 261
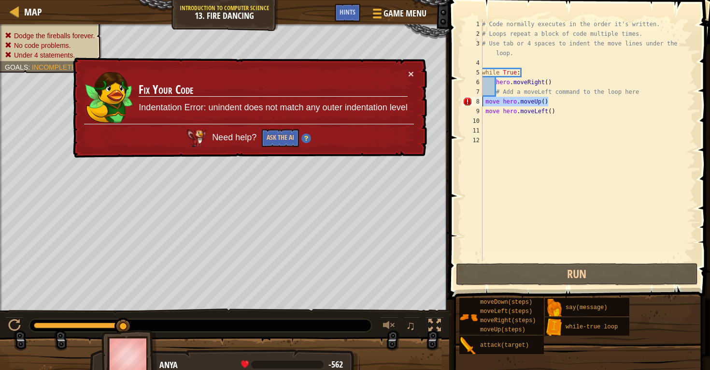
drag, startPoint x: 560, startPoint y: 100, endPoint x: 469, endPoint y: 103, distance: 91.4
click at [469, 103] on div "move hero.moveUp() 1 2 3 4 5 6 7 8 9 10 11 12 # Code normally executes in the o…" at bounding box center [578, 140] width 235 height 242
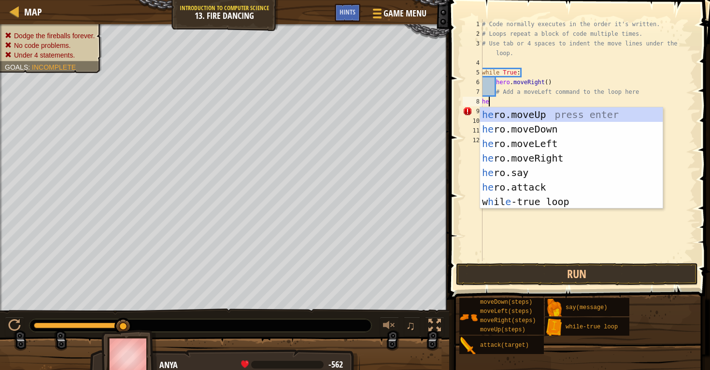
type textarea "her"
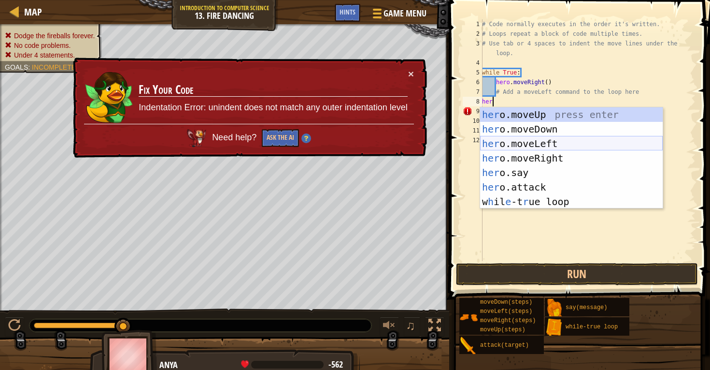
click at [531, 142] on div "her o.moveUp press enter her o.moveDown press enter her o.moveLeft press enter …" at bounding box center [571, 172] width 183 height 130
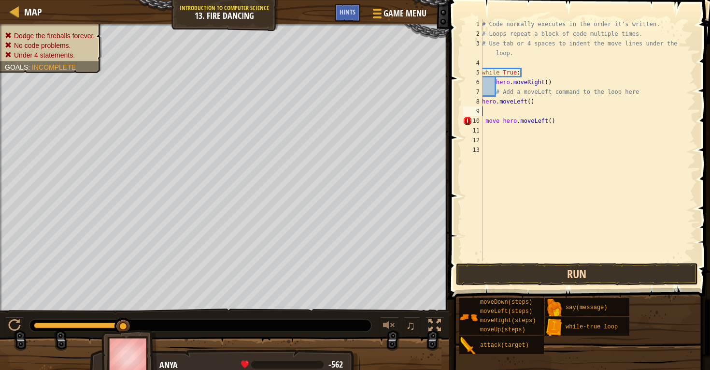
click at [500, 273] on button "Run" at bounding box center [577, 274] width 242 height 22
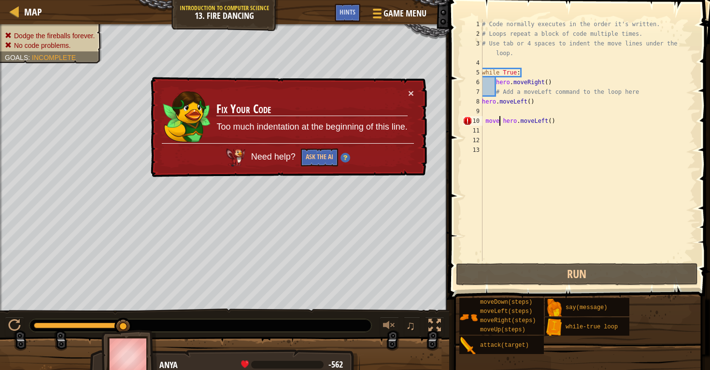
click at [500, 121] on div "# Code normally executes in the order it's written. # Loops repeat a block of c…" at bounding box center [587, 149] width 215 height 261
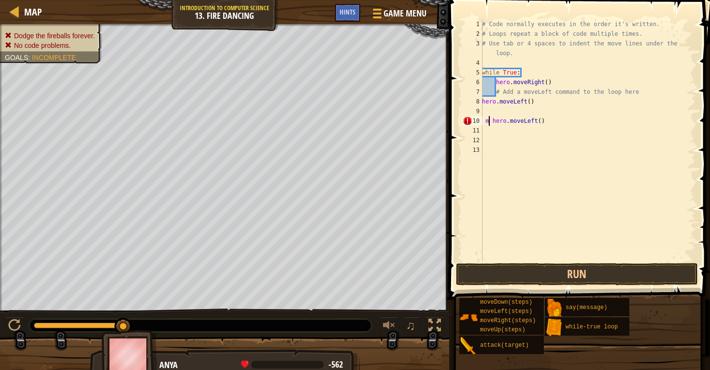
type textarea "hero.moveLeft()"
click at [527, 156] on div "# Code normally executes in the order it's written. # Loops repeat a block of c…" at bounding box center [587, 149] width 215 height 261
click at [488, 118] on div "# Code normally executes in the order it's written. # Loops repeat a block of c…" at bounding box center [587, 149] width 215 height 261
type textarea "hero.moveLeft()"
click at [544, 104] on div "# Code normally executes in the order it's written. # Loops repeat a block of c…" at bounding box center [587, 149] width 215 height 261
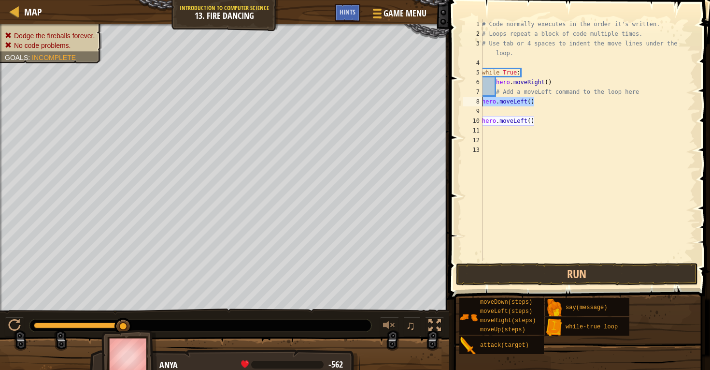
drag, startPoint x: 551, startPoint y: 104, endPoint x: 464, endPoint y: 103, distance: 86.9
click at [463, 103] on div "hero.moveLeft() 1 2 3 4 5 6 7 8 9 10 11 12 13 # Code normally executes in the o…" at bounding box center [578, 140] width 235 height 242
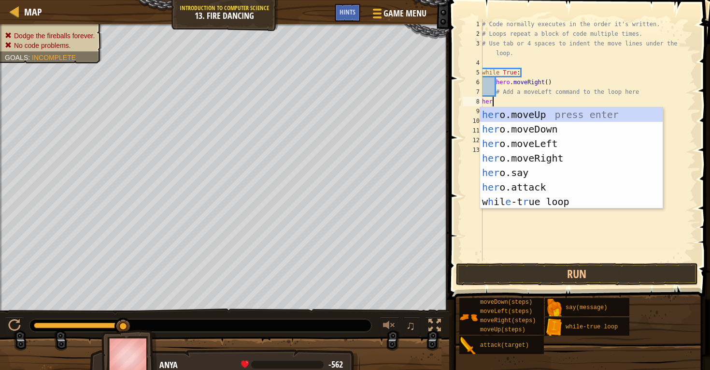
type textarea "hero"
click at [490, 111] on div "hero .moveUp press enter hero .moveDown press enter hero .moveLeft press enter …" at bounding box center [571, 172] width 183 height 130
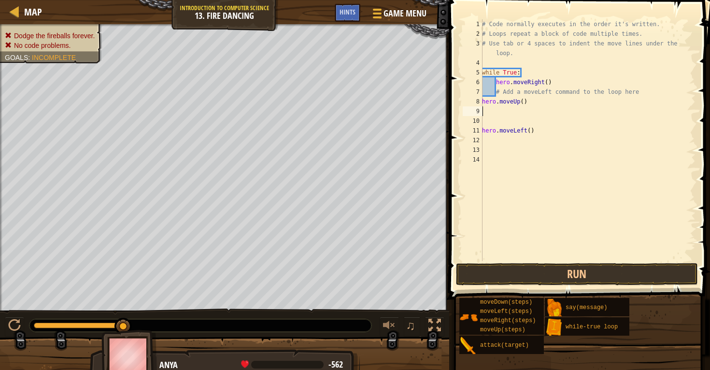
scroll to position [4, 0]
click at [492, 269] on button "Run" at bounding box center [577, 274] width 242 height 22
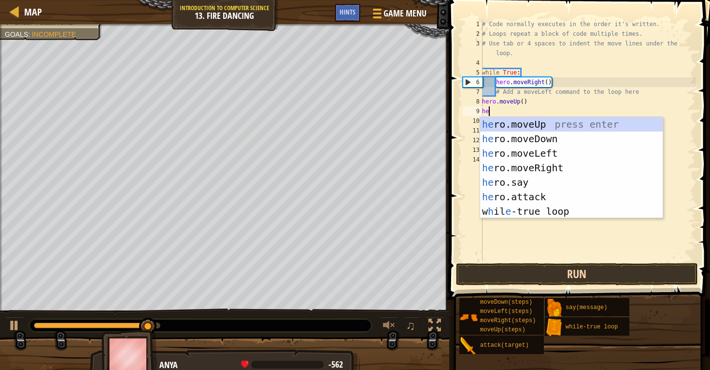
type textarea "her"
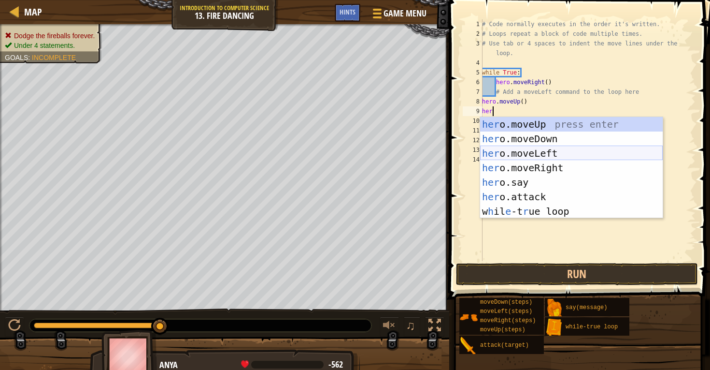
click at [510, 154] on div "her o.moveUp press enter her o.moveDown press enter her o.moveLeft press enter …" at bounding box center [571, 182] width 183 height 130
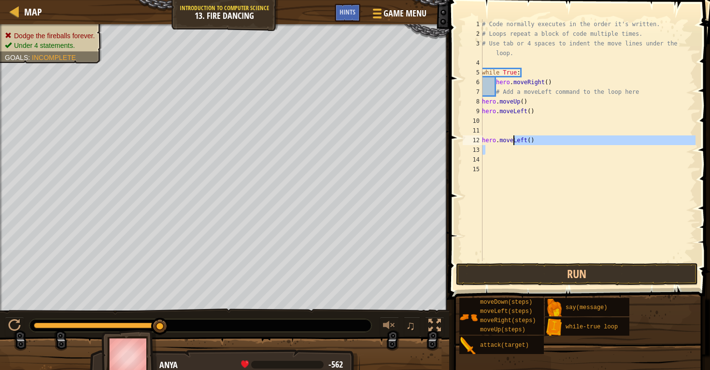
drag, startPoint x: 542, startPoint y: 145, endPoint x: 510, endPoint y: 143, distance: 31.9
click at [510, 143] on div "# Code normally executes in the order it's written. # Loops repeat a block of c…" at bounding box center [587, 149] width 215 height 261
click at [511, 143] on div "# Code normally executes in the order it's written. # Loops repeat a block of c…" at bounding box center [587, 149] width 215 height 261
type textarea "hero.moveLeft()"
drag, startPoint x: 555, startPoint y: 143, endPoint x: 474, endPoint y: 141, distance: 81.7
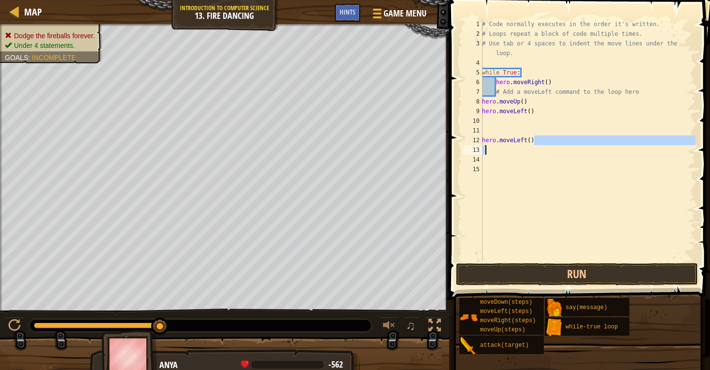
click at [474, 141] on div "hero.moveLeft() 1 2 3 4 5 6 7 8 9 10 11 12 13 14 15 # Code normally executes in…" at bounding box center [578, 140] width 235 height 242
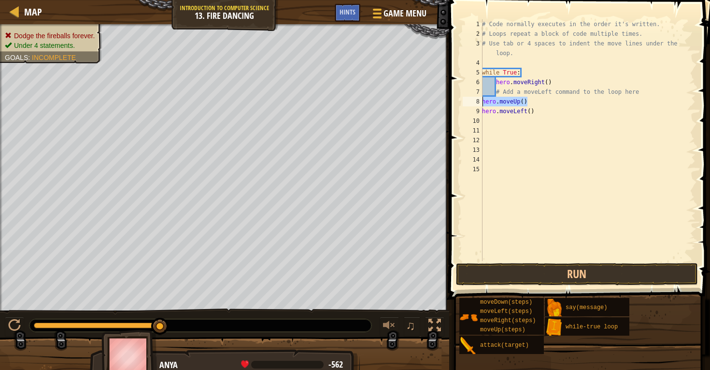
drag, startPoint x: 544, startPoint y: 100, endPoint x: 453, endPoint y: 105, distance: 91.4
click at [453, 105] on div "1 2 3 4 5 6 7 8 9 10 11 12 13 14 15 # Code normally executes in the order it's …" at bounding box center [578, 168] width 264 height 327
type textarea "hero.moveUp()"
type textarea "# Add a moveLeft command to the loop here"
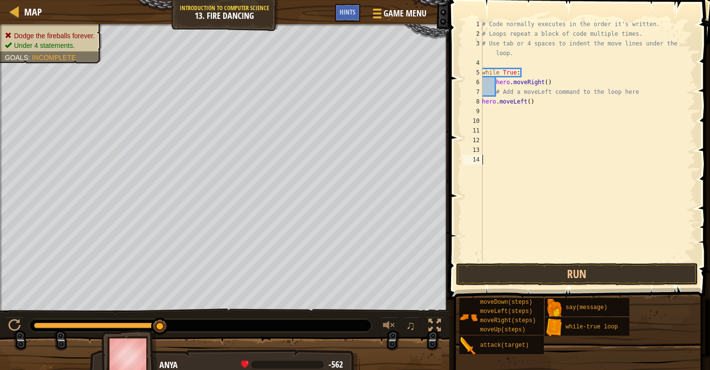
click at [483, 270] on button "Run" at bounding box center [577, 274] width 242 height 22
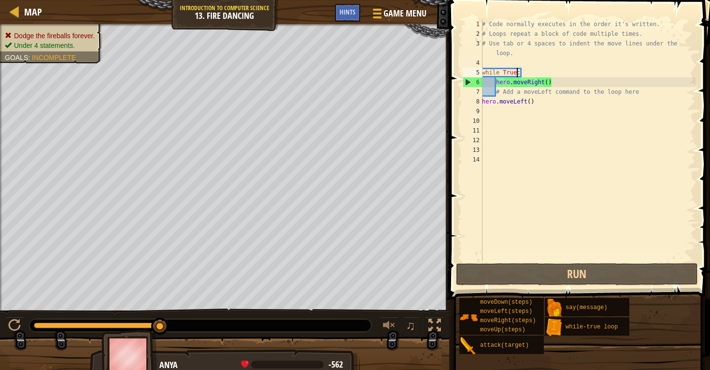
click at [518, 69] on div "# Code normally executes in the order it's written. # Loops repeat a block of c…" at bounding box center [587, 149] width 215 height 261
click at [541, 91] on div "# Code normally executes in the order it's written. # Loops repeat a block of c…" at bounding box center [587, 149] width 215 height 261
type textarea "# Add a moveLeft command to the loop here"
drag, startPoint x: 647, startPoint y: 91, endPoint x: 462, endPoint y: 94, distance: 185.0
click at [462, 94] on div "# Add a moveLeft command to the loop here 1 2 3 4 5 6 7 8 9 10 11 12 13 14 # Co…" at bounding box center [578, 140] width 235 height 242
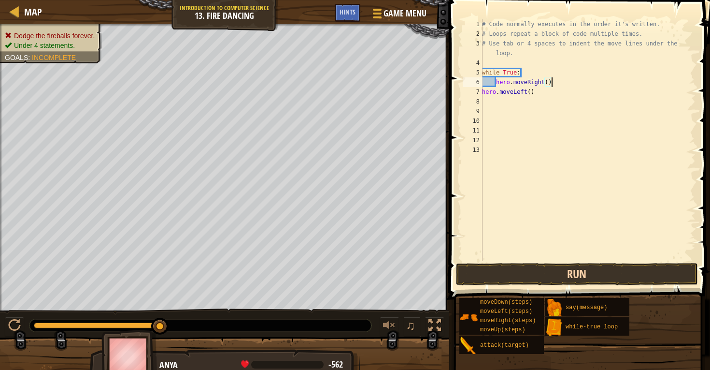
click at [473, 276] on button "Run" at bounding box center [577, 274] width 242 height 22
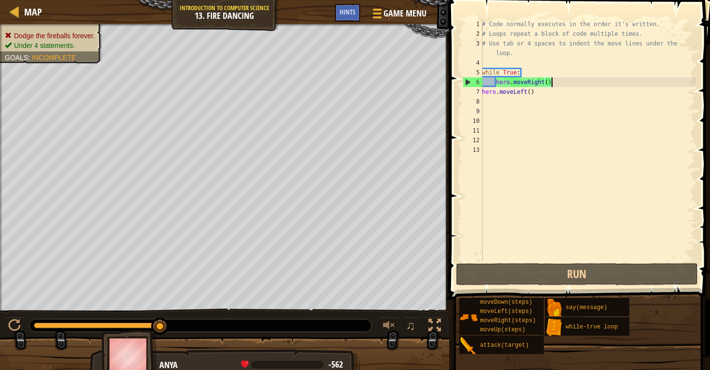
click at [535, 91] on div "# Code normally executes in the order it's written. # Loops repeat a block of c…" at bounding box center [587, 149] width 215 height 261
type textarea "hero.moveLeft("
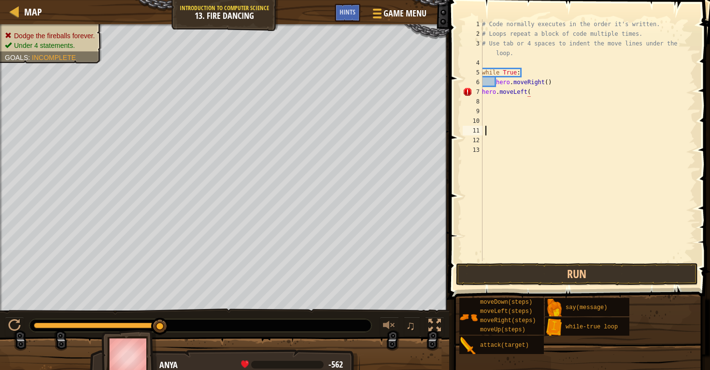
click at [522, 128] on div "# Code normally executes in the order it's written. # Loops repeat a block of c…" at bounding box center [587, 149] width 215 height 261
click at [536, 95] on div "# Code normally executes in the order it's written. # Loops repeat a block of c…" at bounding box center [587, 149] width 215 height 261
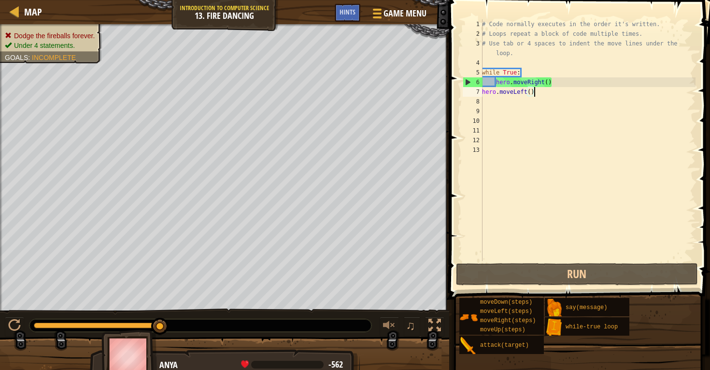
click at [494, 78] on div "# Code normally executes in the order it's written. # Loops repeat a block of c…" at bounding box center [587, 149] width 215 height 261
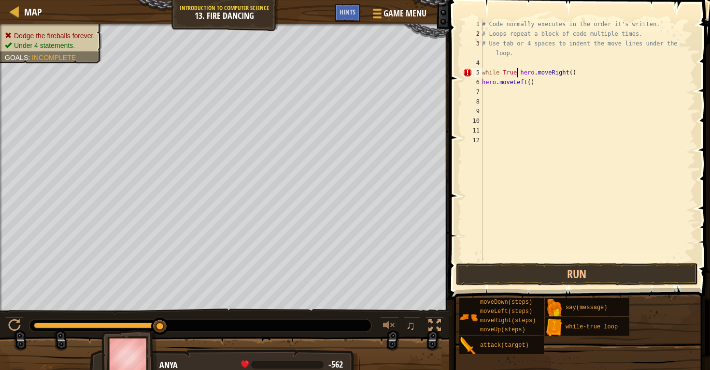
type textarea "while True hero.moveRight()"
click at [498, 272] on button "Run" at bounding box center [577, 274] width 242 height 22
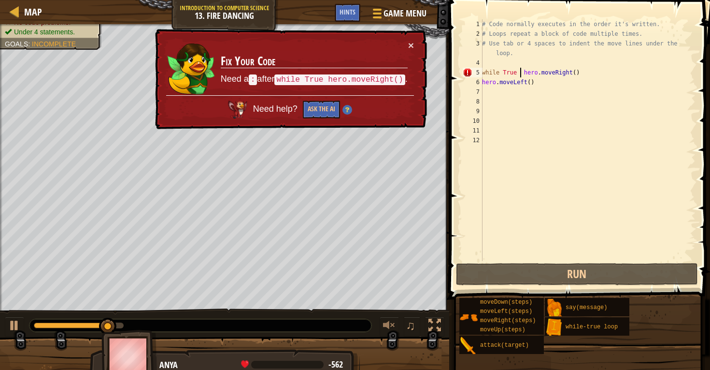
click at [505, 66] on div "# Code normally executes in the order it's written. # Loops repeat a block of c…" at bounding box center [587, 149] width 215 height 261
click at [524, 76] on div "# Code normally executes in the order it's written. # Loops repeat a block of c…" at bounding box center [587, 149] width 215 height 261
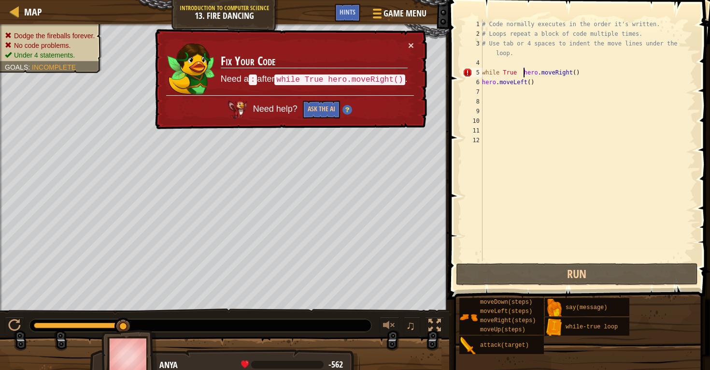
click at [524, 76] on div "# Code normally executes in the order it's written. # Loops repeat a block of c…" at bounding box center [587, 149] width 215 height 261
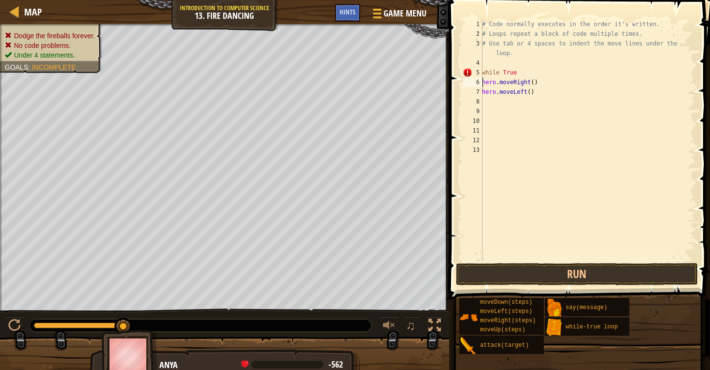
click at [551, 71] on div "# Code normally executes in the order it's written. # Loops repeat a block of c…" at bounding box center [587, 149] width 215 height 261
click at [520, 69] on div "# Code normally executes in the order it's written. # Loops repeat a block of c…" at bounding box center [587, 149] width 215 height 261
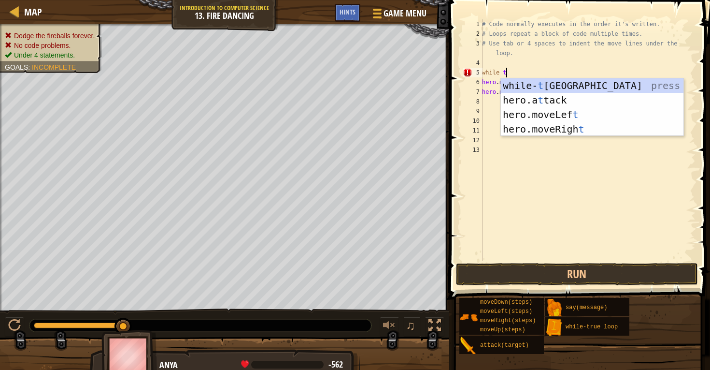
scroll to position [4, 2]
type textarea "while tr"
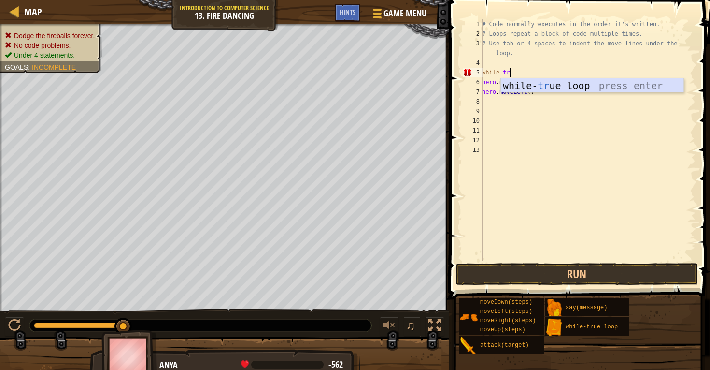
click at [561, 89] on div "while- tr ue loop press enter" at bounding box center [592, 99] width 183 height 43
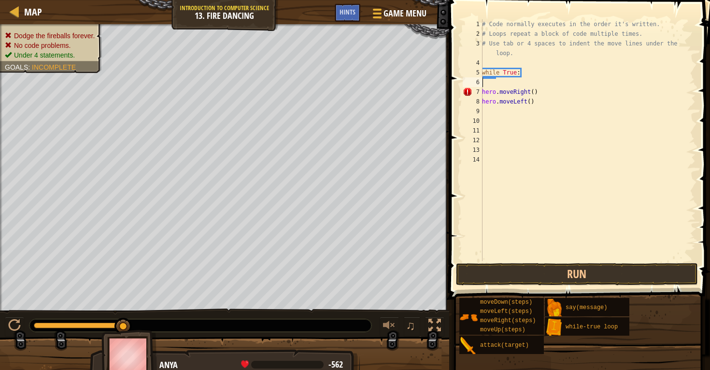
scroll to position [4, 0]
click at [552, 276] on button "Run" at bounding box center [577, 274] width 242 height 22
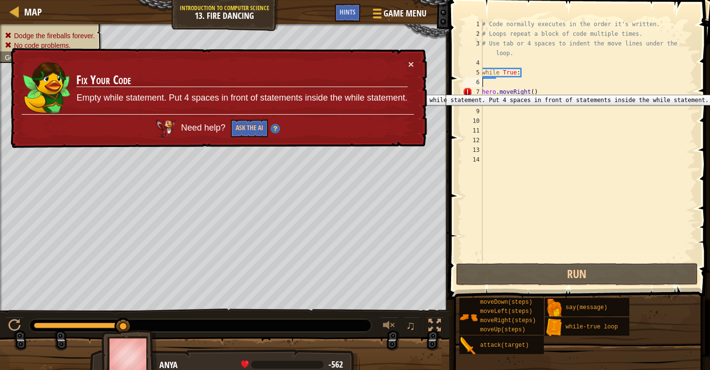
type textarea "]"
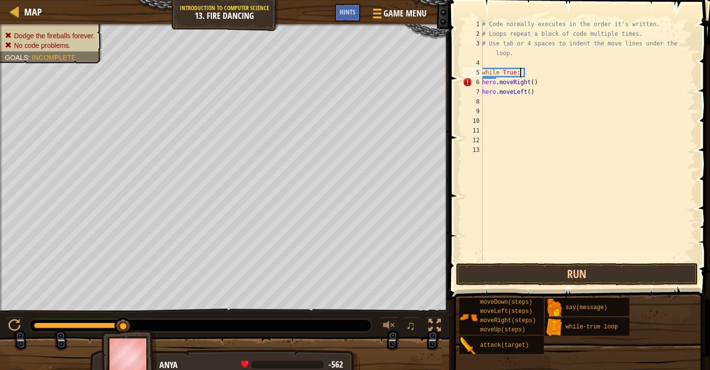
click at [548, 83] on div "# Code normally executes in the order it's written. # Loops repeat a block of c…" at bounding box center [587, 149] width 215 height 261
click at [512, 267] on button "Run" at bounding box center [577, 274] width 242 height 22
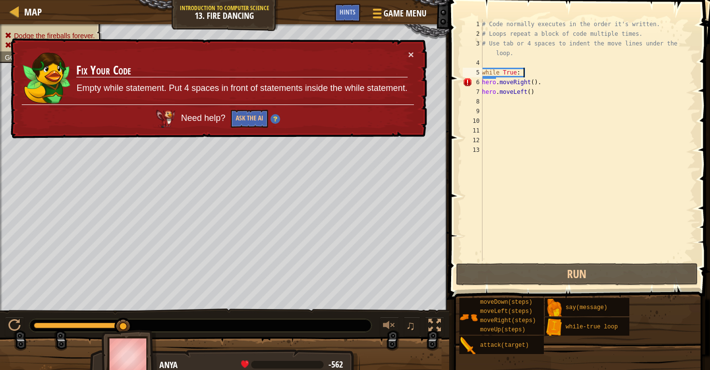
click at [522, 71] on div "# Code normally executes in the order it's written. # Loops repeat a block of c…" at bounding box center [587, 149] width 215 height 261
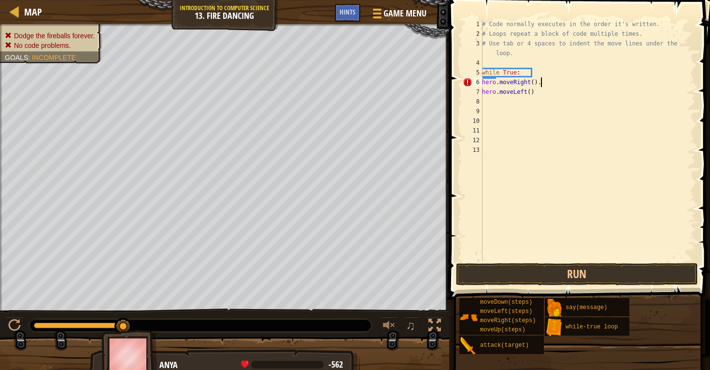
click at [541, 82] on div "# Code normally executes in the order it's written. # Loops repeat a block of c…" at bounding box center [587, 149] width 215 height 261
click at [523, 264] on button "Run" at bounding box center [577, 274] width 242 height 22
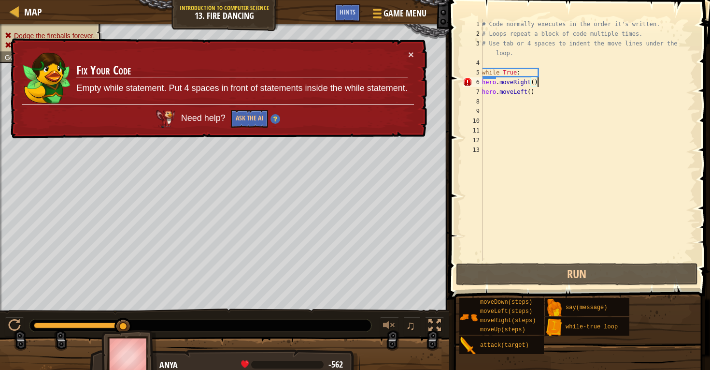
click at [544, 91] on div "# Code normally executes in the order it's written. # Loops repeat a block of c…" at bounding box center [587, 149] width 215 height 261
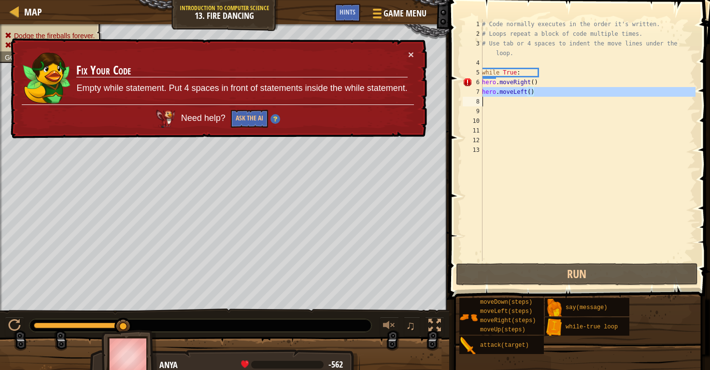
click at [544, 91] on div "# Code normally executes in the order it's written. # Loops repeat a block of c…" at bounding box center [587, 149] width 215 height 261
type textarea "hero.moveLeft()"
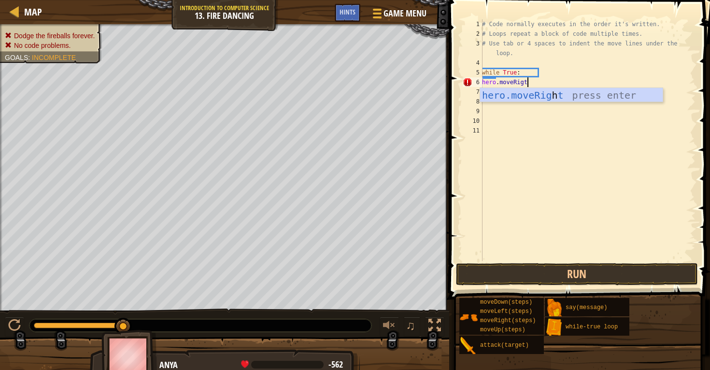
scroll to position [4, 3]
click at [561, 0] on body "Map Introduction to Computer Science 13. Fire Dancing Game Menu Done Hints 1 הה…" at bounding box center [355, 0] width 710 height 0
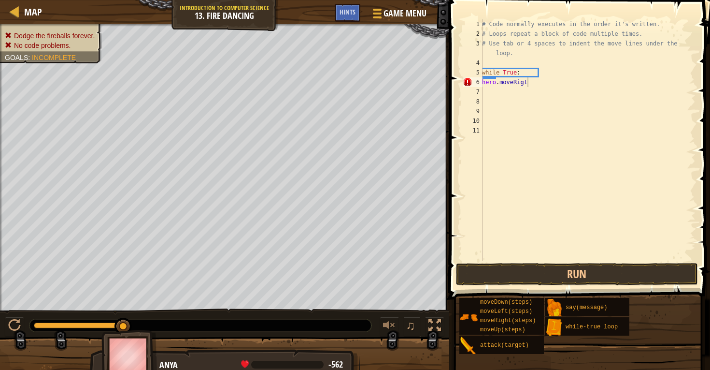
click at [537, 87] on div "# Code normally executes in the order it's written. # Loops repeat a block of c…" at bounding box center [587, 149] width 215 height 261
type textarea "hero.moveRigt"
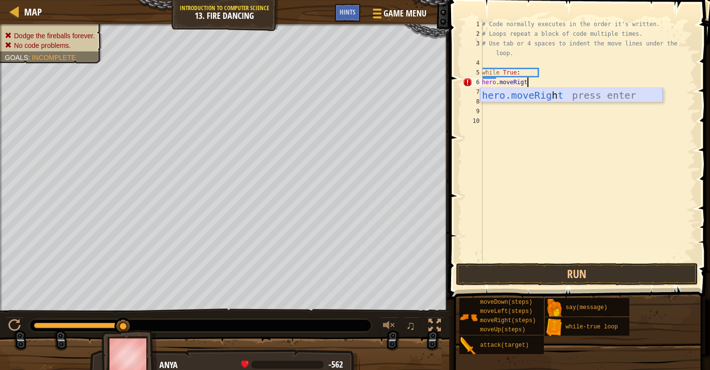
click at [540, 98] on div "hero.moveRig h t press enter" at bounding box center [571, 109] width 183 height 43
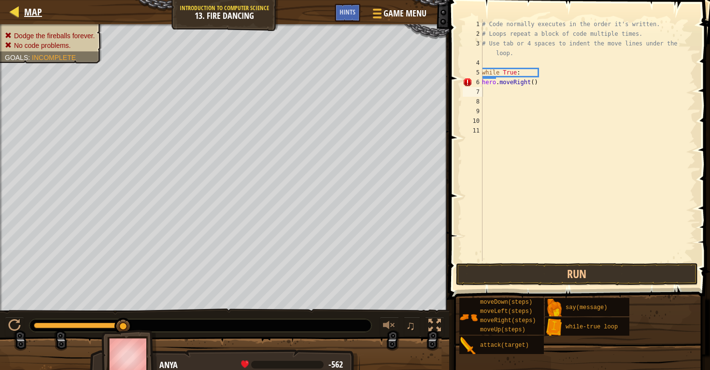
click at [9, 11] on div at bounding box center [15, 11] width 12 height 12
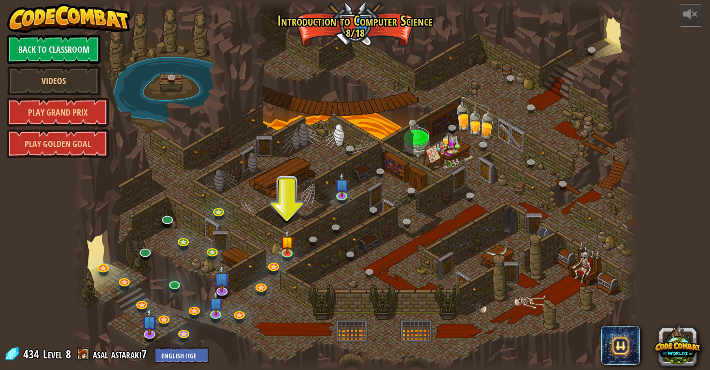
click at [295, 246] on div at bounding box center [354, 185] width 565 height 370
click at [290, 253] on div at bounding box center [287, 250] width 11 height 11
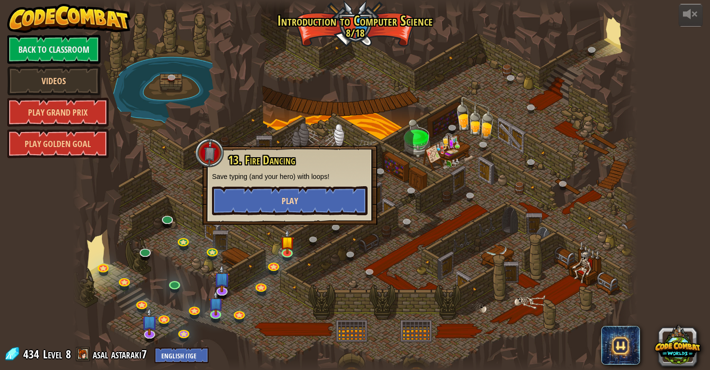
click at [309, 200] on button "Play" at bounding box center [290, 200] width 156 height 29
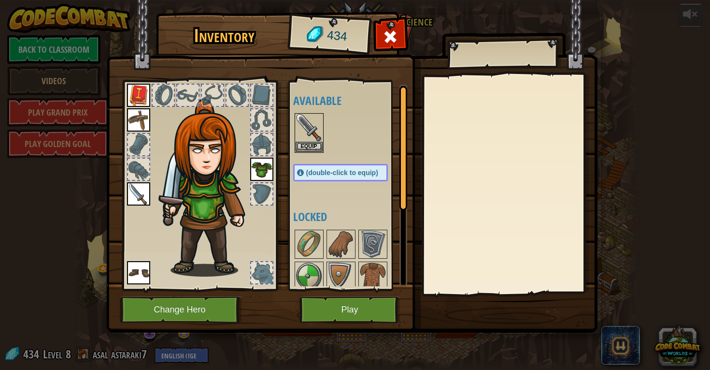
click at [336, 311] on button "Play" at bounding box center [349, 309] width 101 height 27
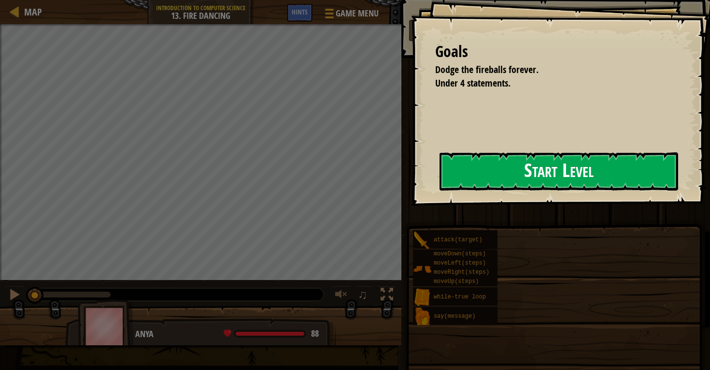
click at [489, 166] on button "Start Level" at bounding box center [559, 171] width 239 height 38
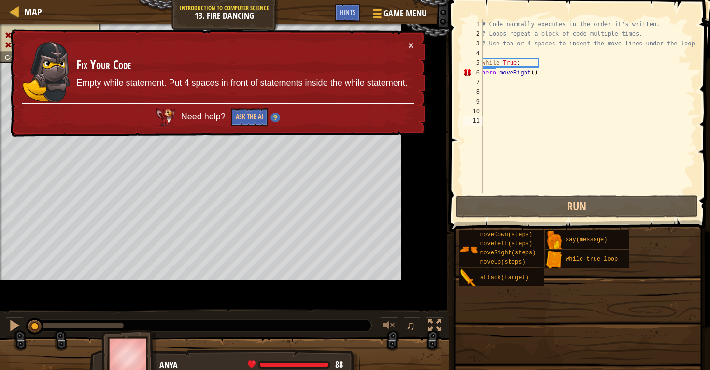
click at [480, 81] on div "7" at bounding box center [473, 82] width 20 height 10
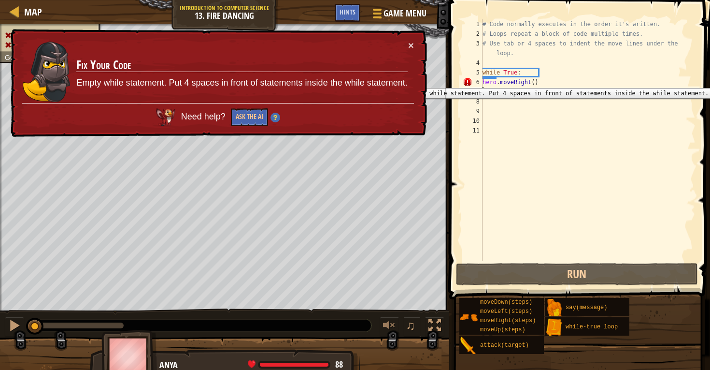
click at [483, 82] on div "# Code normally executes in the order it's written. # Loops repeat a block of c…" at bounding box center [588, 149] width 215 height 261
type textarea "hero.moveRight()"
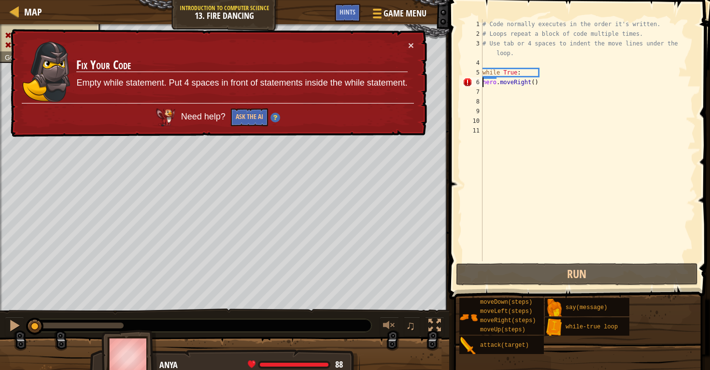
click at [486, 92] on div "# Code normally executes in the order it's written. # Loops repeat a block of c…" at bounding box center [588, 149] width 215 height 261
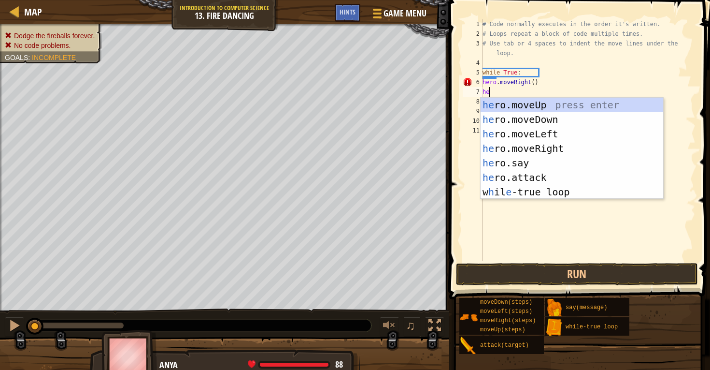
type textarea "heo"
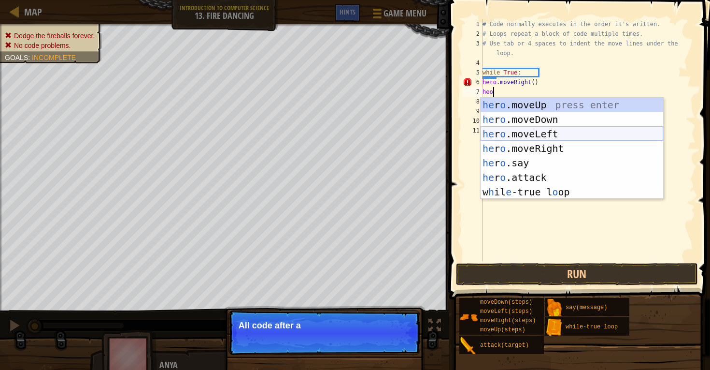
click at [526, 133] on div "he r o .moveUp press enter he r o .moveDown press enter he r o .moveLeft press …" at bounding box center [572, 163] width 183 height 130
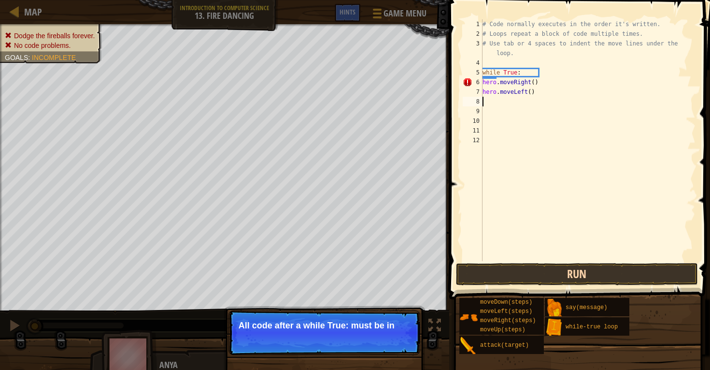
click at [517, 280] on button "Run" at bounding box center [577, 274] width 242 height 22
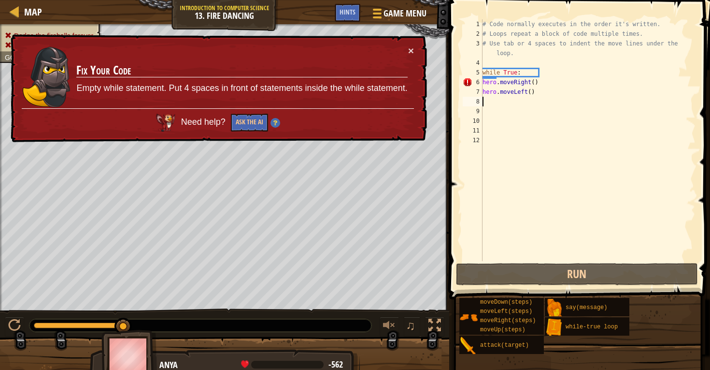
click at [524, 68] on div "# Code normally executes in the order it's written. # Loops repeat a block of c…" at bounding box center [588, 149] width 215 height 261
click at [484, 72] on div "# Code normally executes in the order it's written. # Loops repeat a block of c…" at bounding box center [588, 149] width 215 height 261
click at [483, 72] on div "# Code normally executes in the order it's written. # Loops repeat a block of c…" at bounding box center [588, 149] width 215 height 261
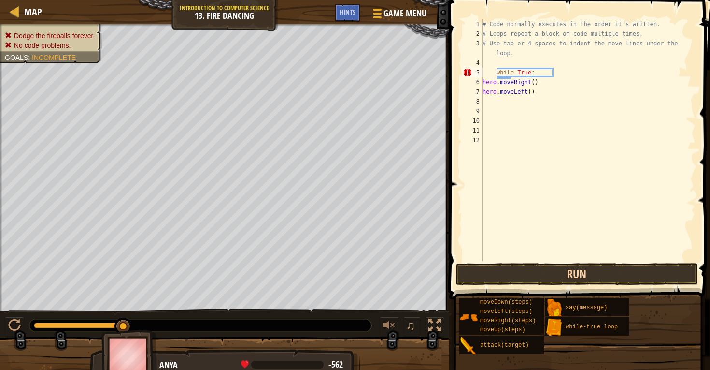
click at [489, 272] on button "Run" at bounding box center [577, 274] width 242 height 22
click at [509, 275] on button "Run" at bounding box center [577, 274] width 242 height 22
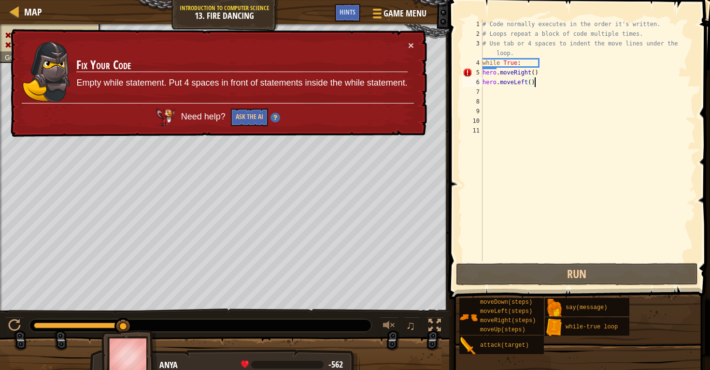
click at [550, 80] on div "# Code normally executes in the order it's written. # Loops repeat a block of c…" at bounding box center [588, 149] width 215 height 261
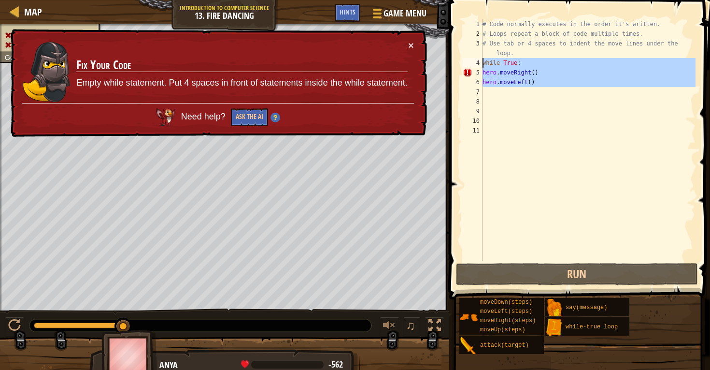
drag, startPoint x: 543, startPoint y: 93, endPoint x: 460, endPoint y: 60, distance: 89.6
click at [459, 60] on div "hero.moveLeft() 1 2 3 4 5 6 7 8 9 10 11 # Code normally executes in the order i…" at bounding box center [578, 168] width 264 height 327
type textarea "while True: hero.moveRight()"
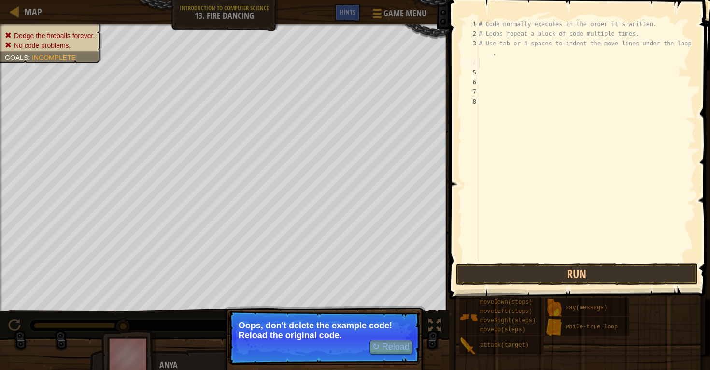
click at [396, 351] on button "↻ Reload" at bounding box center [391, 347] width 43 height 14
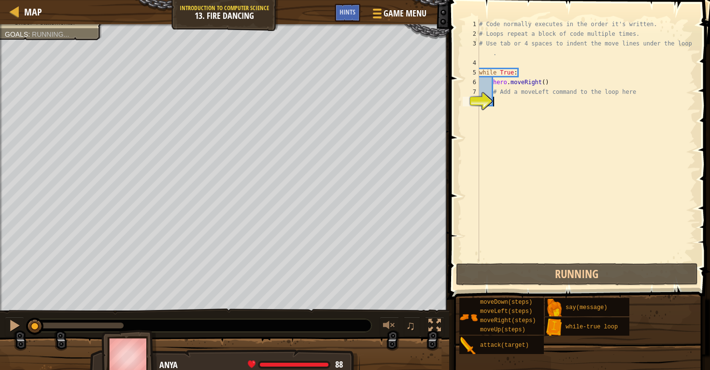
click at [396, 349] on div at bounding box center [224, 360] width 449 height 48
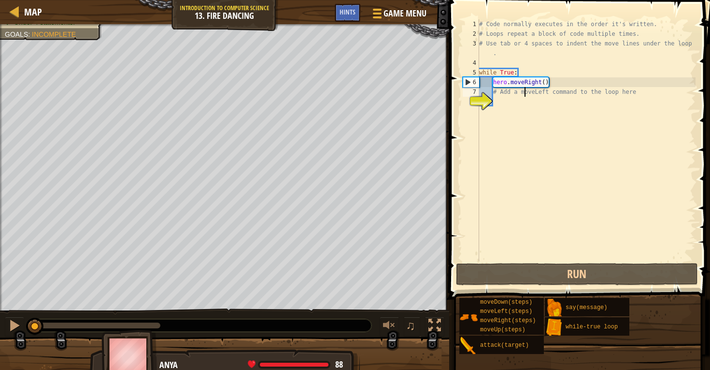
click at [525, 95] on div "# Code normally executes in the order it's written. # Loops repeat a block of c…" at bounding box center [586, 149] width 218 height 261
type textarea "# Add a moveLeft command to the loop here"
drag, startPoint x: 652, startPoint y: 94, endPoint x: 491, endPoint y: 91, distance: 161.4
click at [491, 91] on div "# Code normally executes in the order it's written. # Loops repeat a block of c…" at bounding box center [586, 149] width 218 height 261
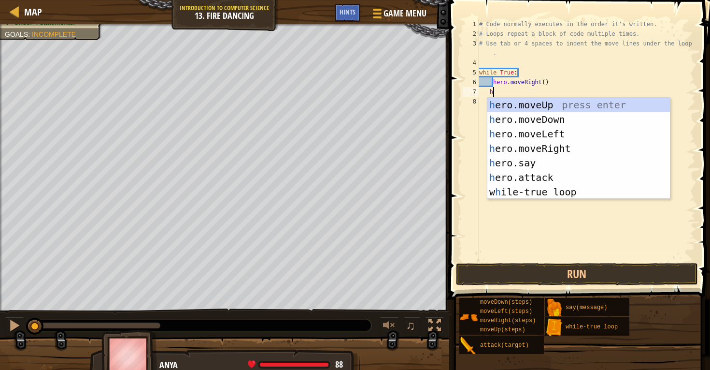
type textarea "he"
click at [517, 135] on div "he ro.moveUp press enter he ro.moveDown press enter he ro.moveLeft press enter …" at bounding box center [578, 163] width 183 height 130
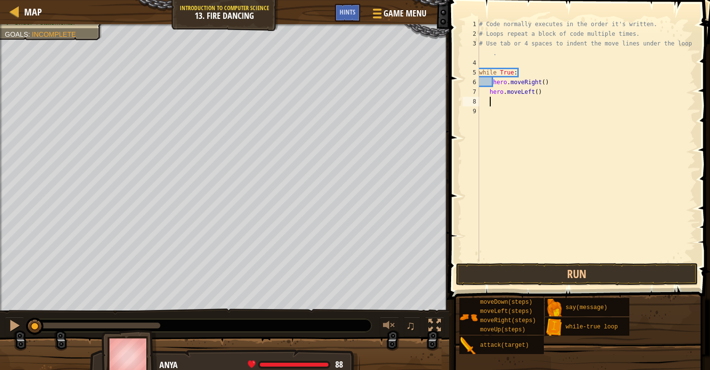
scroll to position [4, 0]
click at [495, 278] on button "Run" at bounding box center [577, 274] width 242 height 22
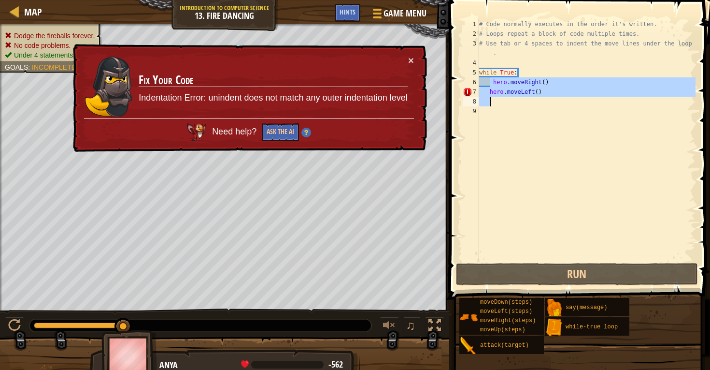
drag, startPoint x: 490, startPoint y: 85, endPoint x: 490, endPoint y: 97, distance: 12.6
click at [490, 97] on div "# Code normally executes in the order it's written. # Loops repeat a block of c…" at bounding box center [586, 149] width 218 height 261
type textarea "hero.moveLeft()"
click at [490, 97] on div "# Code normally executes in the order it's written. # Loops repeat a block of c…" at bounding box center [586, 149] width 218 height 261
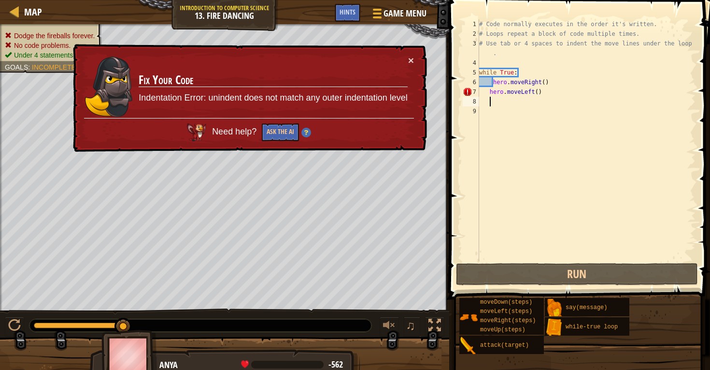
click at [490, 97] on div "# Code normally executes in the order it's written. # Loops repeat a block of c…" at bounding box center [586, 149] width 218 height 261
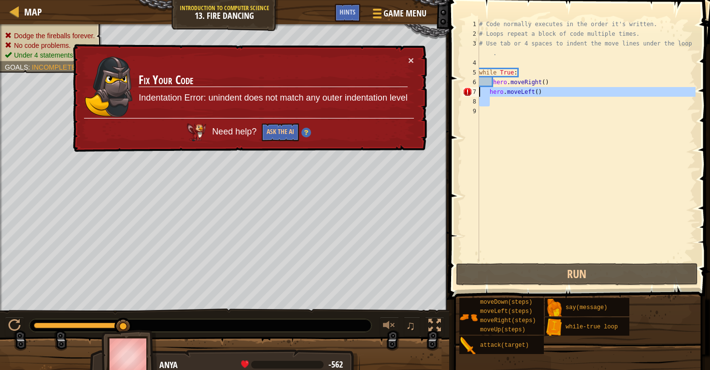
drag, startPoint x: 490, startPoint y: 97, endPoint x: 474, endPoint y: 91, distance: 17.1
click at [474, 91] on div "1 2 3 4 5 6 7 8 9 # Code normally executes in the order it's written. # Loops r…" at bounding box center [578, 140] width 235 height 242
click at [474, 91] on div "7" at bounding box center [471, 92] width 16 height 10
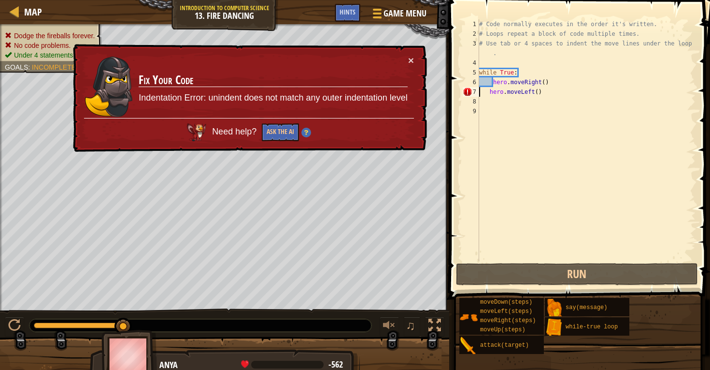
click at [484, 91] on div "# Code normally executes in the order it's written. # Loops repeat a block of c…" at bounding box center [586, 149] width 218 height 261
click at [490, 93] on div "# Code normally executes in the order it's written. # Loops repeat a block of c…" at bounding box center [586, 149] width 218 height 261
type textarea "hero.moveLeft()"
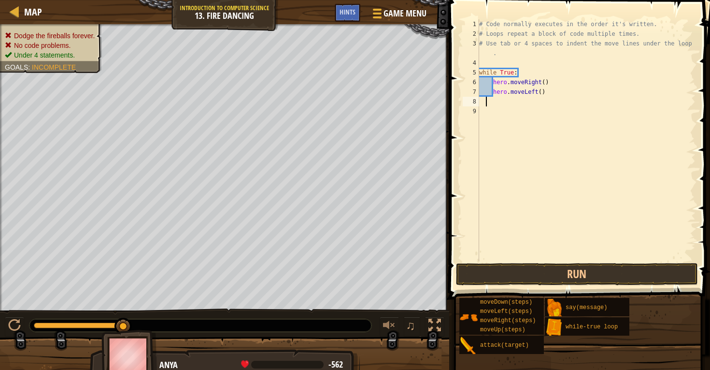
click at [486, 105] on div "# Code normally executes in the order it's written. # Loops repeat a block of c…" at bounding box center [586, 149] width 218 height 261
click at [483, 105] on div "# Code normally executes in the order it's written. # Loops repeat a block of c…" at bounding box center [586, 149] width 218 height 261
click at [488, 274] on button "Run" at bounding box center [577, 274] width 242 height 22
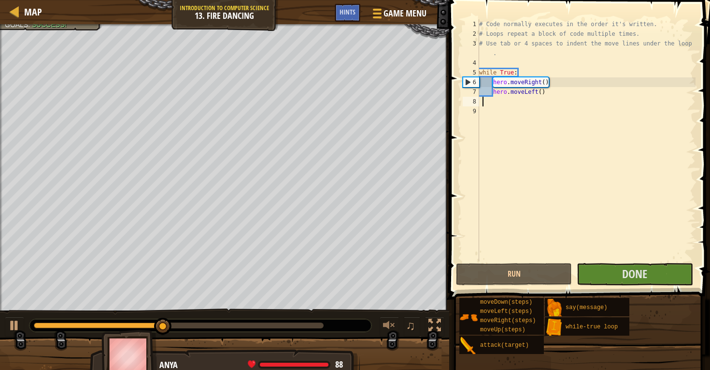
scroll to position [0, 0]
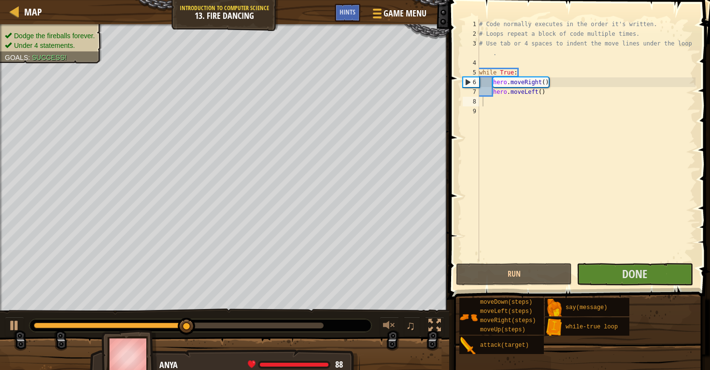
click at [50, 31] on div "Dodge the fireballs forever. Under 4 statements. Goals : Success!" at bounding box center [51, 40] width 92 height 19
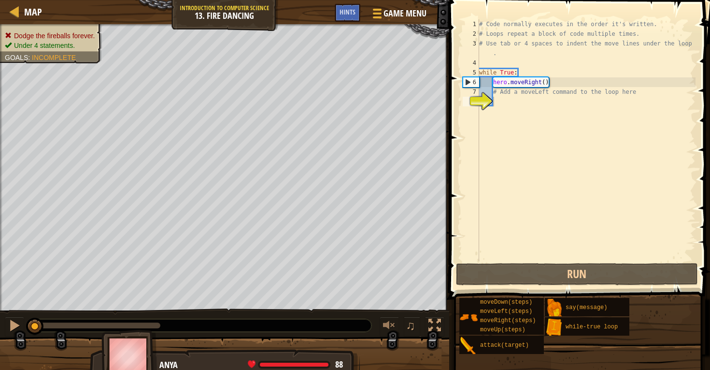
click at [79, 41] on li "Under 4 statements." at bounding box center [50, 46] width 90 height 10
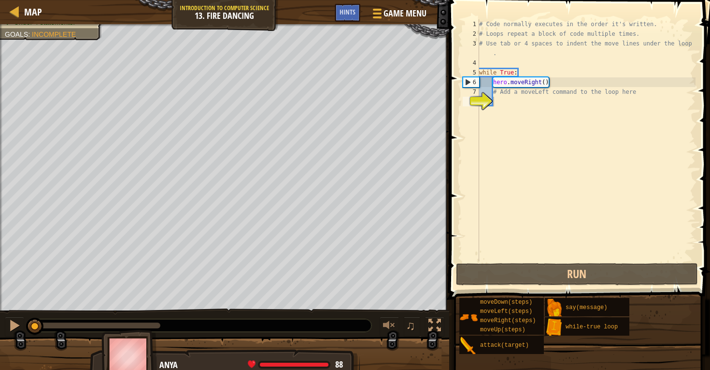
type textarea "# Add a moveLeft command to the loop here"
click at [528, 91] on div "# Code normally executes in the order it's written. # Loops repeat a block of c…" at bounding box center [586, 149] width 218 height 261
drag, startPoint x: 645, startPoint y: 92, endPoint x: 493, endPoint y: 89, distance: 151.7
click at [493, 90] on div "# Code normally executes in the order it's written. # Loops repeat a block of c…" at bounding box center [586, 149] width 218 height 261
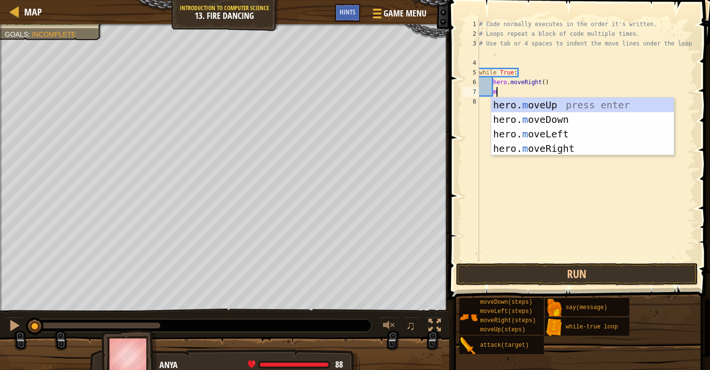
scroll to position [4, 1]
type textarea "mo"
click at [509, 133] on div "hero. mo veUp press enter hero. mo veDown press enter hero. mo veLeft press ent…" at bounding box center [582, 141] width 183 height 87
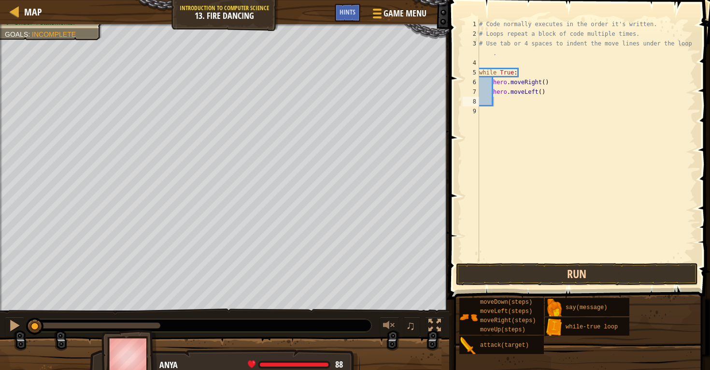
click at [509, 276] on button "Run" at bounding box center [577, 274] width 242 height 22
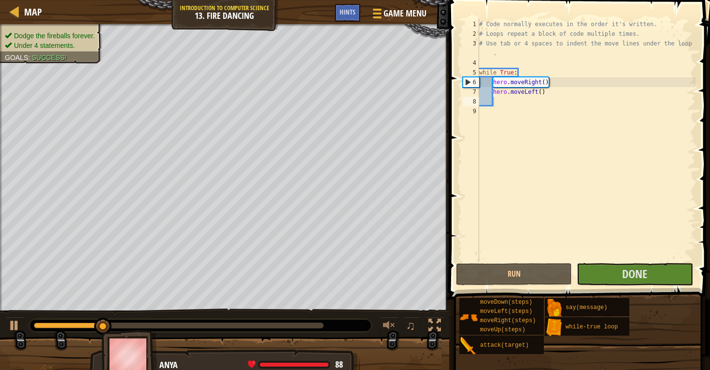
click at [72, 30] on div "Dodge the fireballs forever. Under 4 statements. Goals : Success!" at bounding box center [45, 40] width 113 height 45
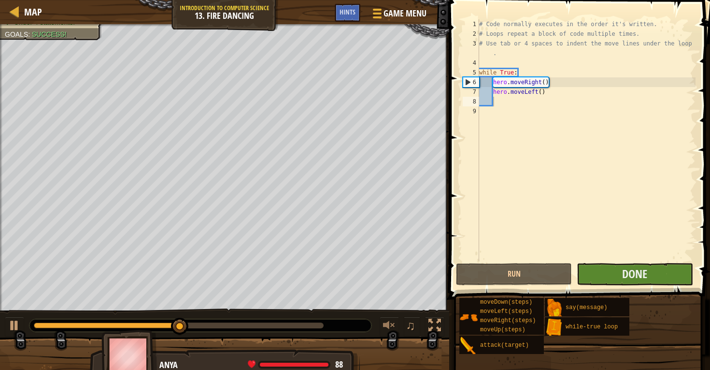
click at [617, 278] on button "Done" at bounding box center [635, 274] width 116 height 22
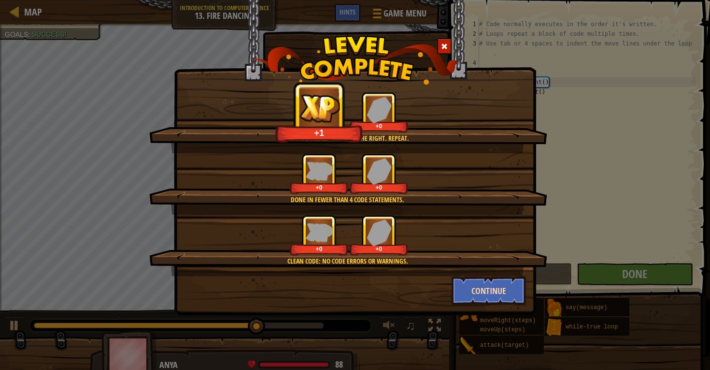
click at [466, 294] on button "Continue" at bounding box center [489, 290] width 75 height 29
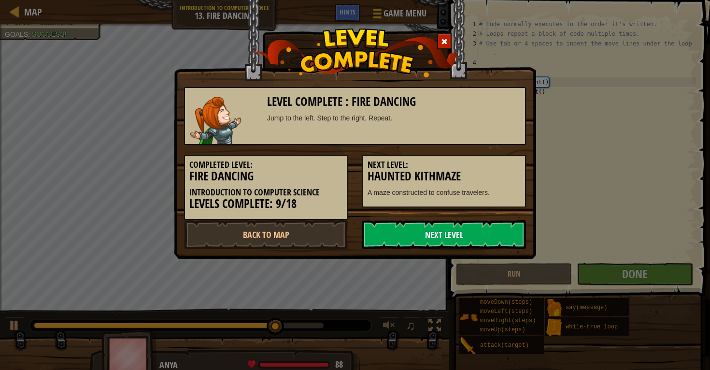
click at [455, 232] on link "Next Level" at bounding box center [444, 234] width 164 height 29
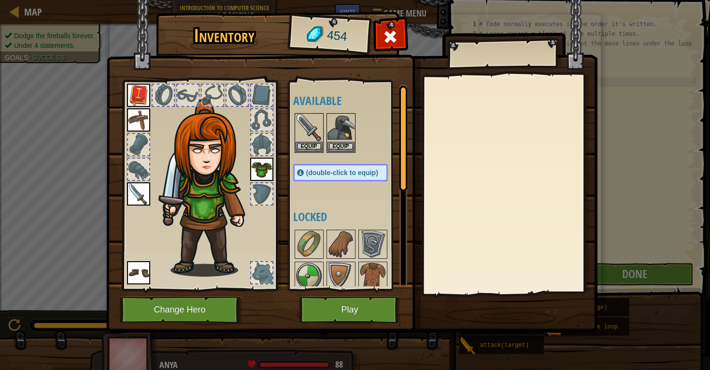
click at [303, 329] on img at bounding box center [351, 157] width 491 height 351
click at [312, 316] on button "Play" at bounding box center [349, 309] width 101 height 27
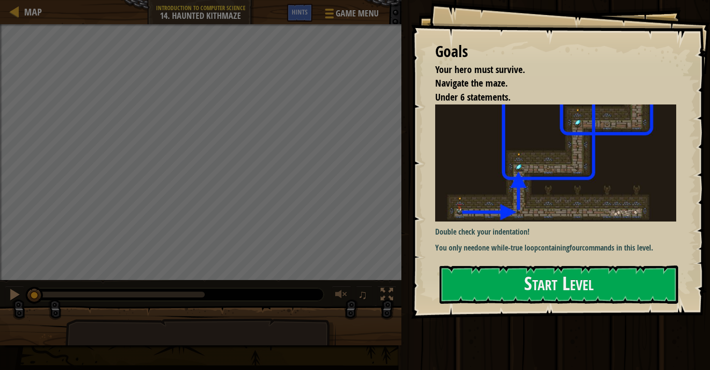
click at [567, 213] on img at bounding box center [555, 162] width 241 height 117
click at [570, 293] on button "Start Level" at bounding box center [559, 284] width 239 height 38
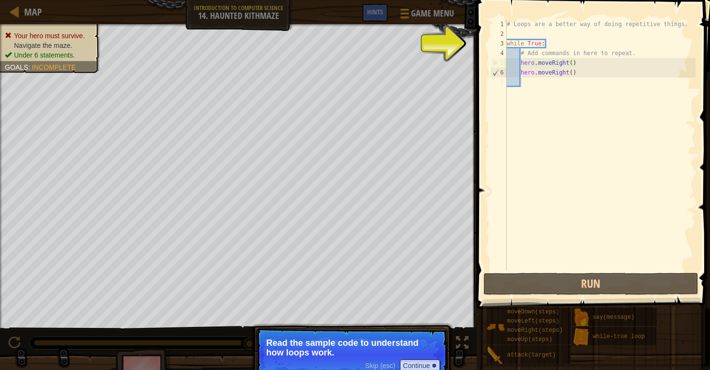
click at [537, 84] on div "# Loops are a better way of doing repetitive things. while True : # Add command…" at bounding box center [600, 154] width 191 height 270
click at [549, 45] on div "# Loops are a better way of doing repetitive things. while True : # Add command…" at bounding box center [600, 154] width 191 height 270
type textarea "while True:"
click at [565, 83] on div "# Loops are a better way of doing repetitive things. while True : # Add command…" at bounding box center [600, 154] width 191 height 270
click at [585, 64] on div "# Loops are a better way of doing repetitive things. while True : # Add command…" at bounding box center [600, 154] width 191 height 270
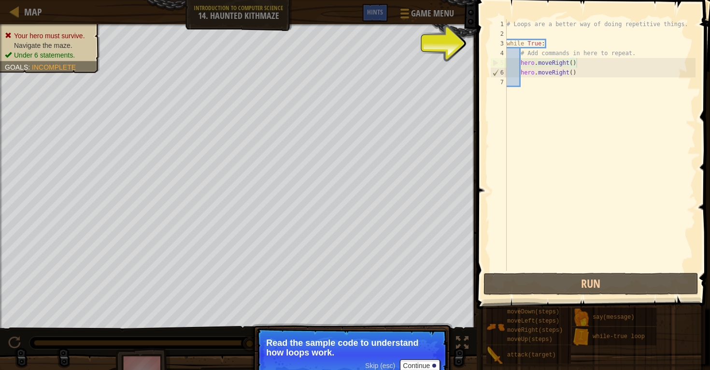
type textarea "hero.moveRight()"
click at [543, 89] on div "# Loops are a better way of doing repetitive things. while True : # Add command…" at bounding box center [600, 154] width 191 height 270
click at [533, 43] on div "# Loops are a better way of doing repetitive things. while True : # Add command…" at bounding box center [600, 154] width 191 height 270
click at [497, 44] on div "3" at bounding box center [498, 44] width 16 height 10
click at [506, 40] on div "3" at bounding box center [498, 44] width 16 height 10
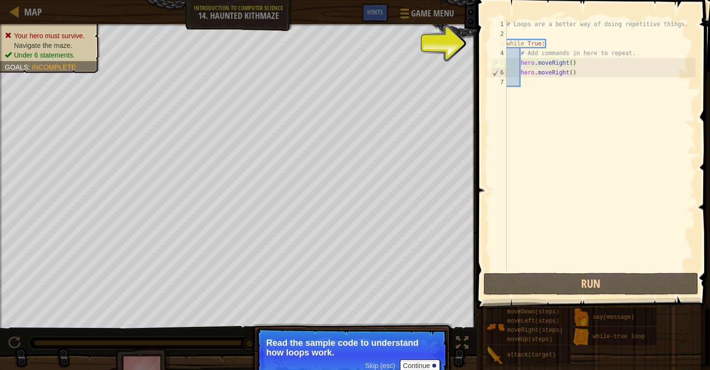
click at [508, 41] on div "# Loops are a better way of doing repetitive things. while True : # Add command…" at bounding box center [600, 154] width 191 height 270
click at [529, 53] on div "# Loops are a better way of doing repetitive things. while True : # Add command…" at bounding box center [600, 154] width 191 height 270
drag, startPoint x: 520, startPoint y: 48, endPoint x: 510, endPoint y: 38, distance: 14.0
click at [510, 39] on div "# Loops are a better way of doing repetitive things. while True : # Add command…" at bounding box center [600, 154] width 191 height 270
type textarea "while True:"
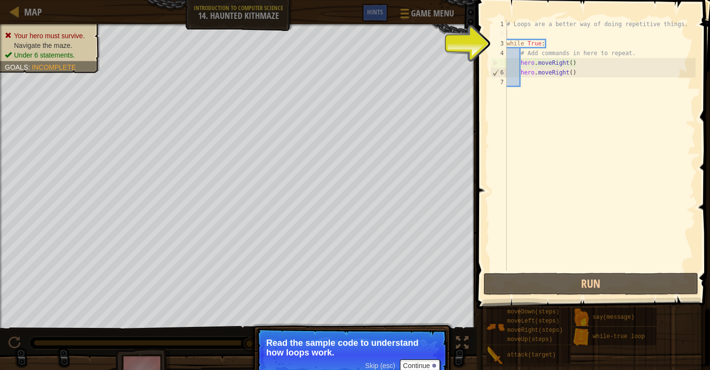
click at [510, 38] on div "# Loops are a better way of doing repetitive things. while True : # Add command…" at bounding box center [600, 154] width 191 height 270
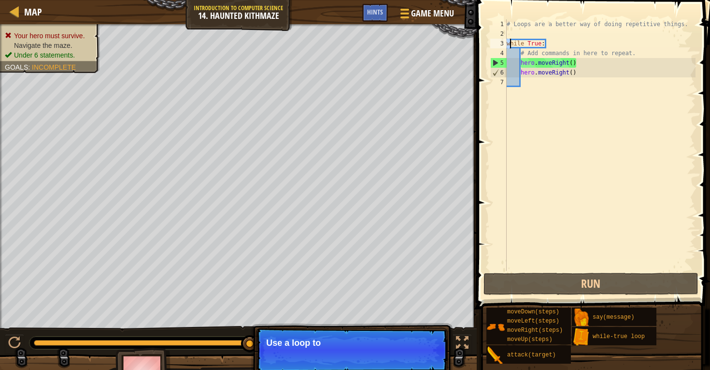
click at [509, 40] on div "# Loops are a better way of doing repetitive things. while True : # Add command…" at bounding box center [600, 154] width 191 height 270
click at [509, 40] on div "# Loops are a better way of doing repetitive things. while True : # Add command…" at bounding box center [600, 144] width 191 height 251
click at [506, 40] on div "3" at bounding box center [498, 44] width 16 height 10
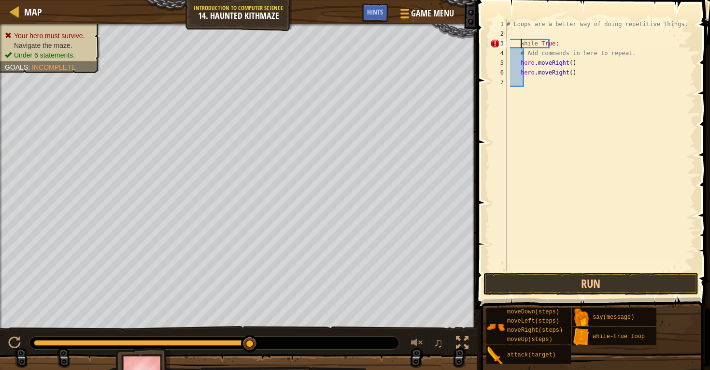
type textarea "while True:"
click at [519, 111] on div "# Loops are a better way of doing repetitive things. while True : # Add command…" at bounding box center [600, 154] width 191 height 270
click at [517, 45] on div "# Loops are a better way of doing repetitive things. while True : # Add command…" at bounding box center [600, 154] width 191 height 270
click at [528, 39] on div "# Loops are a better way of doing repetitive things. while True : # Add command…" at bounding box center [600, 154] width 191 height 270
click at [522, 43] on div "# Loops are a better way of doing repetitive things. while True : # Add command…" at bounding box center [600, 154] width 191 height 270
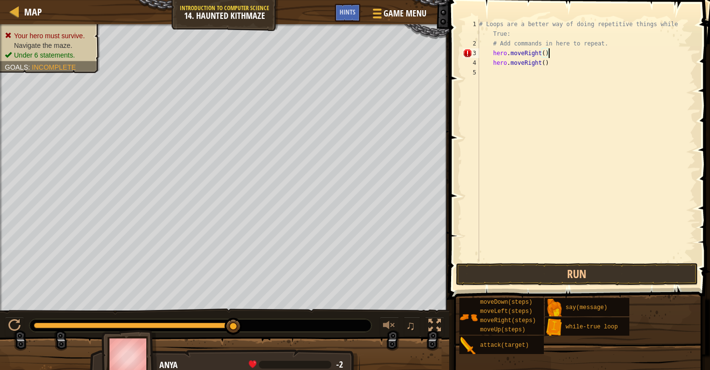
click at [564, 51] on div "# Loops are a better way of doing repetitive things while True: # Add commands …" at bounding box center [586, 154] width 218 height 270
click at [354, 15] on span "Hints" at bounding box center [348, 11] width 16 height 9
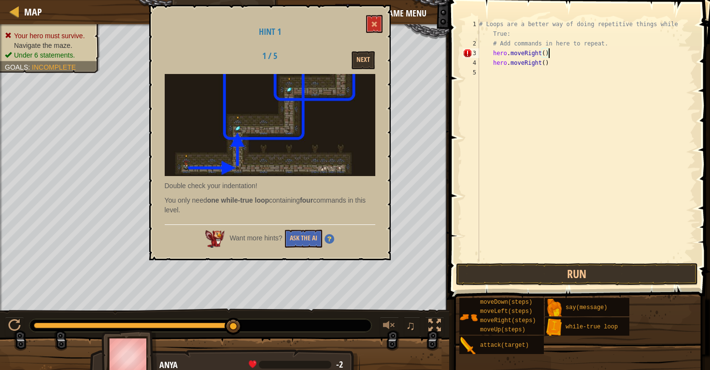
click at [488, 57] on div "# Loops are a better way of doing repetitive things while True: # Add commands …" at bounding box center [586, 154] width 218 height 270
click at [488, 53] on div "# Loops are a better way of doing repetitive things while True: # Add commands …" at bounding box center [586, 154] width 218 height 270
type textarea "hero.moveRight()"
click at [580, 70] on div "# Loops are a better way of doing repetitive things while True: # Add commands …" at bounding box center [586, 154] width 218 height 270
click at [569, 56] on div "# Loops are a better way of doing repetitive things while True: # Add commands …" at bounding box center [586, 154] width 218 height 270
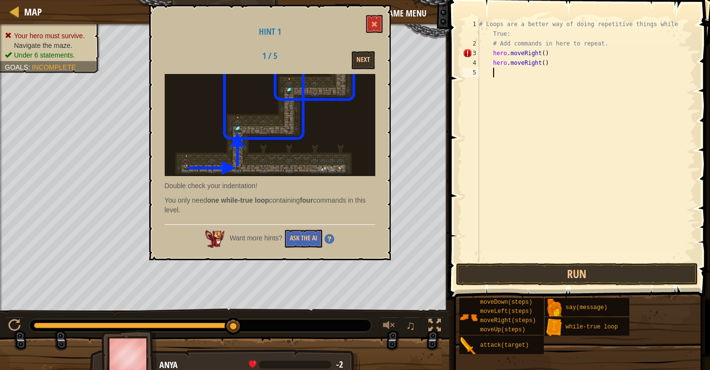
type textarea "hero.moveRight()"
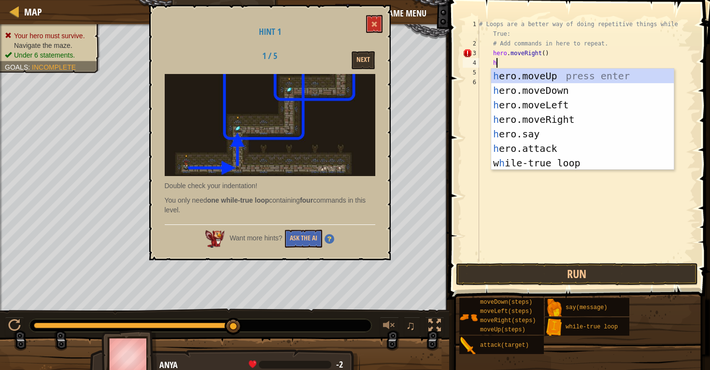
type textarea "he"
click at [577, 71] on div "he ro.moveUp press enter he ro.moveDown press enter he ro.moveLeft press enter …" at bounding box center [582, 134] width 183 height 130
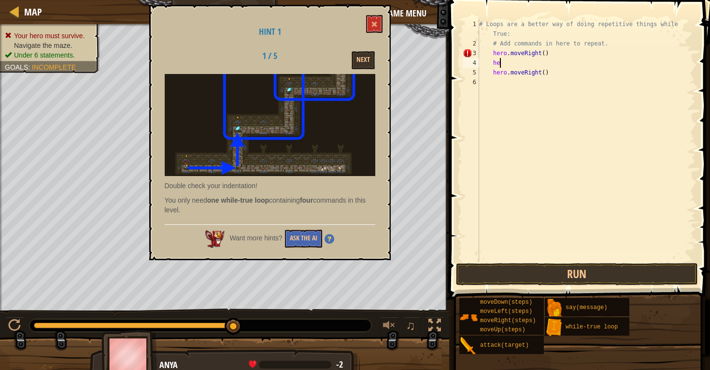
scroll to position [4, 0]
click at [532, 273] on button "Run" at bounding box center [577, 274] width 242 height 22
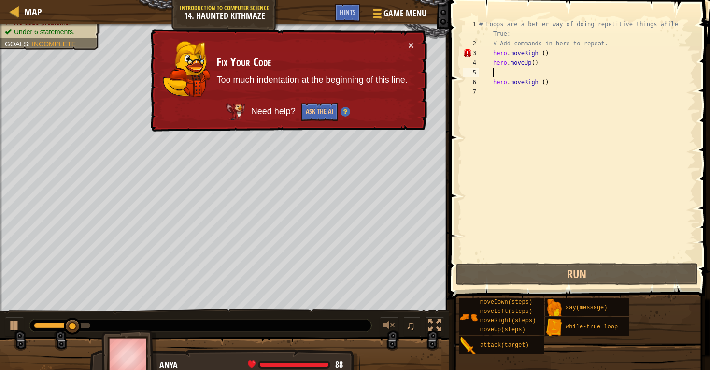
click at [489, 54] on div "# Loops are a better way of doing repetitive things while True: # Add commands …" at bounding box center [586, 154] width 218 height 270
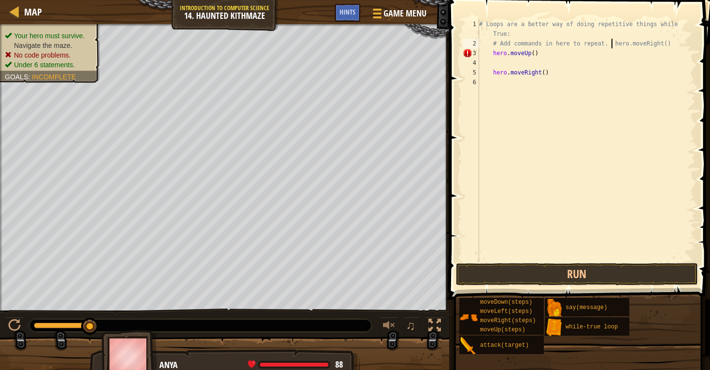
type textarea "hero.moveRight()"
click at [502, 272] on button "Run" at bounding box center [577, 274] width 242 height 22
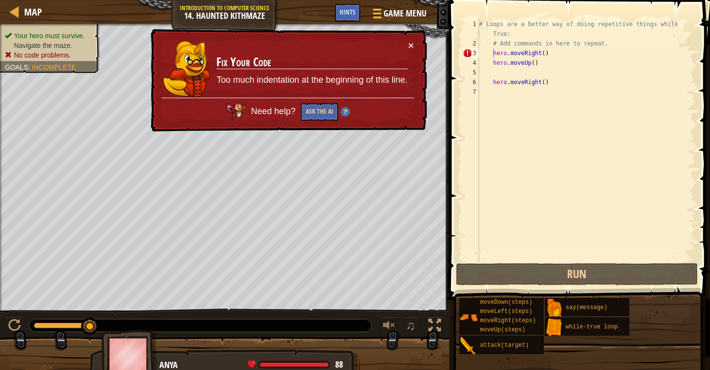
click at [414, 39] on div "× Fix Your Code Too much indentation at the beginning of this line. Need help? …" at bounding box center [288, 80] width 278 height 103
click at [411, 43] on button "×" at bounding box center [411, 45] width 6 height 10
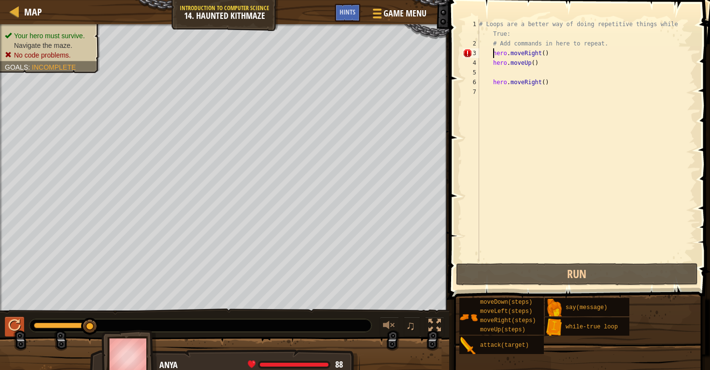
click at [12, 325] on div at bounding box center [14, 325] width 13 height 13
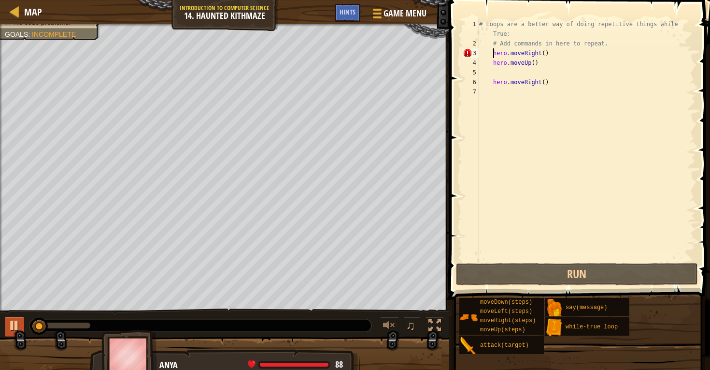
click at [12, 325] on div at bounding box center [14, 325] width 13 height 13
click at [45, 7] on div "Map Introduction to Computer Science 14. Haunted Kithmaze Game Menu Done Hints" at bounding box center [224, 12] width 449 height 24
click at [28, 12] on span "Map" at bounding box center [33, 11] width 18 height 13
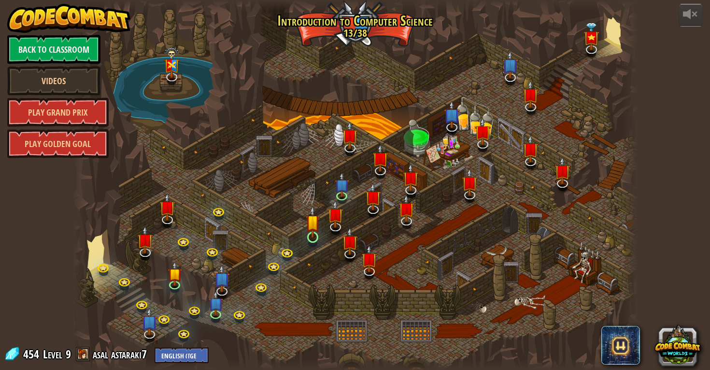
click at [317, 231] on img at bounding box center [313, 221] width 14 height 33
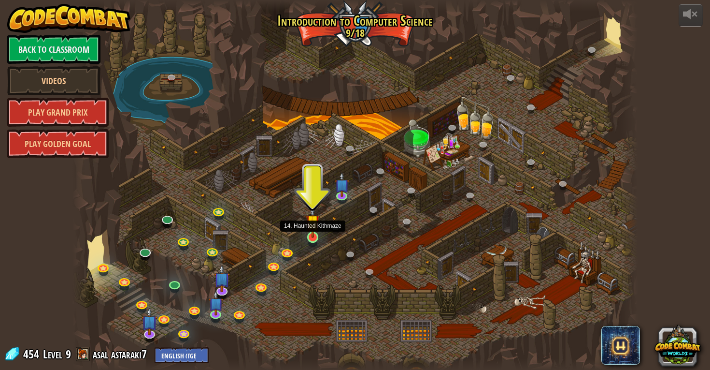
click at [318, 228] on img at bounding box center [313, 221] width 14 height 33
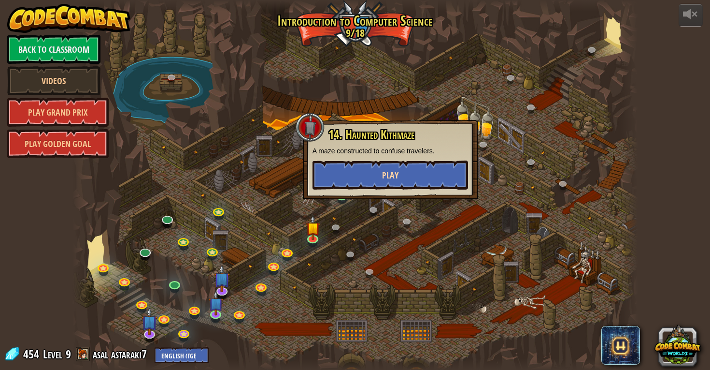
click at [346, 174] on button "Play" at bounding box center [391, 174] width 156 height 29
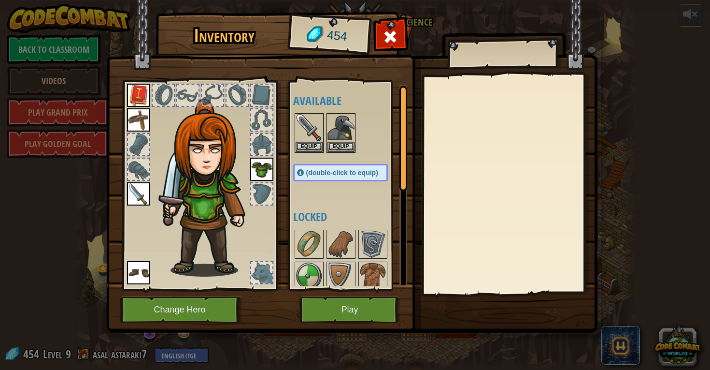
click at [373, 322] on button "Play" at bounding box center [349, 309] width 101 height 27
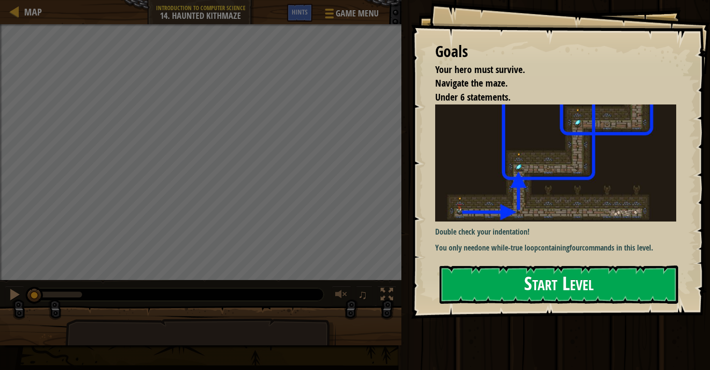
click at [453, 268] on button "Start Level" at bounding box center [559, 284] width 239 height 38
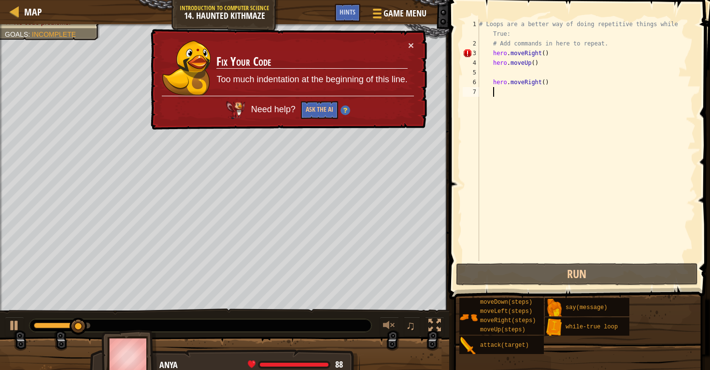
click at [535, 56] on div "# Loops are a better way of doing repetitive things while True: # Add commands …" at bounding box center [586, 154] width 218 height 270
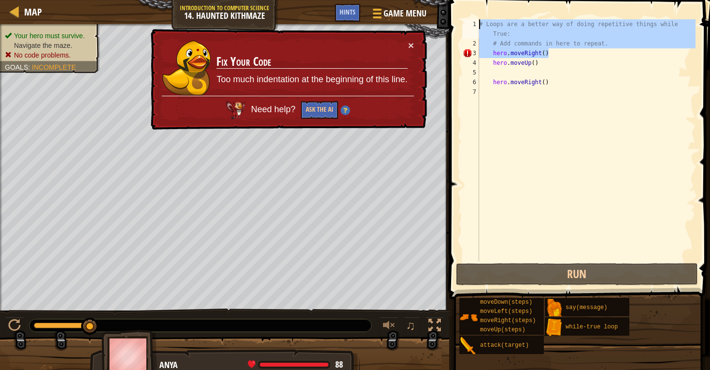
drag, startPoint x: 614, startPoint y: 54, endPoint x: 462, endPoint y: 4, distance: 159.9
click at [462, 5] on div "hero.moveRight() 1 2 3 4 5 6 7 # Loops are a better way of doing repetitive thi…" at bounding box center [578, 168] width 264 height 327
type textarea "# Loops are a better way of doing repetitive things while True: # Add commands …"
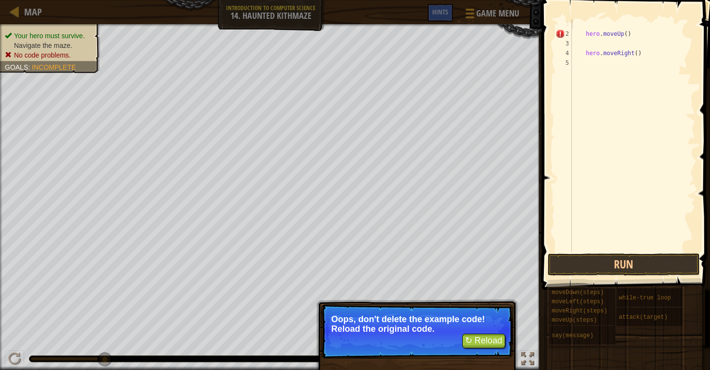
click at [483, 341] on button "↻ Reload" at bounding box center [483, 340] width 43 height 14
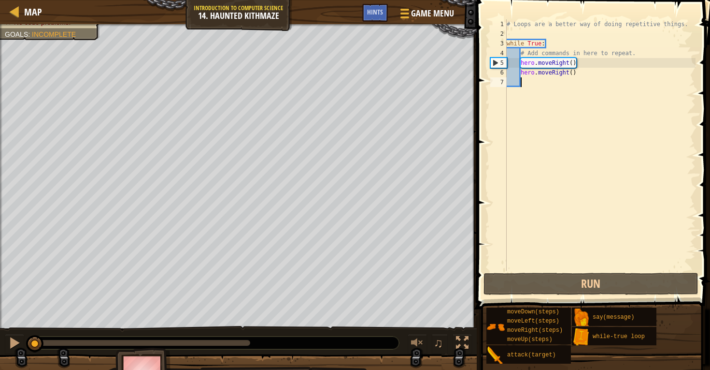
click at [577, 85] on div "# Loops are a better way of doing repetitive things. while True : # Add command…" at bounding box center [600, 154] width 191 height 270
click at [588, 63] on div "# Loops are a better way of doing repetitive things. while True : # Add command…" at bounding box center [600, 154] width 191 height 270
type textarea "hero.moveRight()"
click at [589, 67] on div "# Loops are a better way of doing repetitive things. while True : # Add command…" at bounding box center [600, 154] width 191 height 270
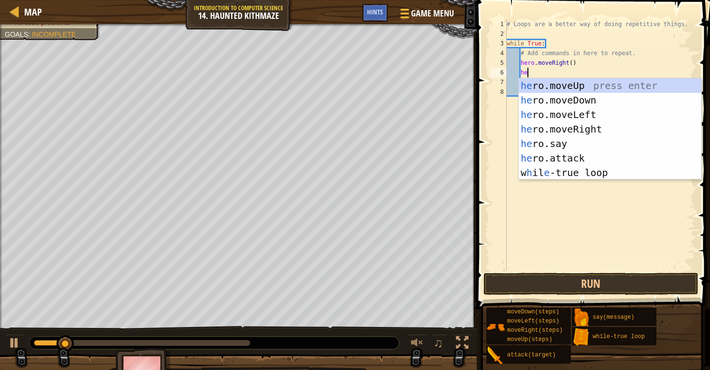
scroll to position [4, 1]
type textarea "her"
click at [582, 83] on div "her o.moveUp press enter her o.moveDown press enter her o.moveLeft press enter …" at bounding box center [610, 143] width 183 height 130
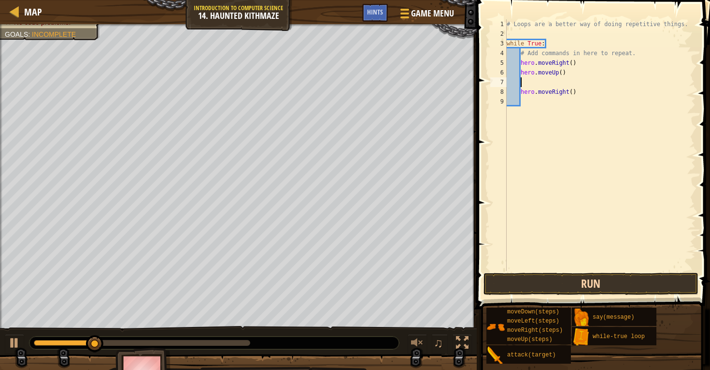
click at [552, 290] on button "Run" at bounding box center [590, 283] width 215 height 22
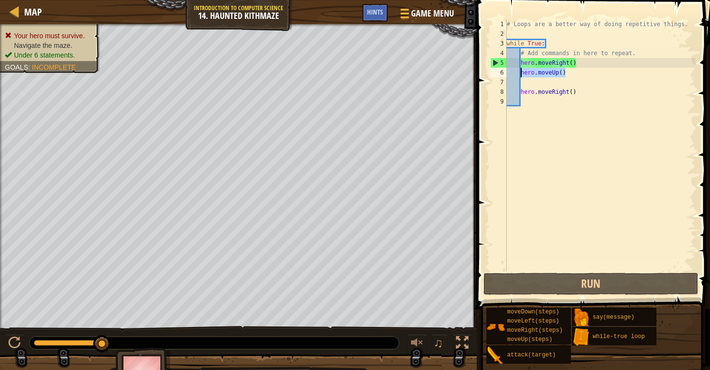
drag, startPoint x: 579, startPoint y: 69, endPoint x: 522, endPoint y: 71, distance: 57.5
click at [522, 71] on div "# Loops are a better way of doing repetitive things. while True : # Add command…" at bounding box center [600, 154] width 191 height 270
type textarea "hero.moveUp()"
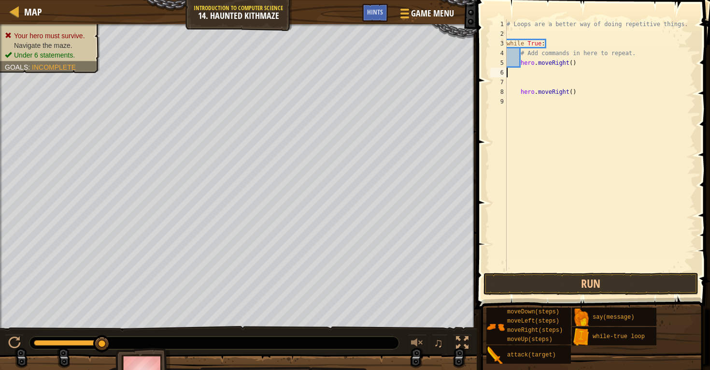
scroll to position [4, 0]
click at [518, 93] on div "# Loops are a better way of doing repetitive things. while True : # Add command…" at bounding box center [600, 154] width 191 height 270
type textarea "hero.moveRight()"
click at [518, 93] on div "# Loops are a better way of doing repetitive things. while True : # Add command…" at bounding box center [600, 154] width 191 height 270
click at [516, 66] on div "# Loops are a better way of doing repetitive things. while True : # Add command…" at bounding box center [600, 154] width 191 height 270
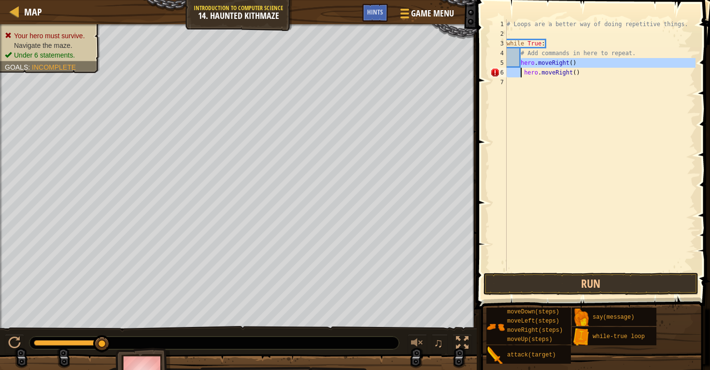
click at [519, 71] on div "# Loops are a better way of doing repetitive things. while True : # Add command…" at bounding box center [600, 154] width 191 height 270
click at [517, 71] on div "# Loops are a better way of doing repetitive things. while True : # Add command…" at bounding box center [600, 154] width 191 height 270
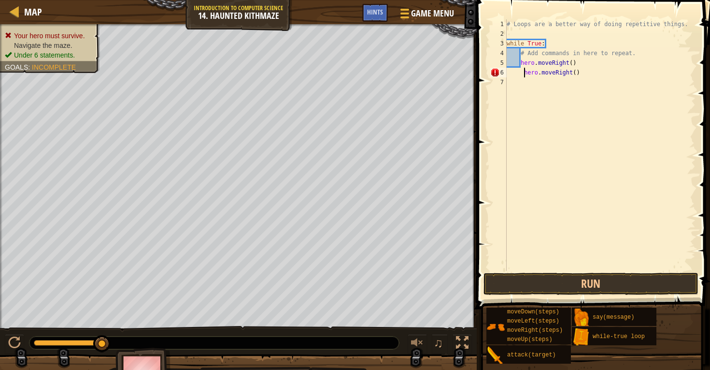
click at [526, 70] on div "# Loops are a better way of doing repetitive things. while True : # Add command…" at bounding box center [600, 154] width 191 height 270
click at [617, 66] on div "# Loops are a better way of doing repetitive things. while True : # Add command…" at bounding box center [600, 154] width 191 height 270
click at [608, 75] on div "# Loops are a better way of doing repetitive things. while True : # Add command…" at bounding box center [600, 154] width 191 height 270
drag, startPoint x: 607, startPoint y: 74, endPoint x: 521, endPoint y: 74, distance: 85.5
click at [522, 74] on div "# Loops are a better way of doing repetitive things. while True : # Add command…" at bounding box center [600, 154] width 191 height 270
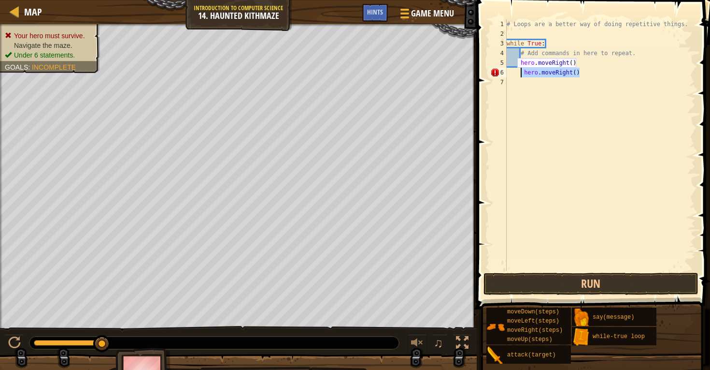
click at [521, 74] on div "# Loops are a better way of doing repetitive things. while True : # Add command…" at bounding box center [600, 154] width 191 height 270
click at [520, 68] on div "# Loops are a better way of doing repetitive things. while True : # Add command…" at bounding box center [600, 154] width 191 height 270
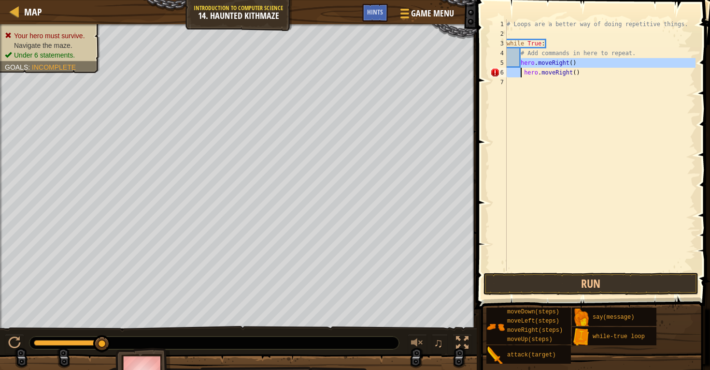
drag, startPoint x: 520, startPoint y: 67, endPoint x: 519, endPoint y: 75, distance: 7.7
click at [520, 75] on div "# Loops are a better way of doing repetitive things. while True : # Add command…" at bounding box center [600, 154] width 191 height 270
click at [519, 75] on div "# Loops are a better way of doing repetitive things. while True : # Add command…" at bounding box center [600, 154] width 191 height 270
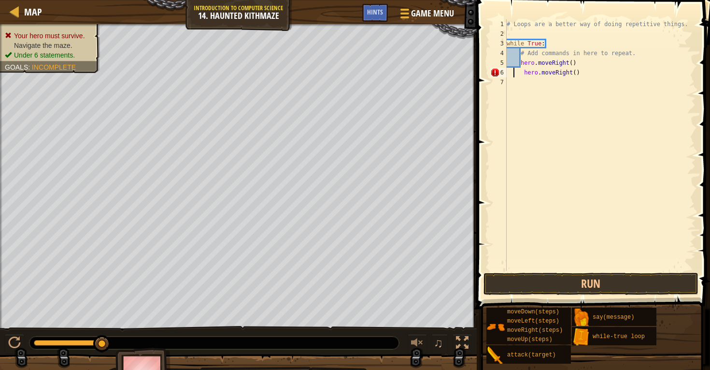
click at [513, 71] on div "# Loops are a better way of doing repetitive things. while True : # Add command…" at bounding box center [600, 154] width 191 height 270
click at [523, 72] on div "# Loops are a better way of doing repetitive things. while True : # Add command…" at bounding box center [600, 154] width 191 height 270
type textarea "hero.moveRight()"
click at [559, 76] on div "# Loops are a better way of doing repetitive things. while True : # Add command…" at bounding box center [600, 154] width 191 height 270
click at [561, 81] on div "# Loops are a better way of doing repetitive things. while True : # Add command…" at bounding box center [600, 154] width 191 height 270
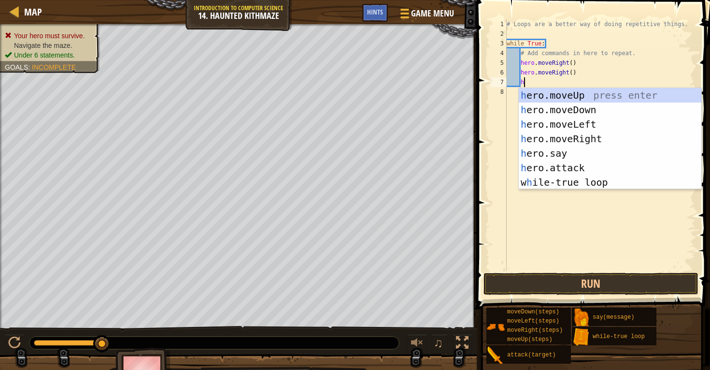
type textarea "he"
click at [586, 94] on div "he ro.moveUp press enter he ro.moveDown press enter he ro.moveLeft press enter …" at bounding box center [610, 153] width 183 height 130
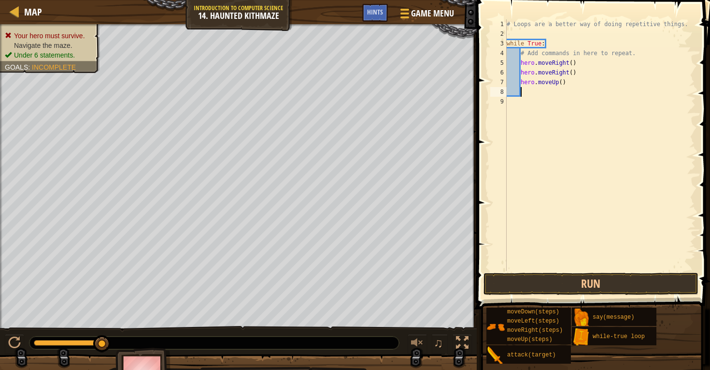
scroll to position [4, 0]
click at [562, 283] on button "Run" at bounding box center [590, 283] width 215 height 22
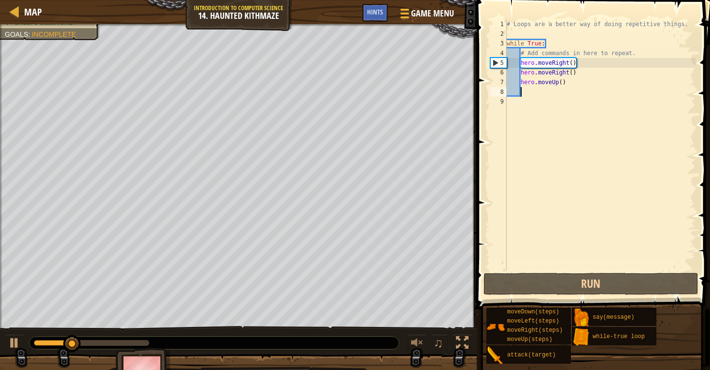
click at [564, 82] on div "# Loops are a better way of doing repetitive things. while True : # Add command…" at bounding box center [600, 154] width 191 height 270
type textarea "hero.moveUp(2)"
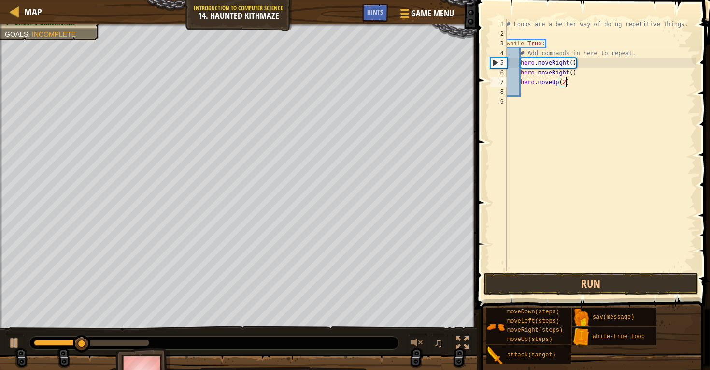
scroll to position [4, 5]
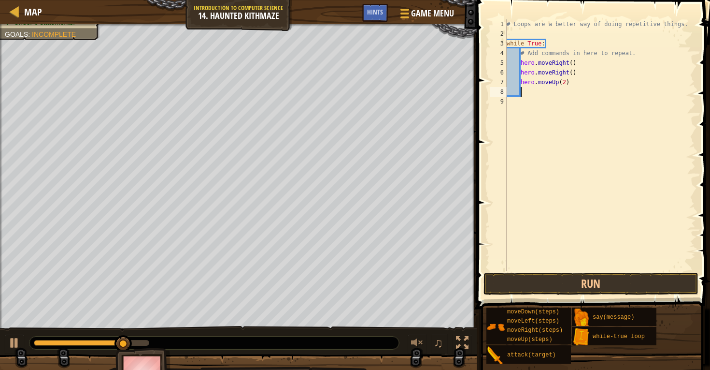
click at [546, 95] on div "# Loops are a better way of doing repetitive things. while True : # Add command…" at bounding box center [600, 154] width 191 height 270
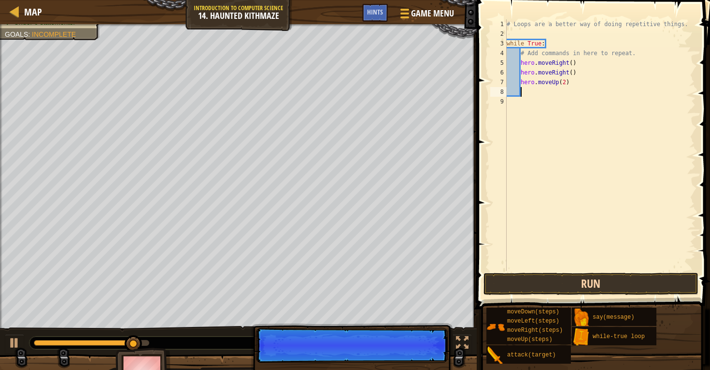
click at [551, 286] on button "Run" at bounding box center [590, 283] width 215 height 22
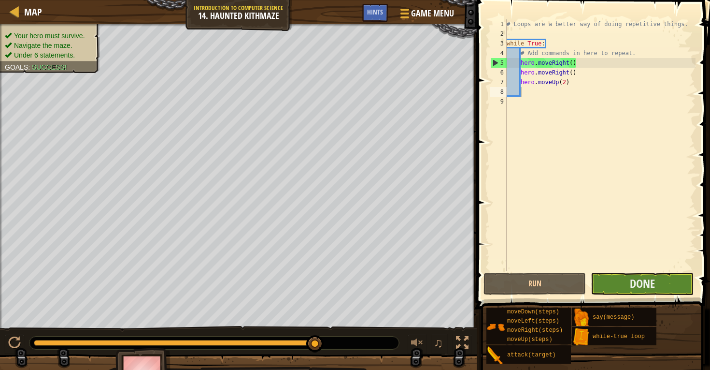
click at [603, 288] on button "Done" at bounding box center [642, 283] width 102 height 22
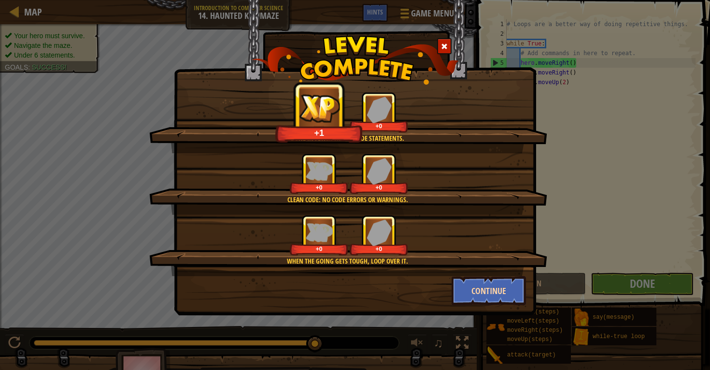
click at [501, 292] on button "Continue" at bounding box center [489, 290] width 75 height 29
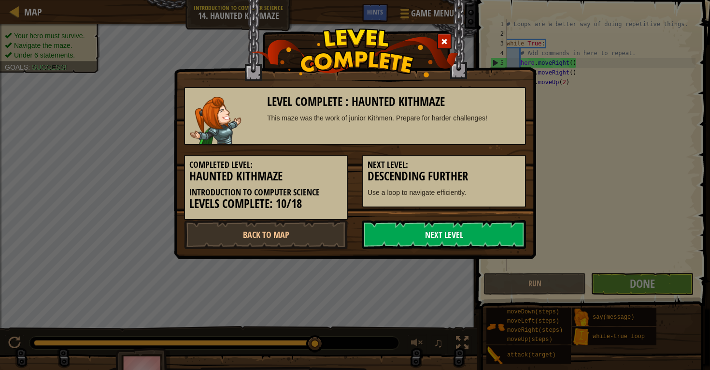
click at [454, 229] on link "Next Level" at bounding box center [444, 234] width 164 height 29
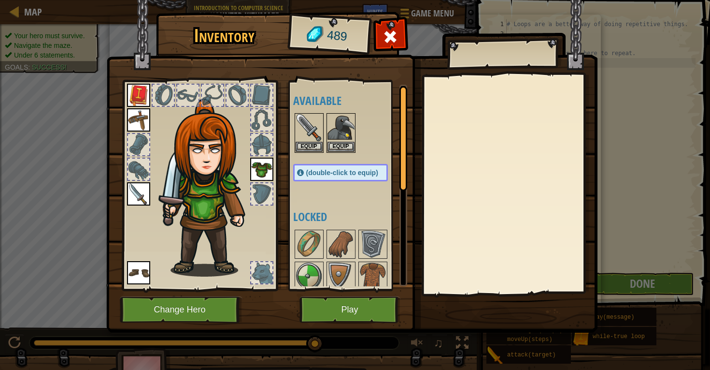
click at [357, 303] on button "Play" at bounding box center [349, 309] width 101 height 27
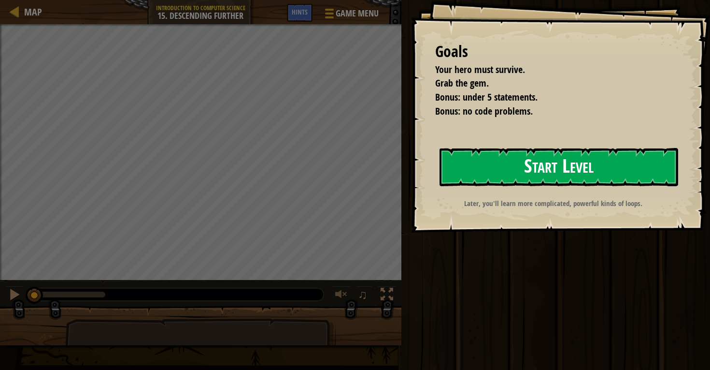
click at [482, 179] on button "Start Level" at bounding box center [559, 167] width 239 height 38
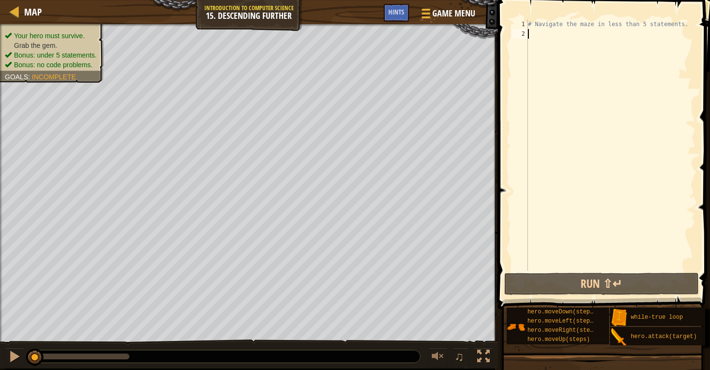
click at [555, 42] on div "# Navigate the maze in less than 5 statements." at bounding box center [611, 154] width 170 height 270
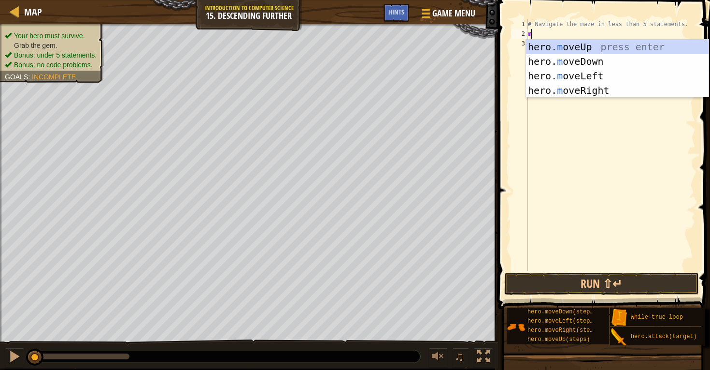
type textarea "mo"
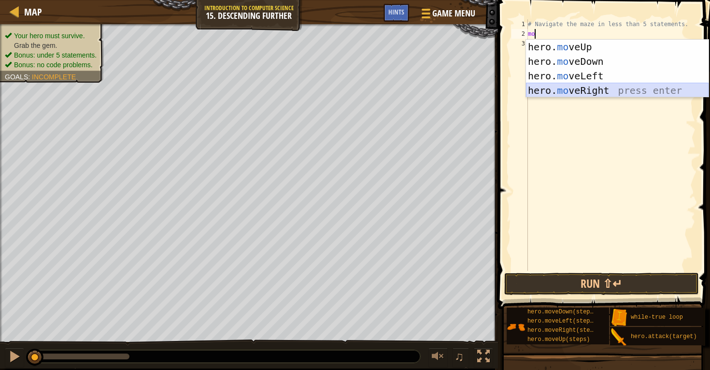
click at [585, 87] on div "hero. mo veUp press enter hero. mo veDown press enter hero. mo veLeft press ent…" at bounding box center [617, 83] width 183 height 87
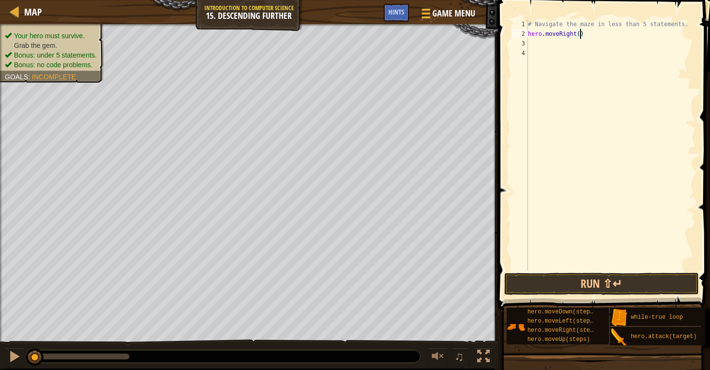
click at [579, 36] on div "# Navigate the maze in less than 5 statements. hero . moveRight ( )" at bounding box center [611, 154] width 170 height 270
type textarea "hero.moveRight(2)"
click at [547, 56] on div "# Navigate the maze in less than 5 statements. hero . moveRight ( 2 )" at bounding box center [611, 154] width 170 height 270
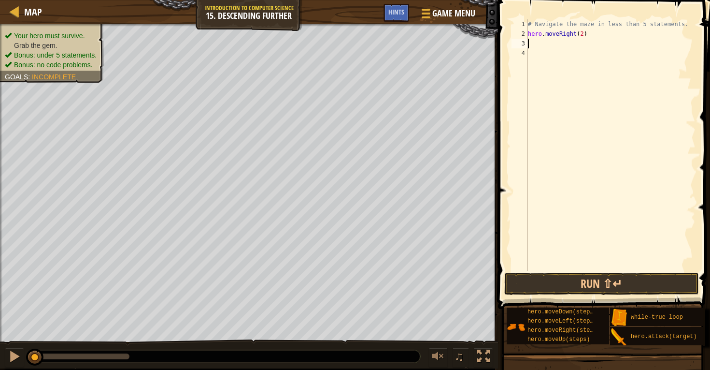
click at [547, 44] on div "# Navigate the maze in less than 5 statements. hero . moveRight ( 2 )" at bounding box center [611, 154] width 170 height 270
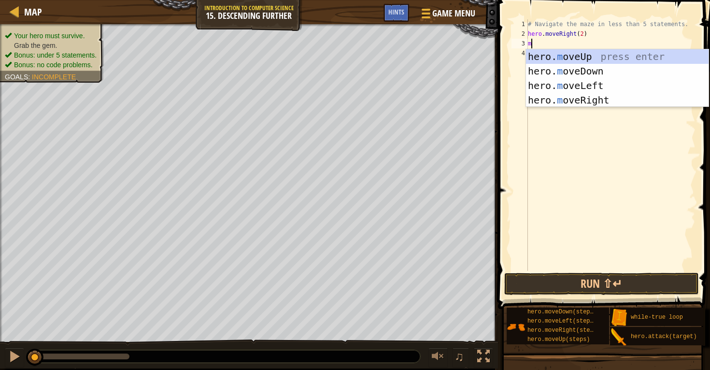
type textarea "mo"
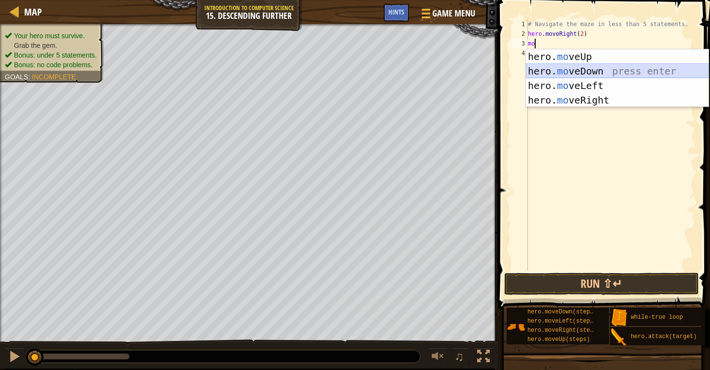
click at [579, 69] on div "hero. mo veUp press enter hero. mo veDown press enter hero. mo veLeft press ent…" at bounding box center [617, 92] width 183 height 87
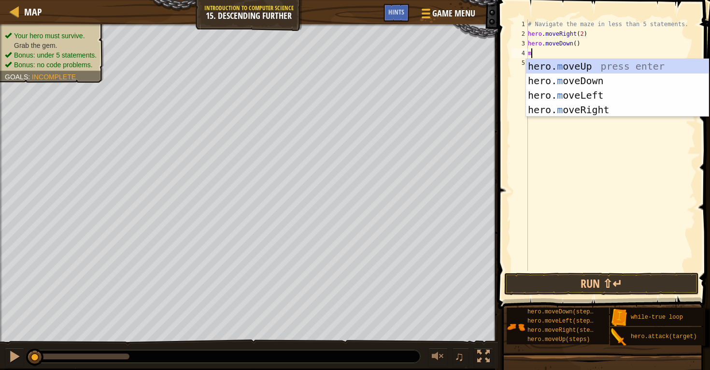
type textarea "mo"
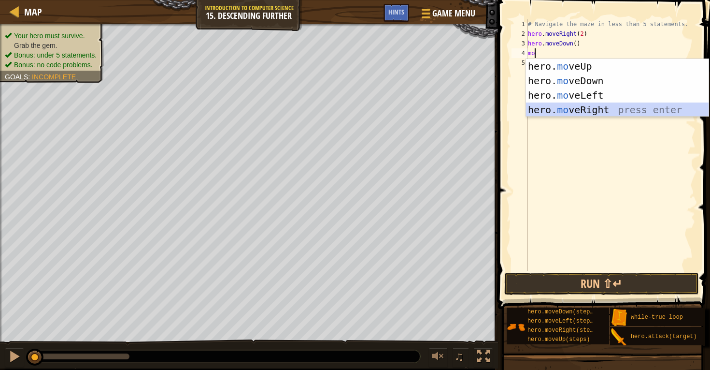
click at [569, 109] on div "hero. mo veUp press enter hero. mo veDown press enter hero. mo veLeft press ent…" at bounding box center [617, 102] width 183 height 87
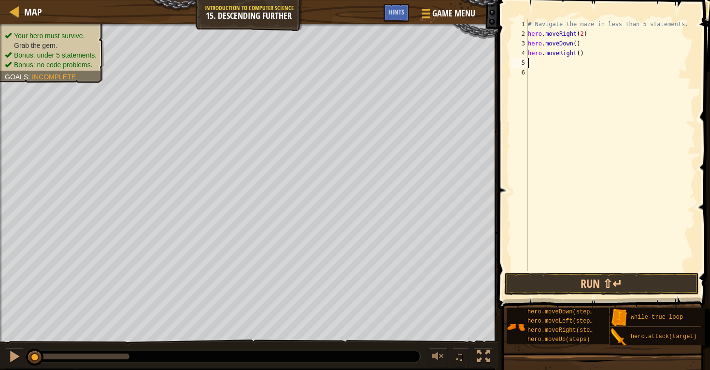
click at [580, 54] on div "# Navigate the maze in less than 5 statements. hero . moveRight ( 2 ) hero . mo…" at bounding box center [611, 154] width 170 height 270
click at [592, 34] on div "# Navigate the maze in less than 5 statements. hero . moveRight ( 2 ) hero . mo…" at bounding box center [611, 154] width 170 height 270
click at [527, 29] on div "2" at bounding box center [520, 34] width 16 height 10
type textarea "hero.moveRight(2)"
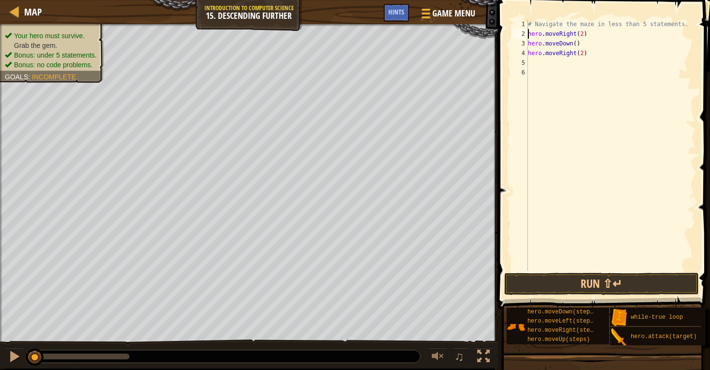
click at [528, 32] on div "# Navigate the maze in less than 5 statements. hero . moveRight ( 2 ) hero . mo…" at bounding box center [611, 154] width 170 height 270
click at [536, 31] on div "# Navigate the maze in less than 5 statements. hero . moveRight ( 2 ) hero . mo…" at bounding box center [611, 154] width 170 height 270
type textarea "l"
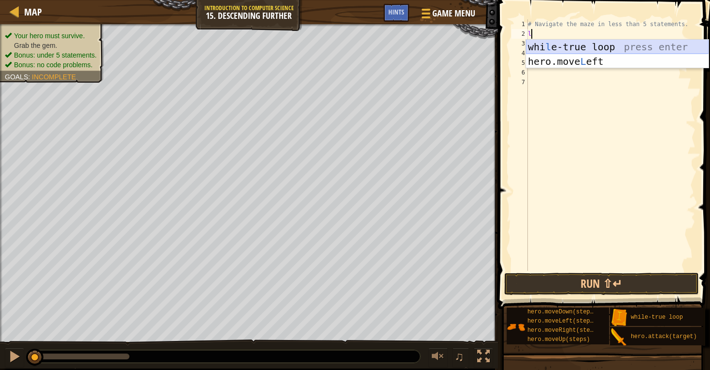
click at [536, 50] on div "whi l e-true loop press enter hero.move L eft press enter" at bounding box center [617, 69] width 183 height 58
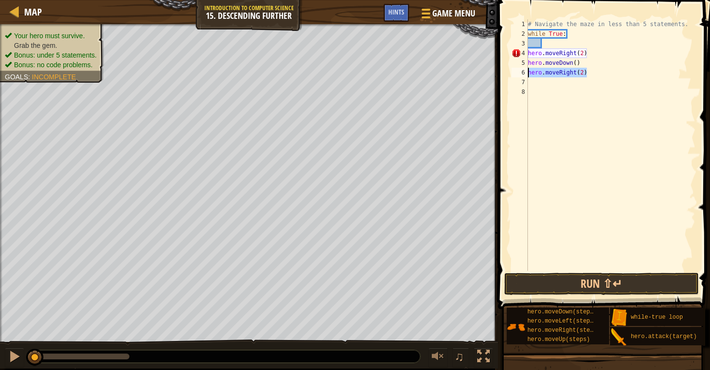
drag, startPoint x: 594, startPoint y: 73, endPoint x: 522, endPoint y: 74, distance: 72.0
click at [522, 74] on div "1 2 3 4 5 6 7 8 # Navigate the maze in less than 5 statements. while True : her…" at bounding box center [603, 144] width 186 height 251
type textarea "hero.moveRight(2)"
click at [533, 51] on div "# Navigate the maze in less than 5 statements. while True : hero . moveRight ( …" at bounding box center [611, 154] width 170 height 270
click at [526, 51] on div "4" at bounding box center [520, 53] width 16 height 10
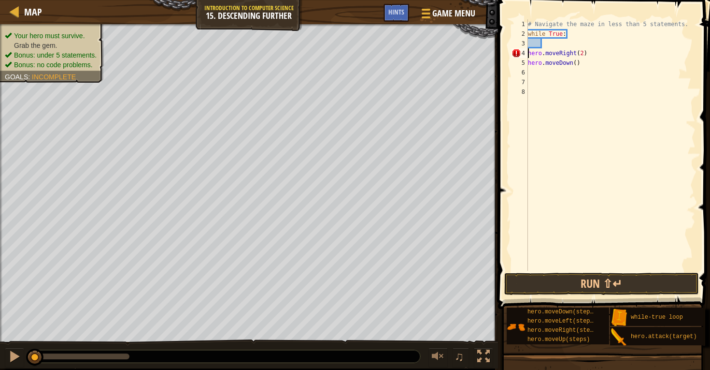
click at [526, 51] on div "4" at bounding box center [520, 53] width 16 height 10
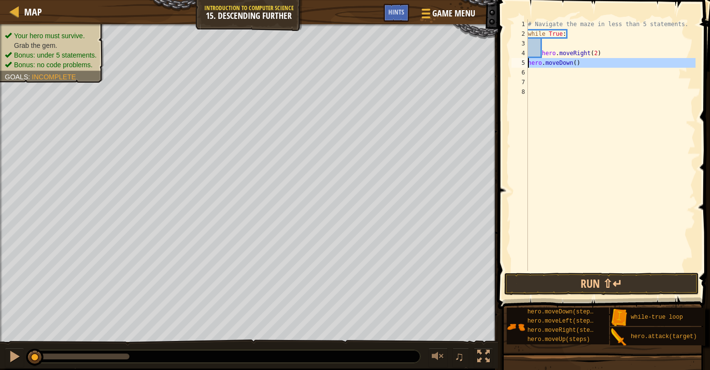
click at [527, 59] on div "5" at bounding box center [520, 63] width 16 height 10
type textarea "hero.moveDown()"
click at [532, 74] on div "# Navigate the maze in less than 5 statements. while True : hero . moveRight ( …" at bounding box center [611, 154] width 170 height 270
click at [545, 60] on div "# Navigate the maze in less than 5 statements. while True : hero . moveRight ( …" at bounding box center [611, 154] width 170 height 270
type textarea "hero.moveDown()"
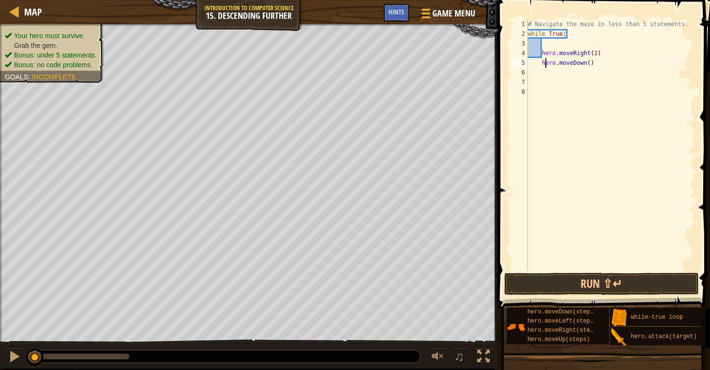
click at [543, 59] on div "# Navigate the maze in less than 5 statements. while True : hero . moveRight ( …" at bounding box center [611, 154] width 170 height 270
click at [540, 87] on div "# Navigate the maze in less than 5 statements. while True : hero . moveRight ( …" at bounding box center [611, 154] width 170 height 270
click at [541, 61] on div "# Navigate the maze in less than 5 statements. while True : hero . moveRight ( …" at bounding box center [611, 154] width 170 height 270
type textarea "hero.moveDown()"
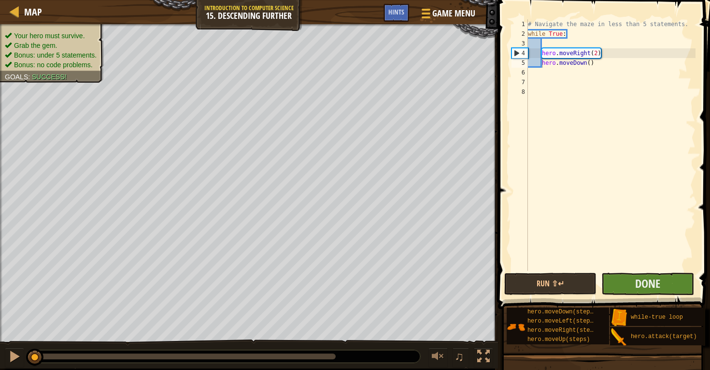
click at [624, 285] on button "Done" at bounding box center [647, 283] width 92 height 22
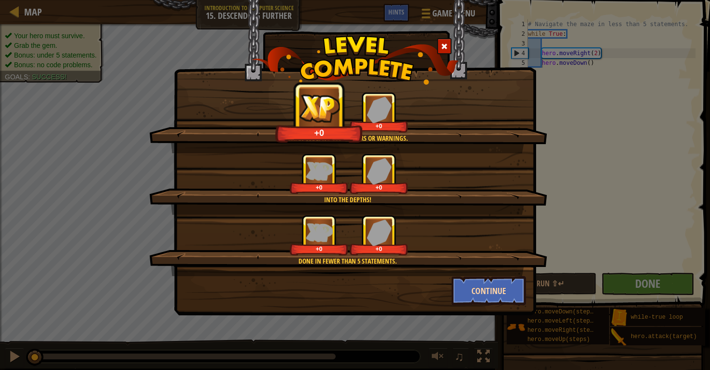
click at [508, 301] on button "Continue" at bounding box center [489, 290] width 75 height 29
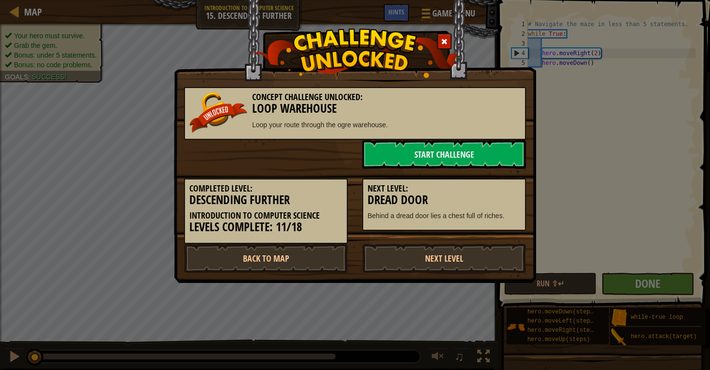
click at [138, 69] on div "Concept Challenge Unlocked: Loop Warehouse Loop your route through the ogre war…" at bounding box center [355, 185] width 710 height 370
click at [444, 37] on div at bounding box center [444, 41] width 14 height 16
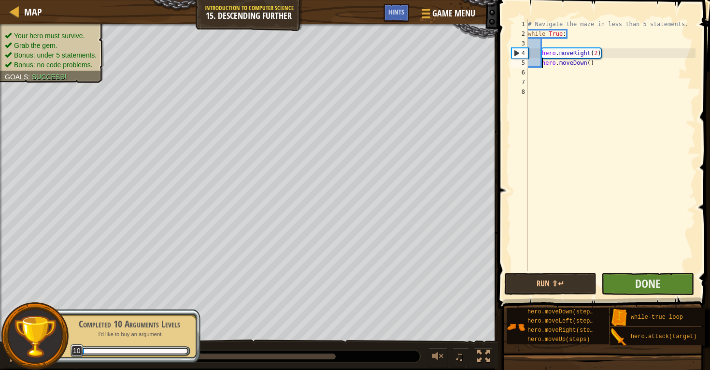
click at [628, 279] on button "Done" at bounding box center [647, 283] width 92 height 22
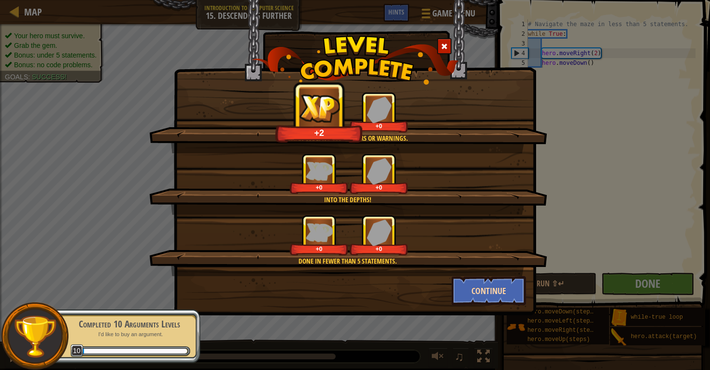
click at [478, 291] on button "Continue" at bounding box center [489, 290] width 75 height 29
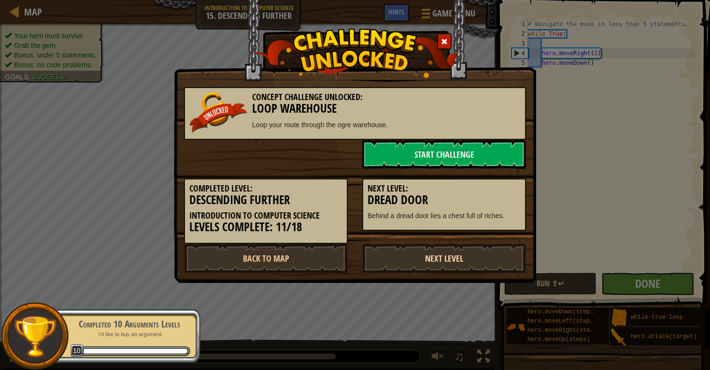
click at [394, 257] on link "Next Level" at bounding box center [444, 257] width 164 height 29
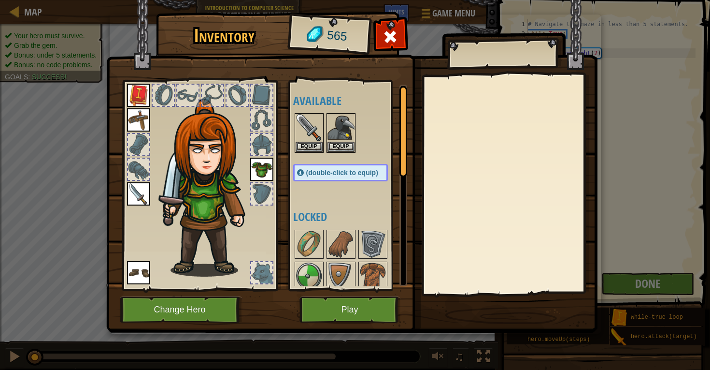
click at [342, 304] on button "Play" at bounding box center [349, 309] width 101 height 27
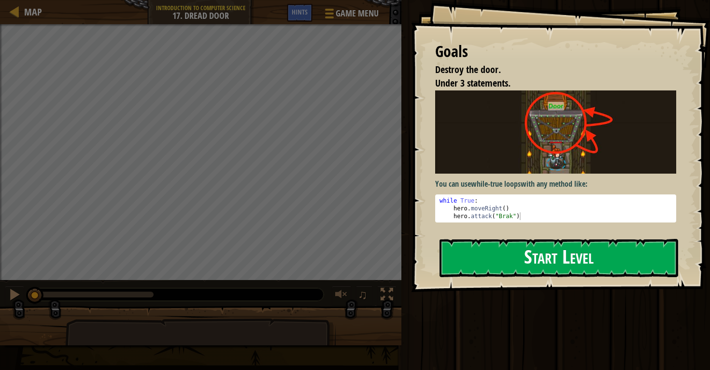
drag, startPoint x: 455, startPoint y: 251, endPoint x: 455, endPoint y: 244, distance: 7.3
click at [455, 251] on button "Start Level" at bounding box center [559, 258] width 239 height 38
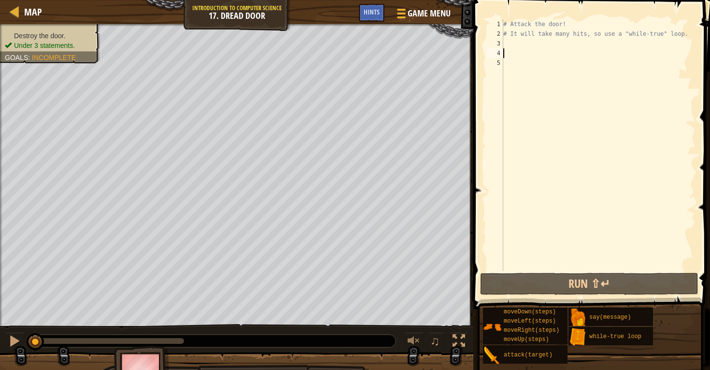
click at [531, 49] on div "# Attack the door! # It will take many hits, so use a "while-true" loop." at bounding box center [598, 154] width 194 height 270
click at [521, 39] on div "# Attack the door! # It will take many hits, so use a "while-true" loop." at bounding box center [598, 154] width 194 height 270
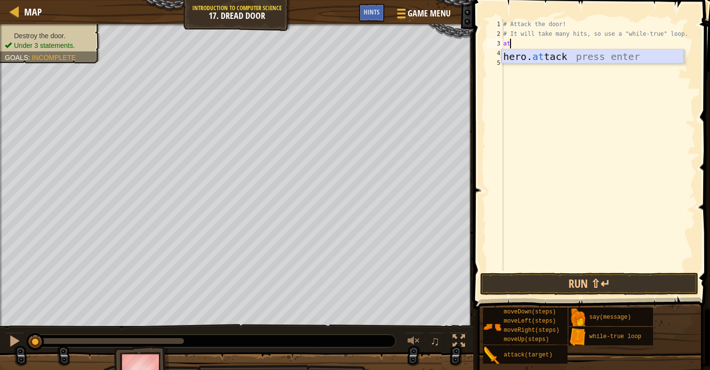
click at [530, 55] on div "hero. at tack press enter" at bounding box center [592, 70] width 183 height 43
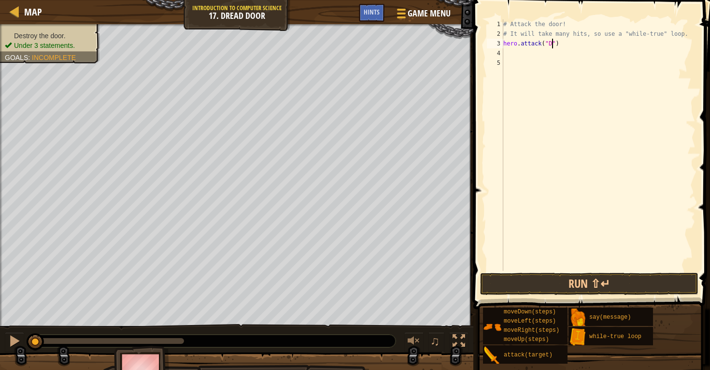
scroll to position [4, 5]
type textarea "hero.attack("Door")"
click at [554, 290] on button "Run ⇧↵" at bounding box center [589, 283] width 218 height 22
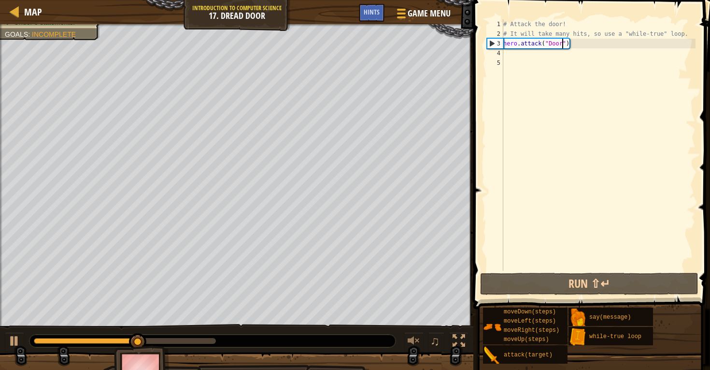
click at [577, 52] on div "# Attack the door! # It will take many hits, so use a "while-true" loop. hero .…" at bounding box center [598, 154] width 194 height 270
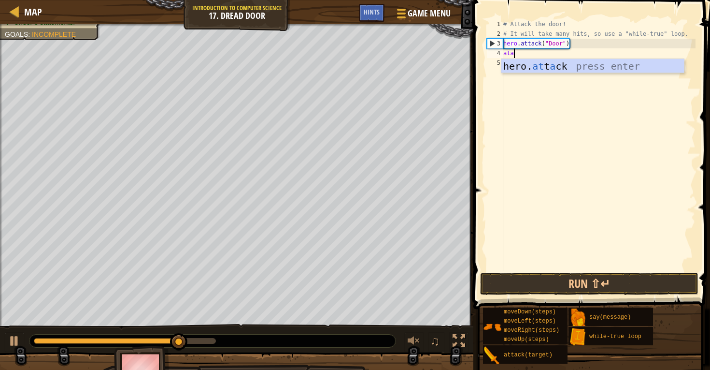
scroll to position [4, 0]
click at [588, 63] on div "hero. at t a ck press enter" at bounding box center [592, 80] width 183 height 43
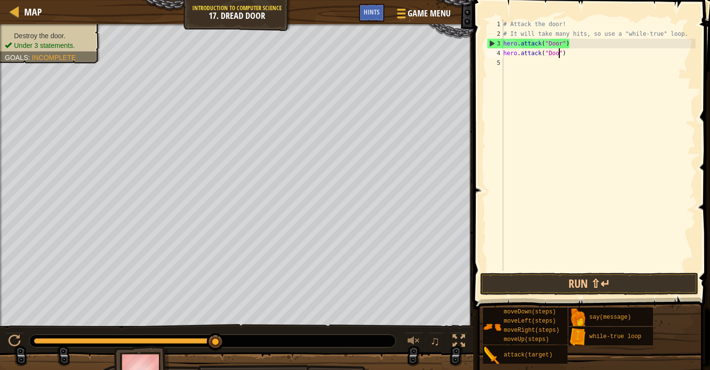
scroll to position [4, 5]
type textarea "hero.attack("Door")"
click at [557, 284] on button "Run ⇧↵" at bounding box center [589, 283] width 218 height 22
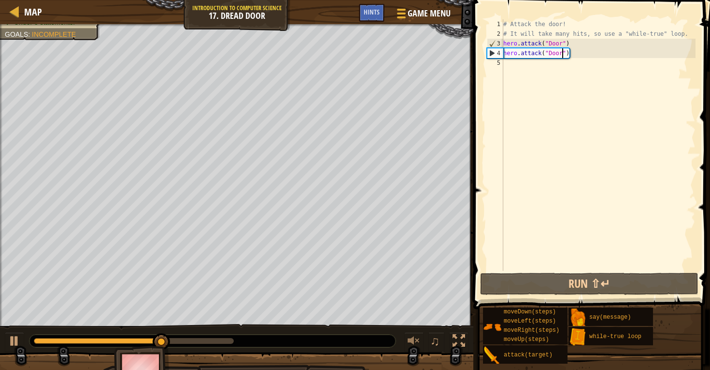
scroll to position [4, 0]
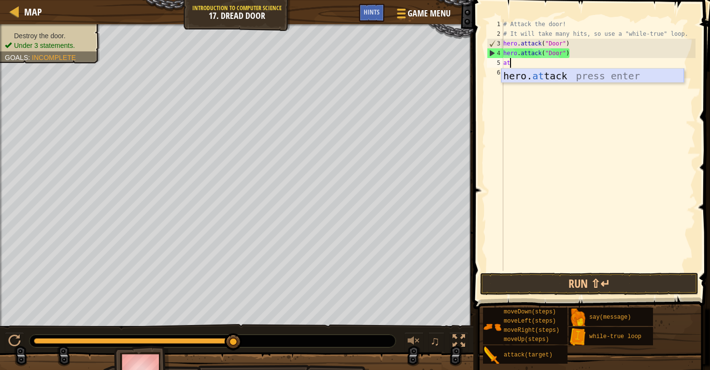
click at [523, 81] on div "hero. at tack press enter" at bounding box center [592, 90] width 183 height 43
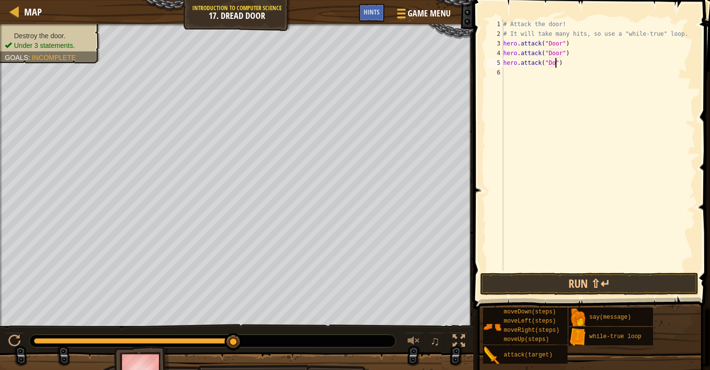
scroll to position [0, 0]
type textarea "h")"
drag, startPoint x: 570, startPoint y: 64, endPoint x: 494, endPoint y: 67, distance: 76.9
click at [493, 67] on div "h") 1 2 3 4 5 6 # Attack the door! # It will take many hits, so use a "while-tr…" at bounding box center [590, 144] width 211 height 251
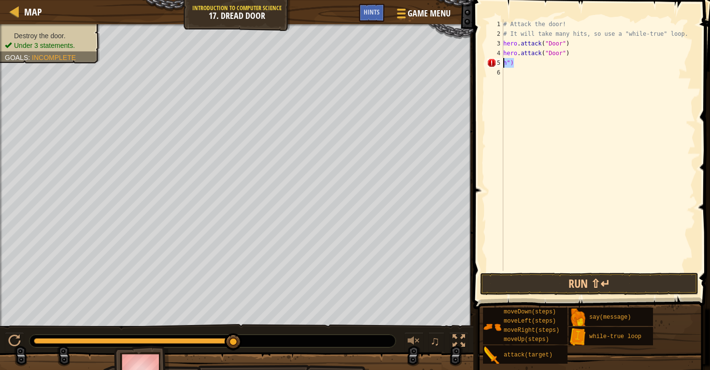
drag, startPoint x: 520, startPoint y: 66, endPoint x: 476, endPoint y: 63, distance: 44.5
click at [476, 63] on div "h") 1 2 3 4 5 6 # Attack the door! # It will take many hits, so use a "while-tr…" at bounding box center [590, 173] width 240 height 337
drag, startPoint x: 585, startPoint y: 53, endPoint x: 479, endPoint y: 57, distance: 105.9
click at [479, 57] on div "1 2 3 4 5 6 # Attack the door! # It will take many hits, so use a "while-true" …" at bounding box center [590, 173] width 240 height 337
type textarea "hero.attack("Door")"
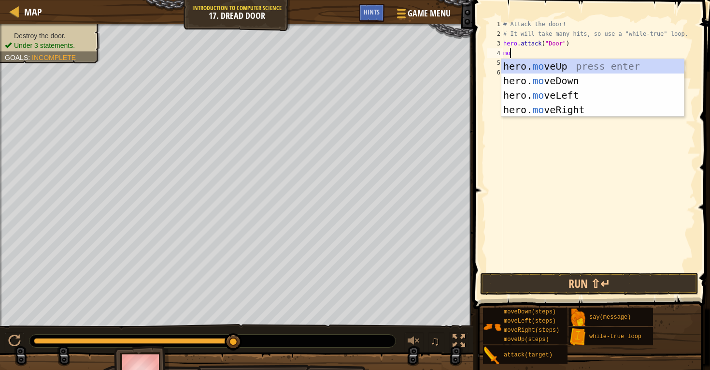
type textarea "m"
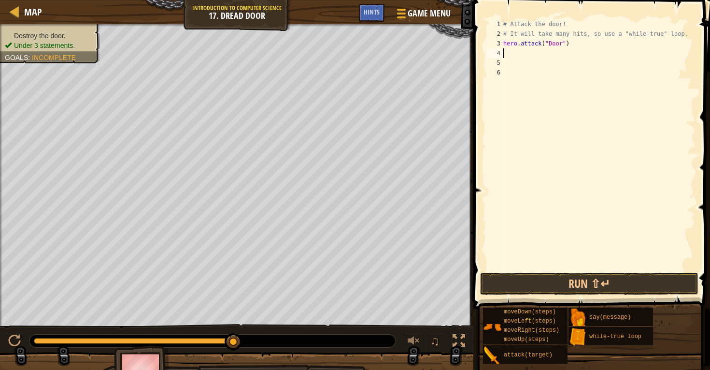
click at [503, 43] on div "3" at bounding box center [495, 44] width 16 height 10
click at [503, 42] on div "3" at bounding box center [495, 44] width 16 height 10
type textarea "hero.attack("Door")"
click at [519, 47] on div "# Attack the door! # It will take many hits, so use a "while-true" loop. hero .…" at bounding box center [598, 154] width 194 height 270
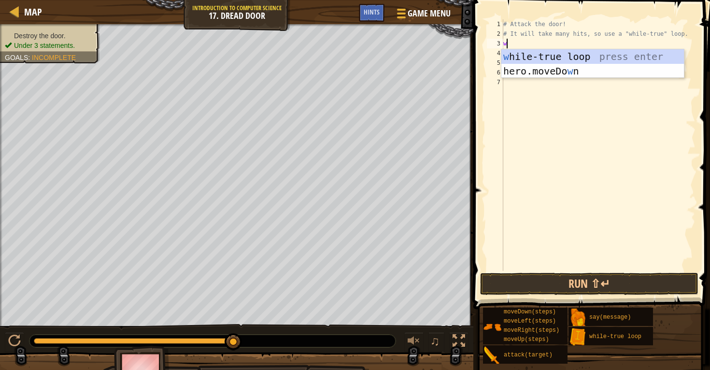
type textarea "wh"
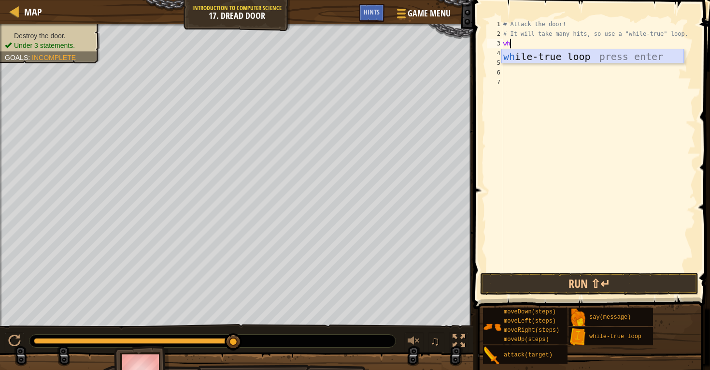
click at [540, 56] on div "wh ile-true loop press enter" at bounding box center [592, 70] width 183 height 43
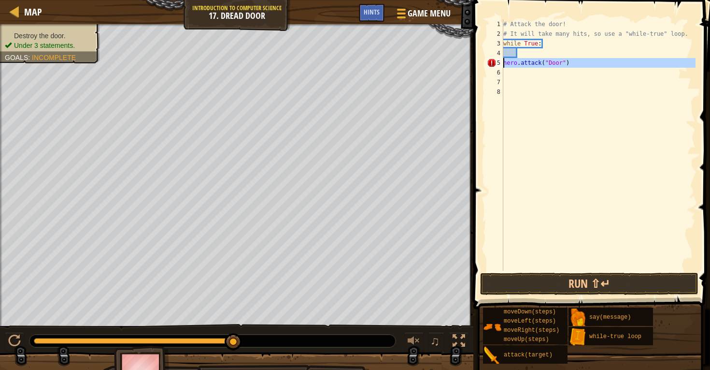
click at [502, 63] on div "5" at bounding box center [495, 63] width 16 height 10
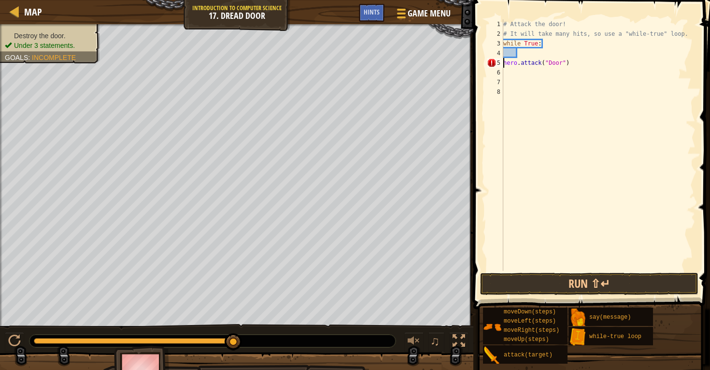
click at [503, 62] on div "5" at bounding box center [495, 63] width 16 height 10
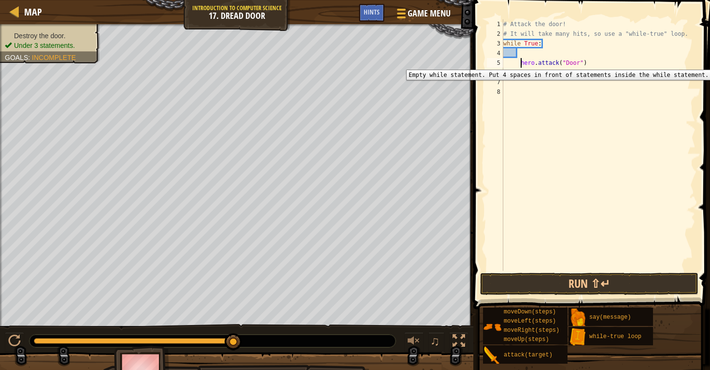
type textarea "hero.attack("Door")"
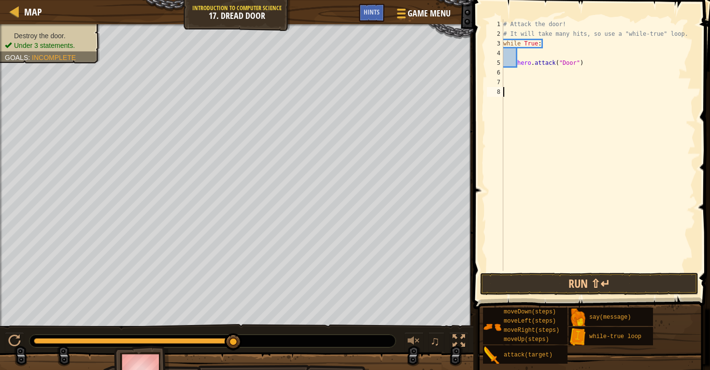
click at [505, 99] on div "# Attack the door! # It will take many hits, so use a "while-true" loop. while …" at bounding box center [598, 154] width 194 height 270
click at [526, 287] on button "Run ⇧↵" at bounding box center [589, 283] width 218 height 22
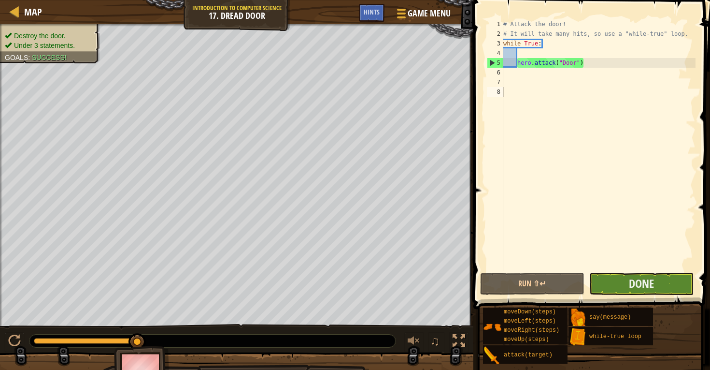
click at [625, 278] on button "Done" at bounding box center [641, 283] width 104 height 22
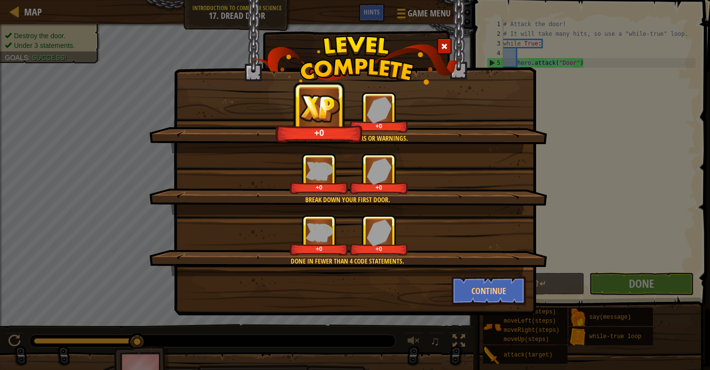
click at [441, 46] on div at bounding box center [444, 46] width 14 height 16
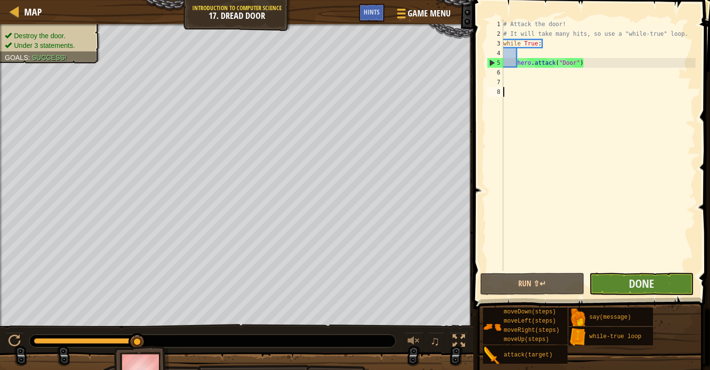
click at [612, 279] on button "Done" at bounding box center [641, 283] width 104 height 22
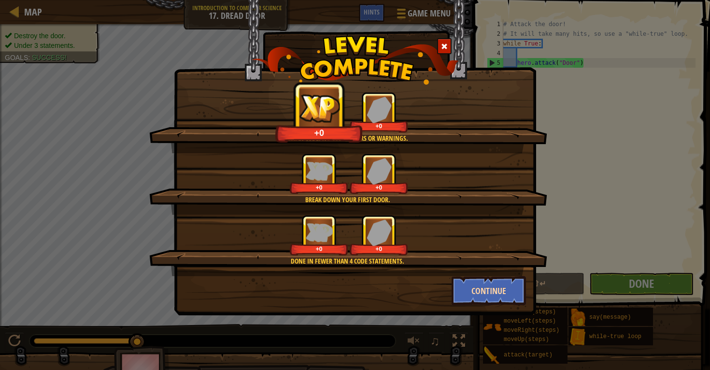
click at [497, 288] on button "Continue" at bounding box center [489, 290] width 75 height 29
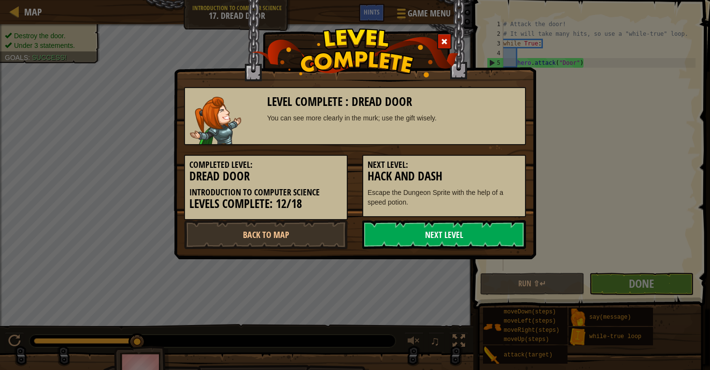
click at [466, 226] on link "Next Level" at bounding box center [444, 234] width 164 height 29
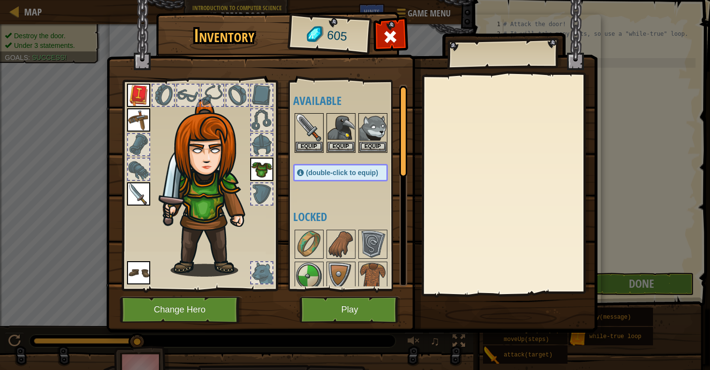
click at [315, 307] on button "Play" at bounding box center [349, 309] width 101 height 27
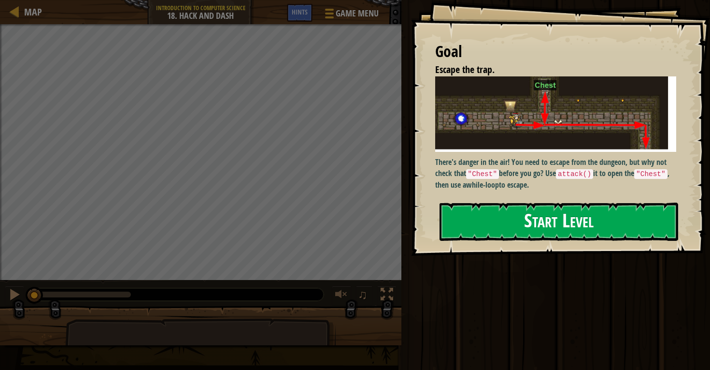
click at [607, 202] on button "Start Level" at bounding box center [559, 221] width 239 height 38
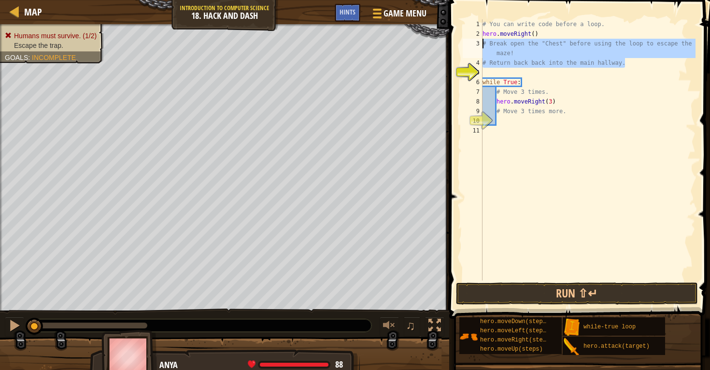
drag, startPoint x: 644, startPoint y: 63, endPoint x: 482, endPoint y: 48, distance: 162.5
click at [482, 48] on div "# Break open the "Chest" before using the loop to escape the maze! 1 2 3 4 5 6 …" at bounding box center [578, 149] width 235 height 261
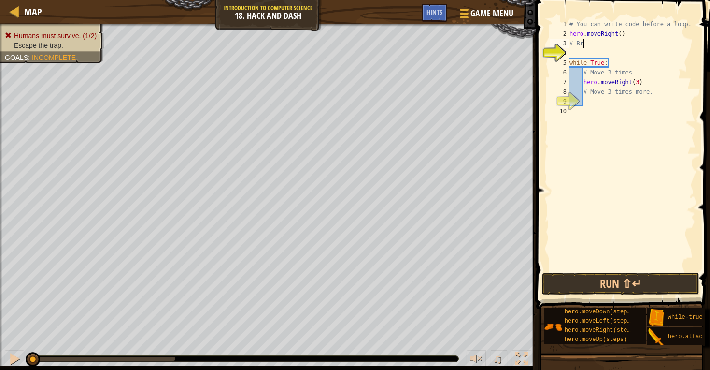
scroll to position [4, 0]
type textarea "#"
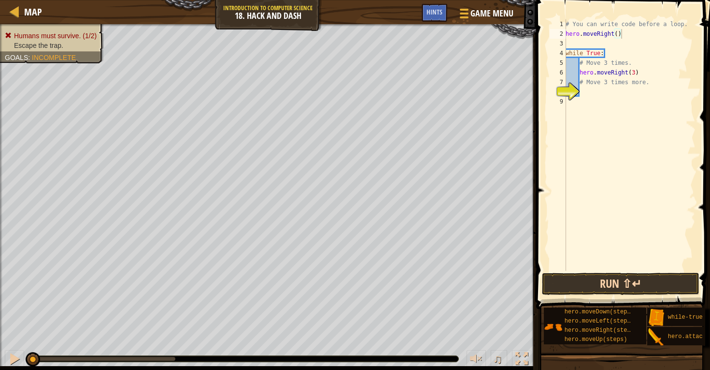
click at [571, 286] on button "Run ⇧↵" at bounding box center [620, 283] width 157 height 22
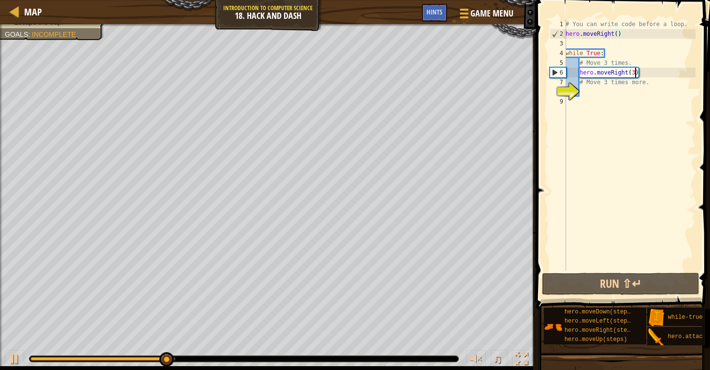
click at [636, 71] on div "# You can write code before a loop. hero . moveRight ( ) while True : # Move 3 …" at bounding box center [630, 154] width 132 height 270
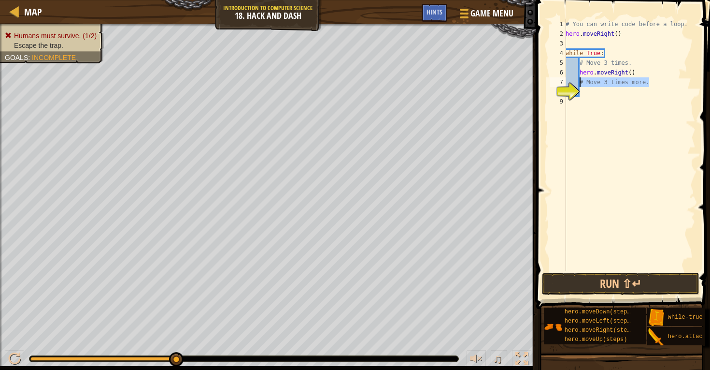
drag, startPoint x: 667, startPoint y: 84, endPoint x: 579, endPoint y: 80, distance: 88.0
click at [579, 81] on div "# You can write code before a loop. hero . moveRight ( ) while True : # Move 3 …" at bounding box center [630, 154] width 132 height 270
type textarea "# Move 3 times more."
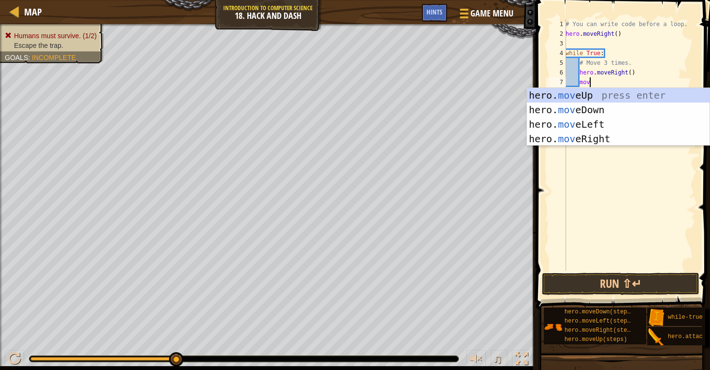
scroll to position [4, 1]
type textarea "move"
click at [589, 109] on div "hero. move Up press enter hero. move Down press enter hero. move Left press ent…" at bounding box center [618, 131] width 183 height 87
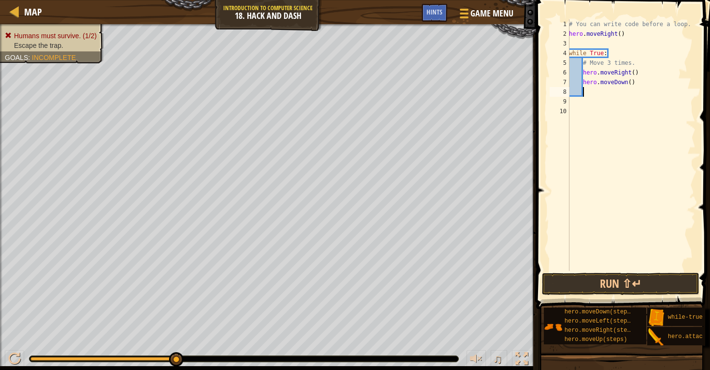
click at [630, 83] on div "# You can write code before a loop. hero . moveRight ( ) while True : # Move 3 …" at bounding box center [631, 154] width 128 height 270
click at [631, 83] on div "# You can write code before a loop. hero . moveRight ( ) while True : # Move 3 …" at bounding box center [631, 154] width 128 height 270
click at [634, 75] on div "# You can write code before a loop. hero . moveRight ( ) while True : # Move 3 …" at bounding box center [631, 154] width 128 height 270
click at [652, 289] on button "Run ⇧↵" at bounding box center [620, 283] width 157 height 22
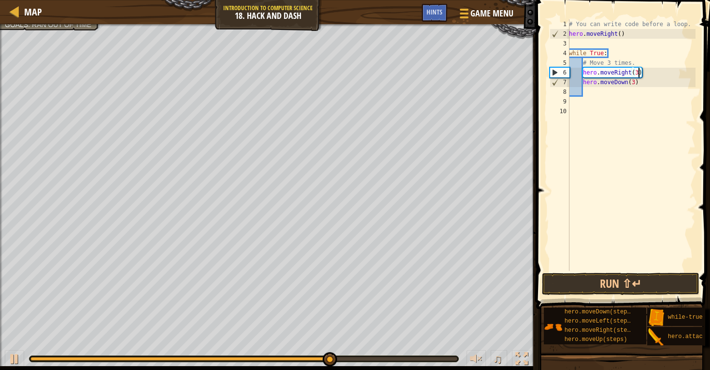
type textarea "hero.moveRight()"
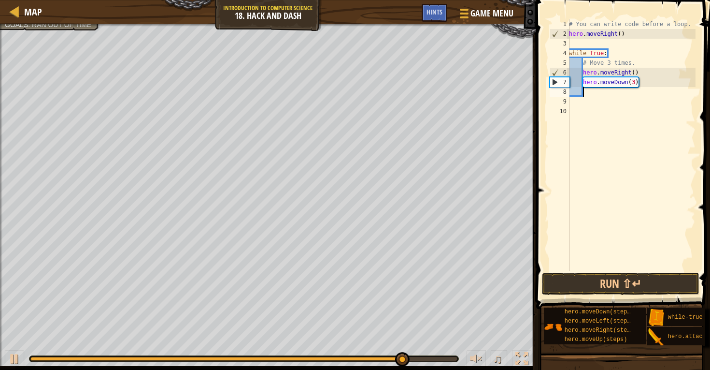
click at [595, 95] on div "# You can write code before a loop. hero . moveRight ( ) while True : # Move 3 …" at bounding box center [631, 154] width 128 height 270
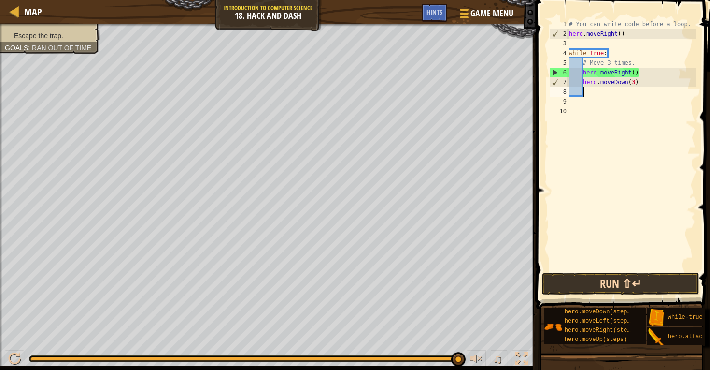
click at [597, 279] on button "Run ⇧↵" at bounding box center [620, 283] width 157 height 22
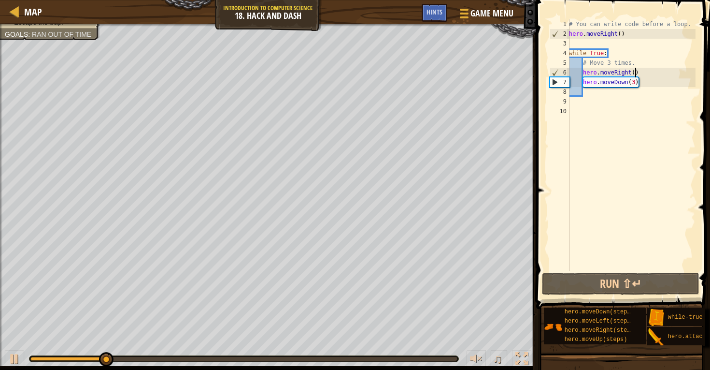
click at [635, 74] on div "# You can write code before a loop. hero . moveRight ( ) while True : # Move 3 …" at bounding box center [631, 154] width 128 height 270
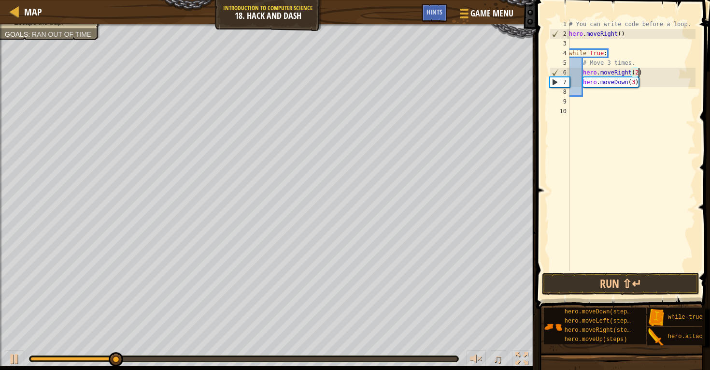
scroll to position [4, 6]
click at [598, 297] on span at bounding box center [624, 140] width 182 height 337
click at [594, 286] on button "Run ⇧↵" at bounding box center [620, 283] width 157 height 22
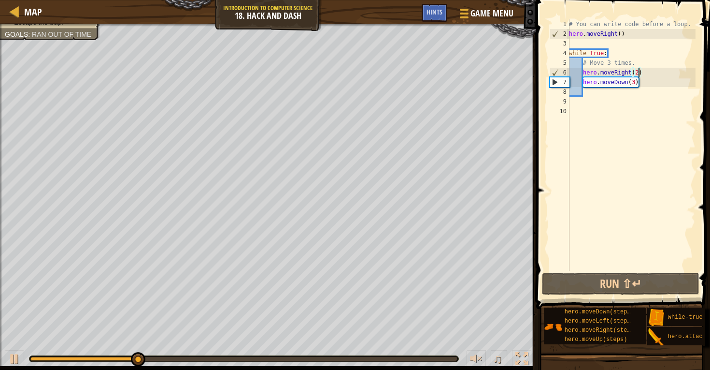
scroll to position [4, 5]
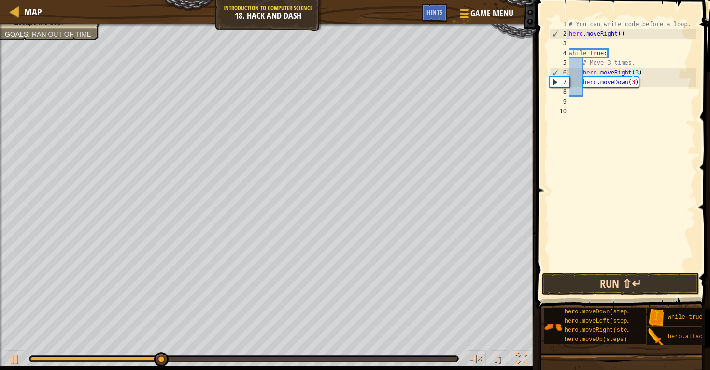
click at [629, 280] on button "Run ⇧↵" at bounding box center [620, 283] width 157 height 22
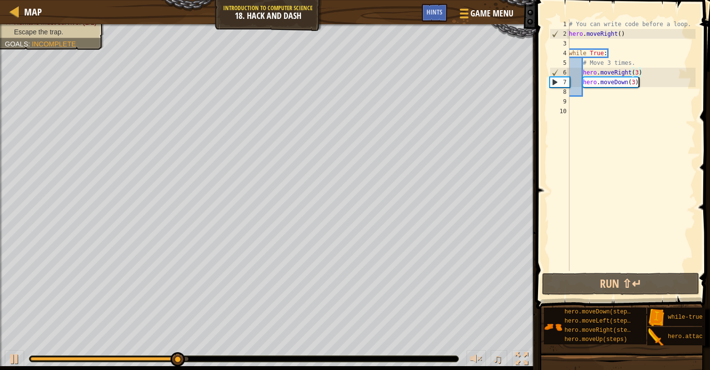
click at [649, 85] on div "# You can write code before a loop. hero . moveRight ( ) while True : # Move 3 …" at bounding box center [631, 154] width 128 height 270
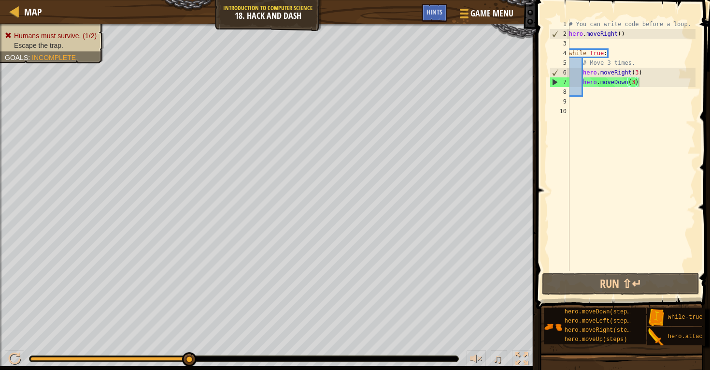
drag, startPoint x: 587, startPoint y: 283, endPoint x: 625, endPoint y: 191, distance: 98.6
click at [625, 191] on div "hero.moveDown(3) 1 2 3 4 5 6 7 8 9 10 # You can write code before a loop. hero …" at bounding box center [621, 173] width 177 height 337
click at [635, 83] on div "# You can write code before a loop. hero . moveRight ( ) while True : # Move 3 …" at bounding box center [631, 154] width 128 height 270
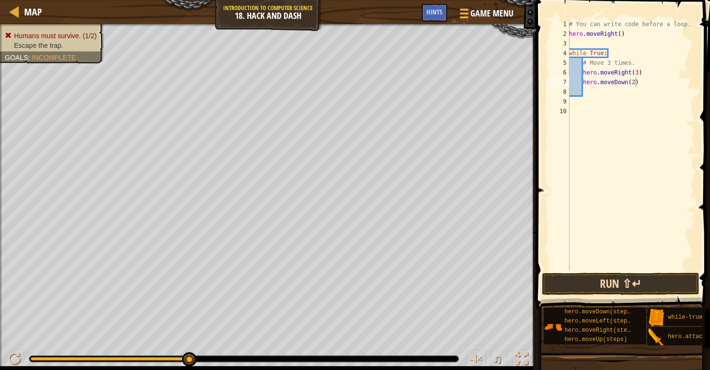
click at [597, 275] on button "Run ⇧↵" at bounding box center [620, 283] width 157 height 22
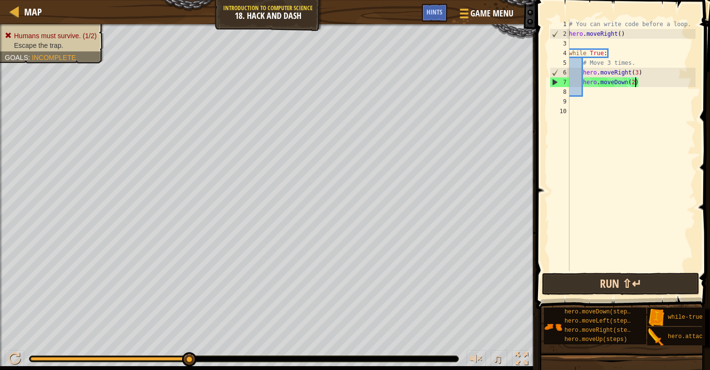
scroll to position [4, 5]
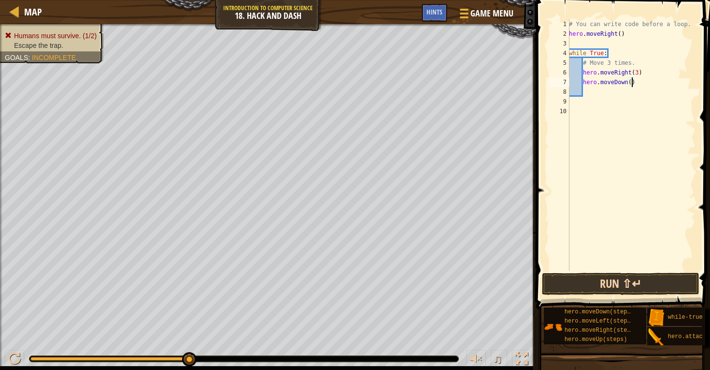
type textarea "hero.moveDown(3)"
click at [579, 282] on button "Run ⇧↵" at bounding box center [620, 283] width 157 height 22
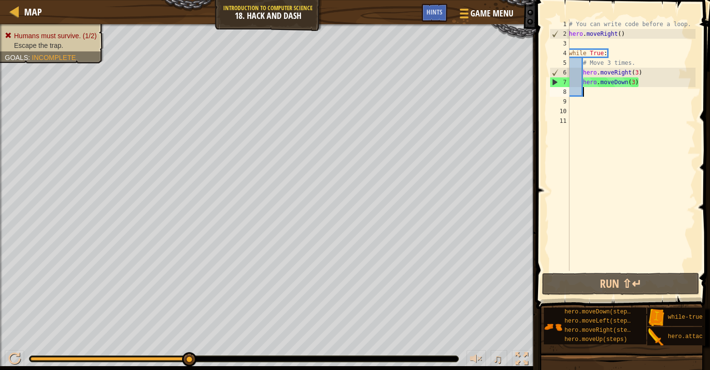
click at [635, 84] on div "# You can write code before a loop. hero . moveRight ( ) while True : # Move 3 …" at bounding box center [631, 154] width 128 height 270
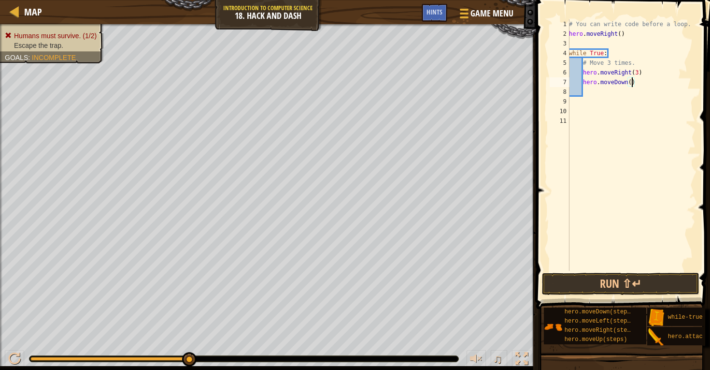
scroll to position [4, 5]
type textarea "hero.moveDown(4)"
click at [593, 281] on button "Run ⇧↵" at bounding box center [620, 283] width 157 height 22
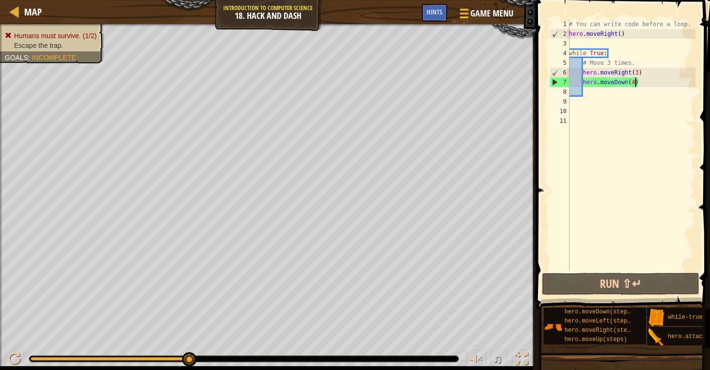
scroll to position [4, 0]
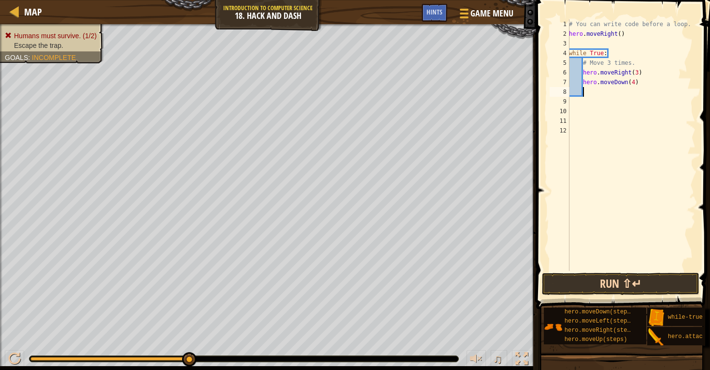
click at [600, 282] on button "Run ⇧↵" at bounding box center [620, 283] width 157 height 22
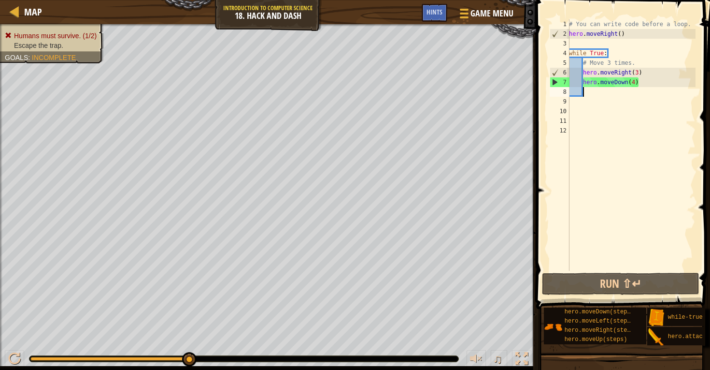
click at [619, 96] on div "# You can write code before a loop. hero . moveRight ( ) while True : # Move 3 …" at bounding box center [631, 154] width 128 height 270
type textarea ","
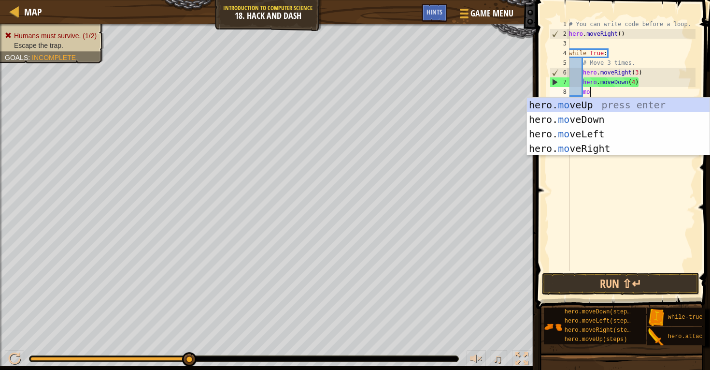
scroll to position [4, 1]
type textarea "move"
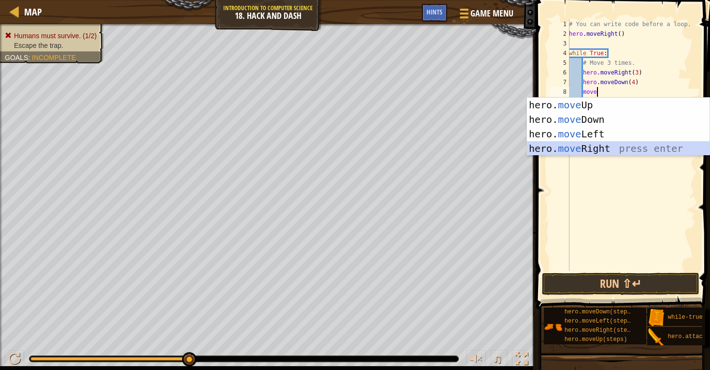
click at [562, 146] on div "hero. move Up press enter hero. move Down press enter hero. move Left press ent…" at bounding box center [618, 141] width 183 height 87
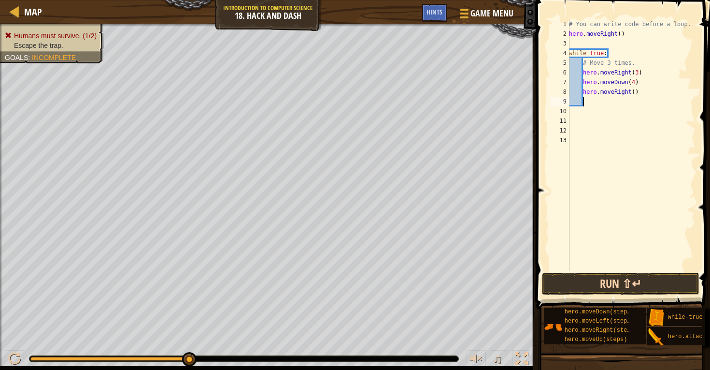
click at [557, 284] on button "Run ⇧↵" at bounding box center [620, 283] width 157 height 22
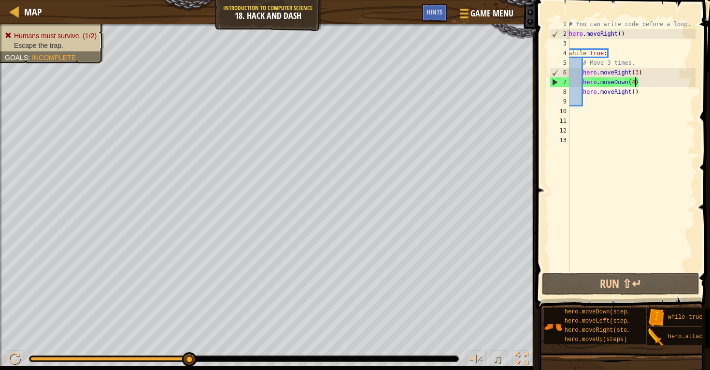
click at [634, 80] on div "# You can write code before a loop. hero . moveRight ( ) while True : # Move 3 …" at bounding box center [631, 154] width 128 height 270
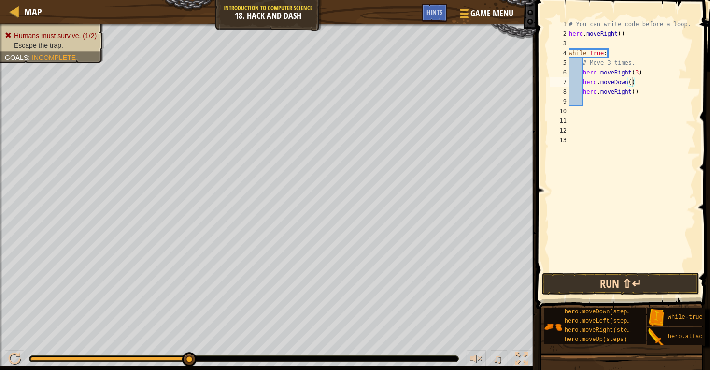
click at [588, 277] on button "Run ⇧↵" at bounding box center [620, 283] width 157 height 22
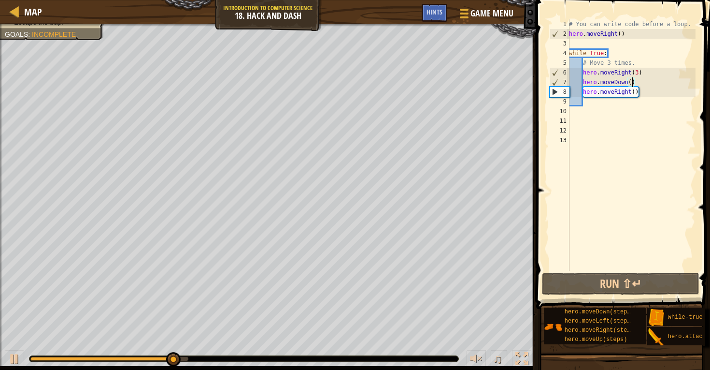
scroll to position [4, 5]
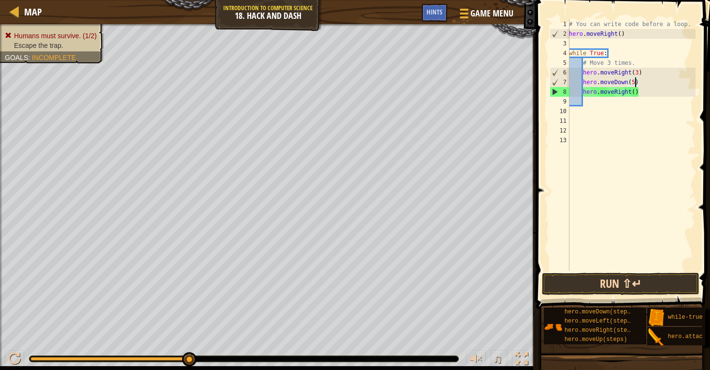
click at [573, 278] on button "Run ⇧↵" at bounding box center [620, 283] width 157 height 22
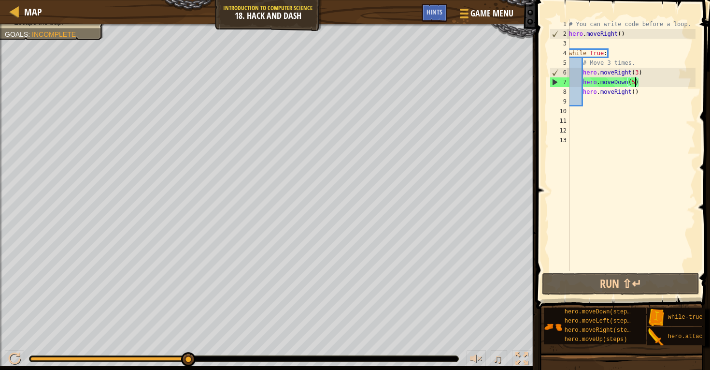
click at [638, 69] on div "# You can write code before a loop. hero . moveRight ( ) while True : # Move 3 …" at bounding box center [631, 154] width 128 height 270
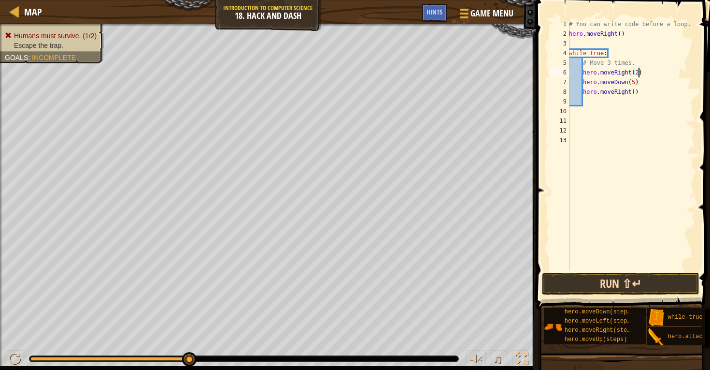
click at [553, 284] on button "Run ⇧↵" at bounding box center [620, 283] width 157 height 22
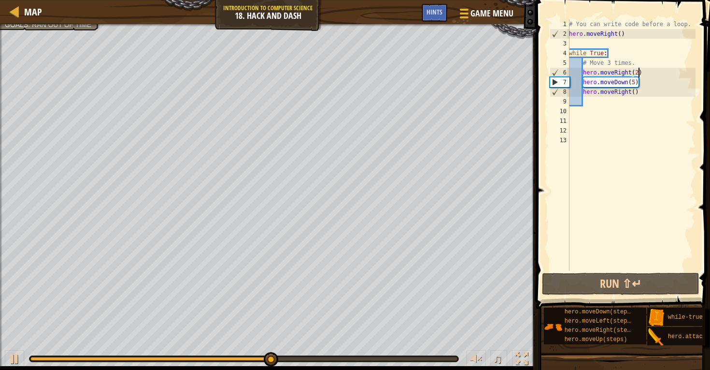
click at [635, 82] on div "# You can write code before a loop. hero . moveRight ( ) while True : # Move 3 …" at bounding box center [631, 154] width 128 height 270
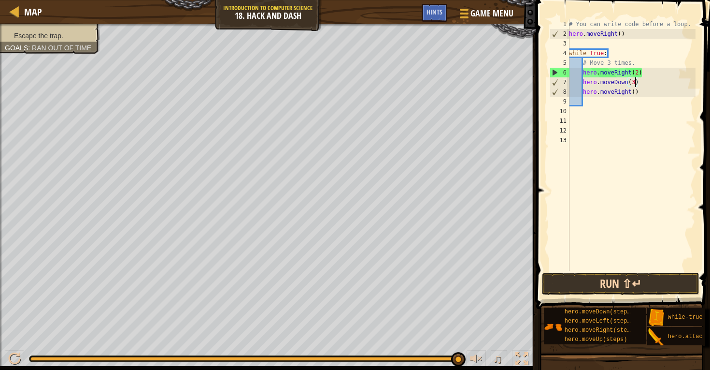
click at [583, 283] on button "Run ⇧↵" at bounding box center [620, 283] width 157 height 22
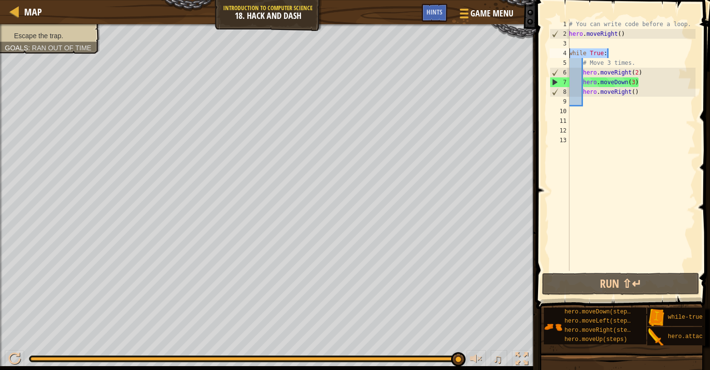
drag, startPoint x: 610, startPoint y: 56, endPoint x: 558, endPoint y: 46, distance: 52.5
click at [558, 46] on div "hero.moveDown(3) 1 2 3 4 5 6 7 8 9 10 11 12 13 # You can write code before a lo…" at bounding box center [622, 144] width 148 height 251
type textarea "while True:"
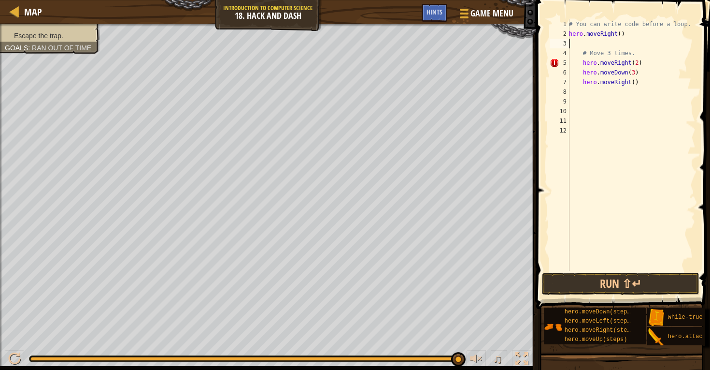
click at [579, 82] on div "# You can write code before a loop. hero . moveRight ( ) # Move 3 times. hero .…" at bounding box center [631, 154] width 128 height 270
click at [579, 60] on div "# You can write code before a loop. hero . moveRight ( ) # Move 3 times. hero .…" at bounding box center [631, 154] width 128 height 270
click at [582, 73] on div "# You can write code before a loop. hero . moveRight ( ) # Move 3 times. hero .…" at bounding box center [631, 154] width 128 height 270
click at [630, 63] on div "# You can write code before a loop. hero . moveRight ( ) # Move 3 times. hero .…" at bounding box center [631, 154] width 128 height 270
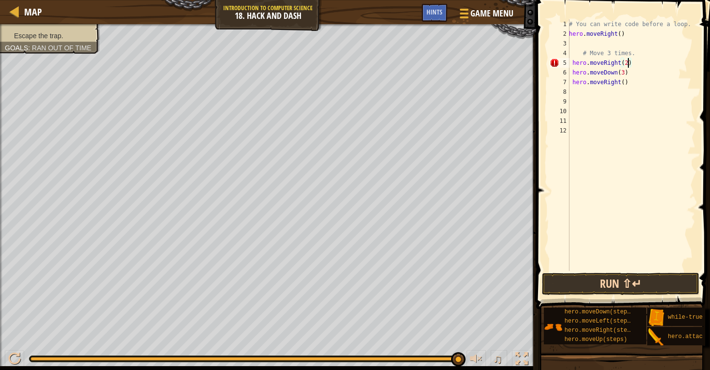
click at [631, 285] on button "Run ⇧↵" at bounding box center [620, 283] width 157 height 22
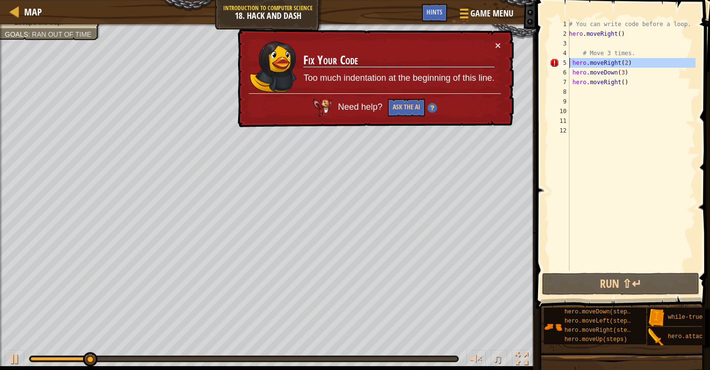
click at [569, 63] on div "5" at bounding box center [560, 63] width 20 height 10
click at [571, 63] on div "# You can write code before a loop. hero . moveRight ( ) # Move 3 times. hero .…" at bounding box center [631, 154] width 128 height 270
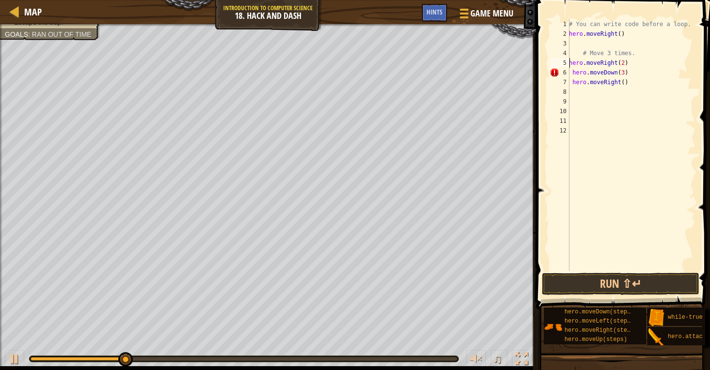
click at [573, 71] on div "# You can write code before a loop. hero . moveRight ( ) # Move 3 times. hero .…" at bounding box center [631, 154] width 128 height 270
click at [573, 80] on div "# You can write code before a loop. hero . moveRight ( ) # Move 3 times. hero .…" at bounding box center [631, 154] width 128 height 270
click at [559, 272] on button "Run ⇧↵" at bounding box center [620, 283] width 157 height 22
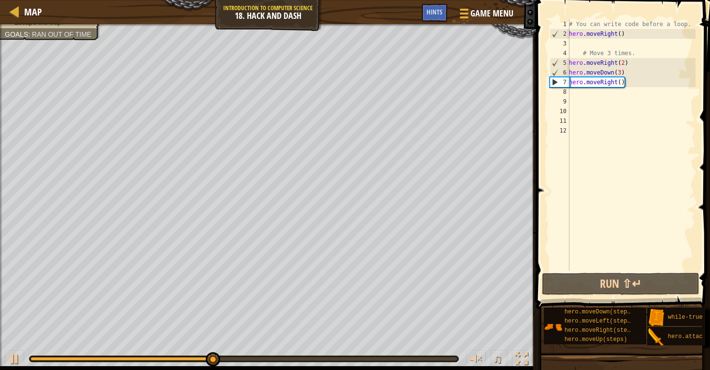
click at [619, 71] on div "# You can write code before a loop. hero . moveRight ( ) # Move 3 times. hero .…" at bounding box center [631, 154] width 128 height 270
click at [622, 71] on div "# You can write code before a loop. hero . moveRight ( ) # Move 3 times. hero .…" at bounding box center [631, 154] width 128 height 270
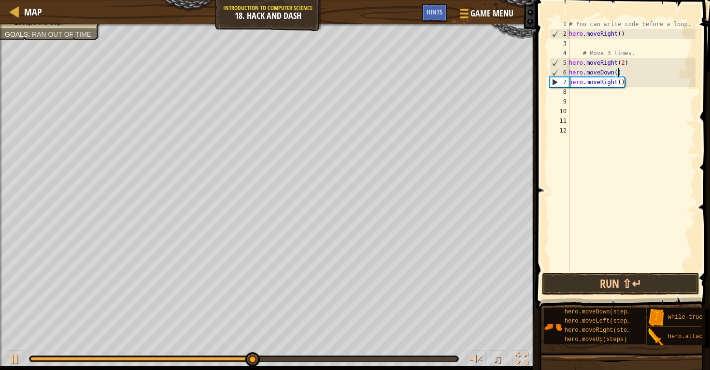
scroll to position [4, 4]
click at [621, 83] on div "# You can write code before a loop. hero . moveRight ( ) # Move 3 times. hero .…" at bounding box center [631, 154] width 128 height 270
click at [620, 71] on div "# You can write code before a loop. hero . moveRight ( ) # Move 3 times. hero .…" at bounding box center [631, 154] width 128 height 270
click at [621, 79] on div "# You can write code before a loop. hero . moveRight ( ) # Move 3 times. hero .…" at bounding box center [631, 154] width 128 height 270
type textarea "hero.moveRight()"
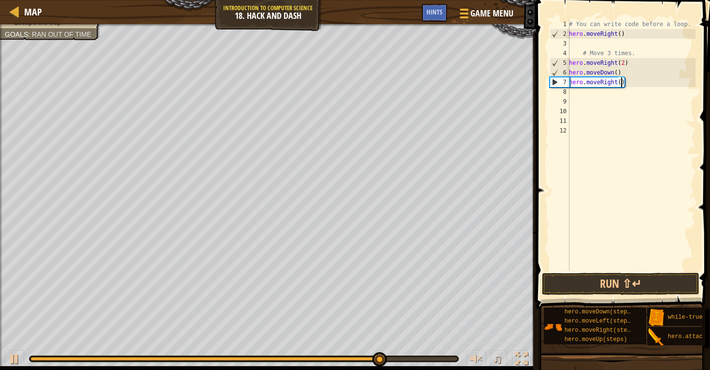
click at [593, 100] on div "# You can write code before a loop. hero . moveRight ( ) # Move 3 times. hero .…" at bounding box center [631, 154] width 128 height 270
click at [581, 91] on div "# You can write code before a loop. hero . moveRight ( ) # Move 3 times. hero .…" at bounding box center [631, 154] width 128 height 270
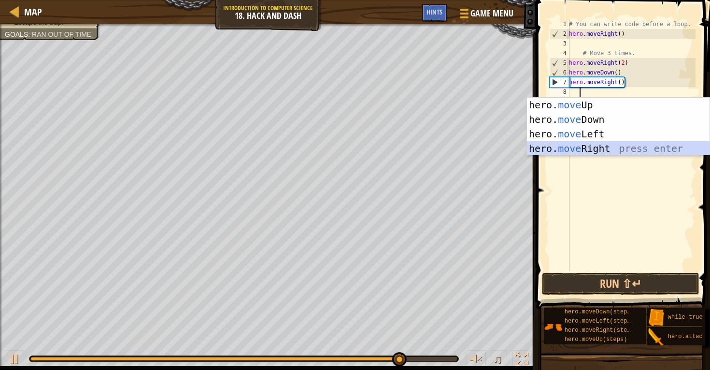
scroll to position [4, 1]
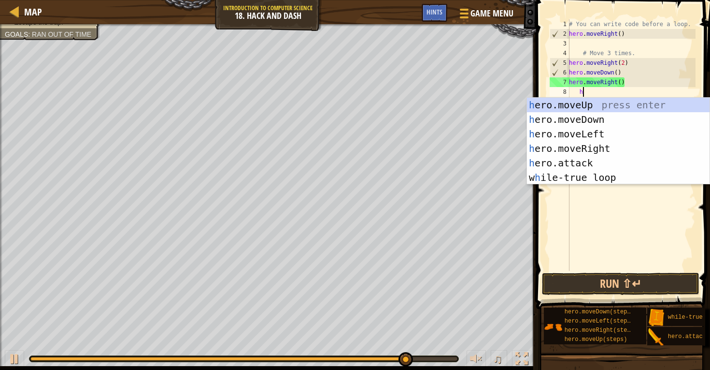
type textarea "he"
click at [575, 113] on div "he ro.moveUp press enter he ro.moveDown press enter he ro.moveLeft press enter …" at bounding box center [618, 156] width 183 height 116
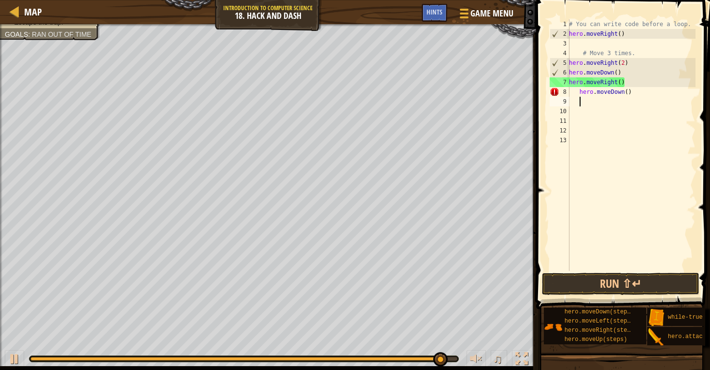
click at [576, 91] on div "# You can write code before a loop. hero . moveRight ( ) # Move 3 times. hero .…" at bounding box center [631, 154] width 128 height 270
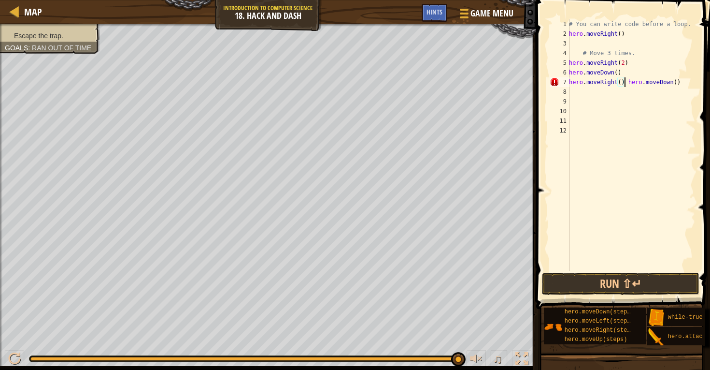
scroll to position [4, 4]
click at [617, 92] on div "# You can write code before a loop. hero . moveRight ( ) # Move 3 times. hero .…" at bounding box center [631, 154] width 128 height 270
type textarea "hero.moveDown(3)"
click at [562, 276] on button "Run ⇧↵" at bounding box center [620, 283] width 157 height 22
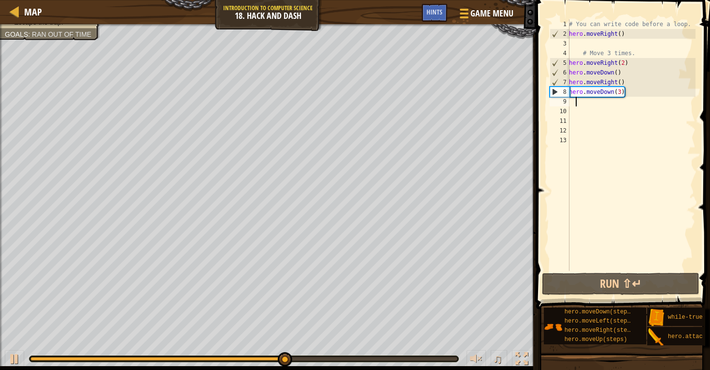
click at [576, 104] on div "# You can write code before a loop. hero . moveRight ( ) # Move 3 times. hero .…" at bounding box center [631, 154] width 128 height 270
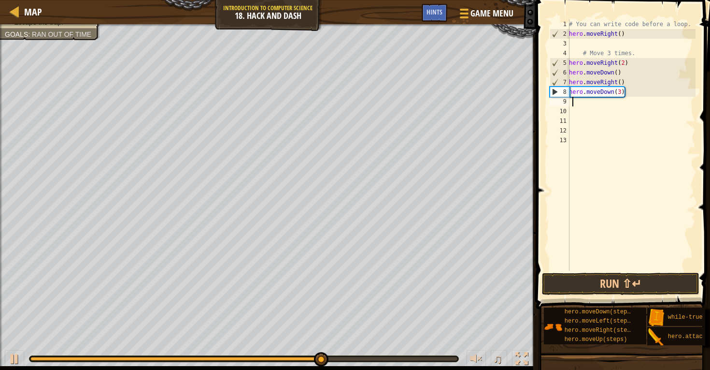
scroll to position [4, 0]
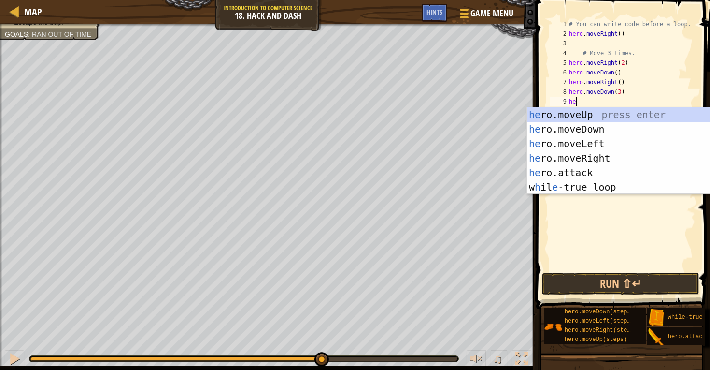
type textarea "her"
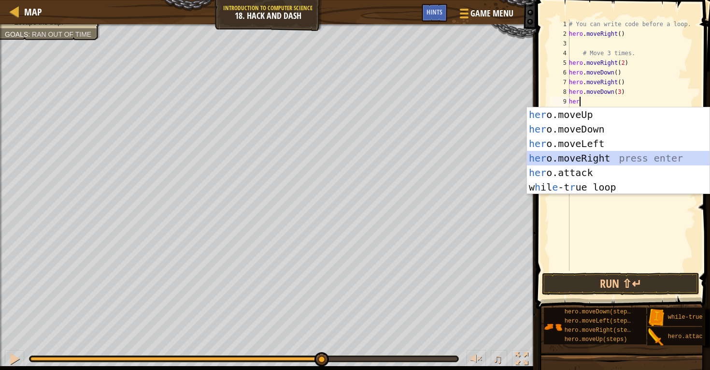
click at [586, 154] on div "her o.moveUp press enter her o.moveDown press enter her o.moveLeft press enter …" at bounding box center [618, 165] width 183 height 116
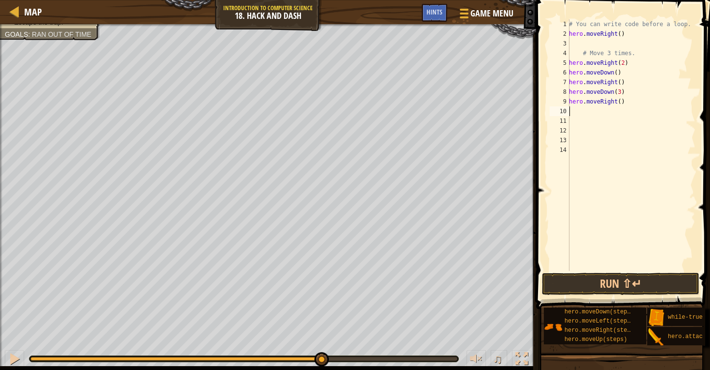
click at [621, 100] on div "# You can write code before a loop. hero . moveRight ( ) # Move 3 times. hero .…" at bounding box center [631, 154] width 128 height 270
type textarea "hero.moveRight(3)"
click at [586, 276] on button "Run ⇧↵" at bounding box center [620, 283] width 157 height 22
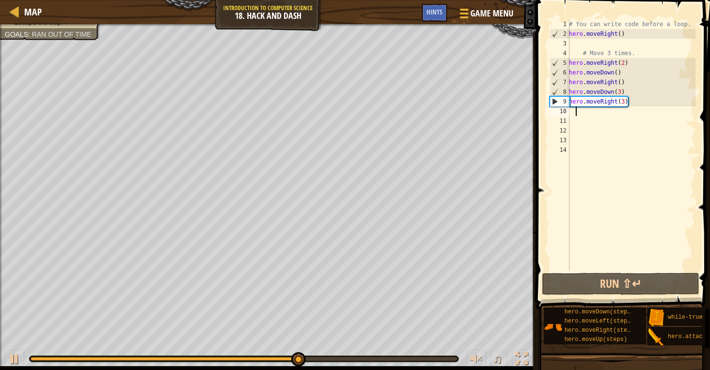
click at [579, 110] on div "# You can write code before a loop. hero . moveRight ( ) # Move 3 times. hero .…" at bounding box center [631, 154] width 128 height 270
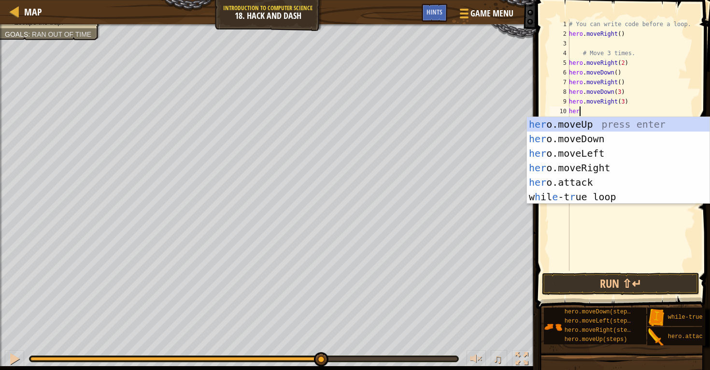
type textarea "hero"
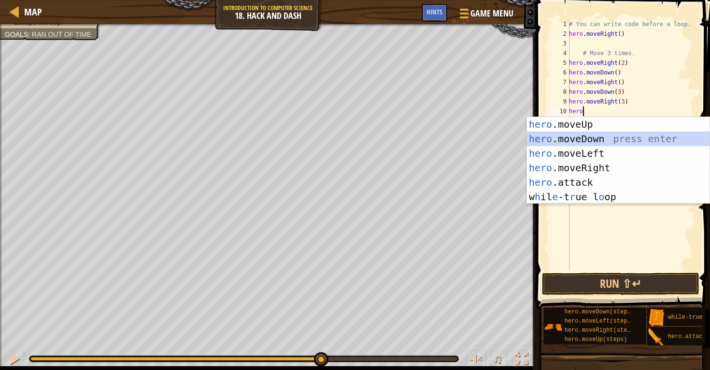
click at [583, 139] on div "hero .moveUp press enter hero .moveDown press enter hero .moveLeft press enter …" at bounding box center [618, 175] width 183 height 116
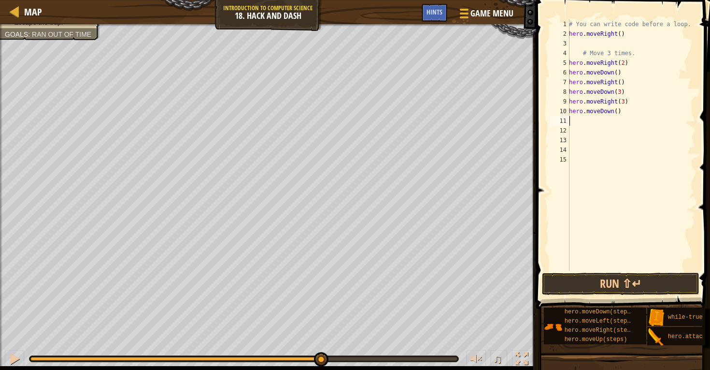
click at [617, 112] on div "# You can write code before a loop. hero . moveRight ( ) # Move 3 times. hero .…" at bounding box center [631, 154] width 128 height 270
type textarea "hero.moveDown(3)"
click at [636, 284] on button "Run ⇧↵" at bounding box center [620, 283] width 157 height 22
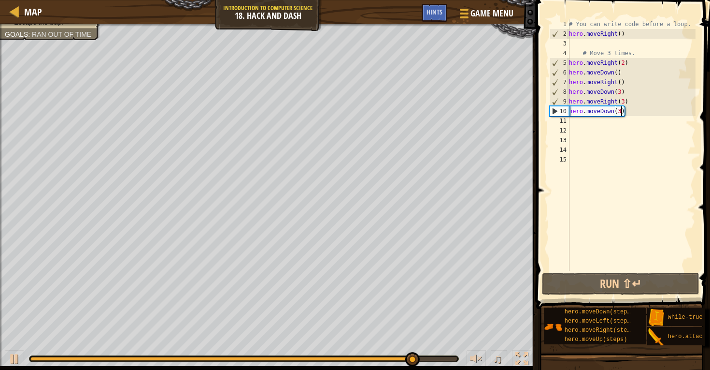
click at [630, 88] on div "# You can write code before a loop. hero . moveRight ( ) # Move 3 times. hero .…" at bounding box center [631, 154] width 128 height 270
